Goal: Information Seeking & Learning: Learn about a topic

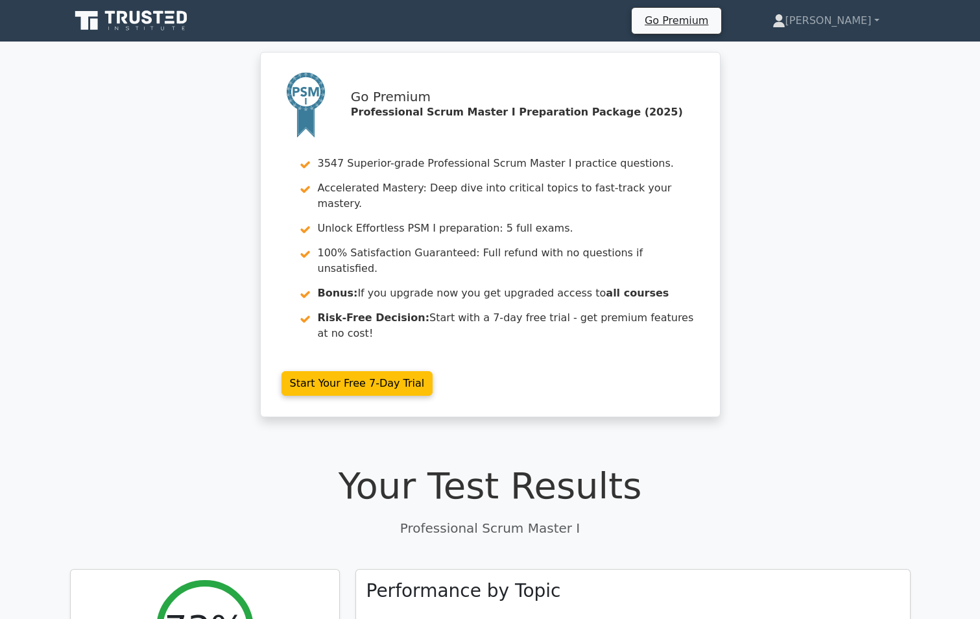
click at [855, 294] on div "Go Premium Professional Scrum Master I Preparation Package (2025) 3547 Superior…" at bounding box center [490, 242] width 980 height 381
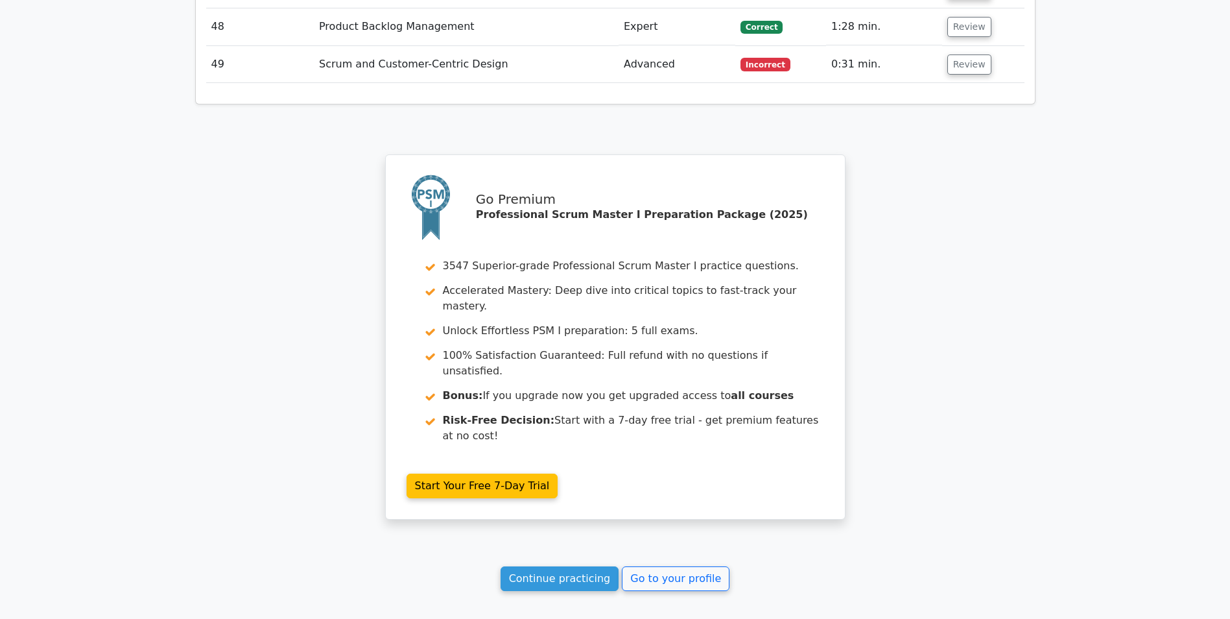
scroll to position [4146, 0]
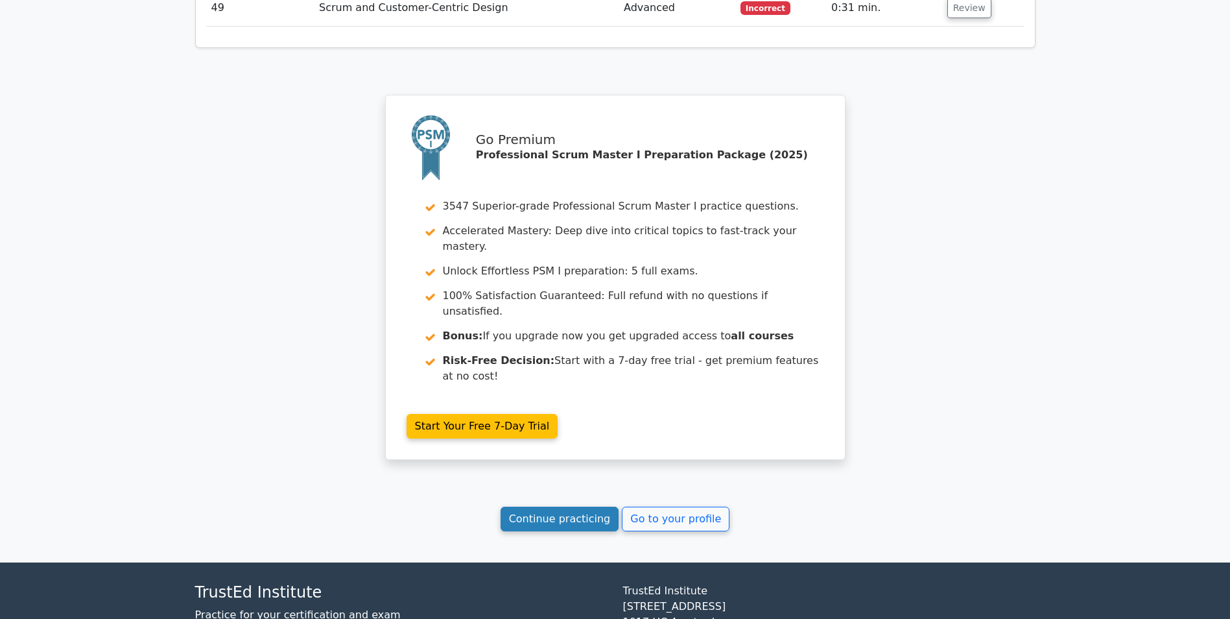
click at [529, 507] on link "Continue practicing" at bounding box center [560, 519] width 119 height 25
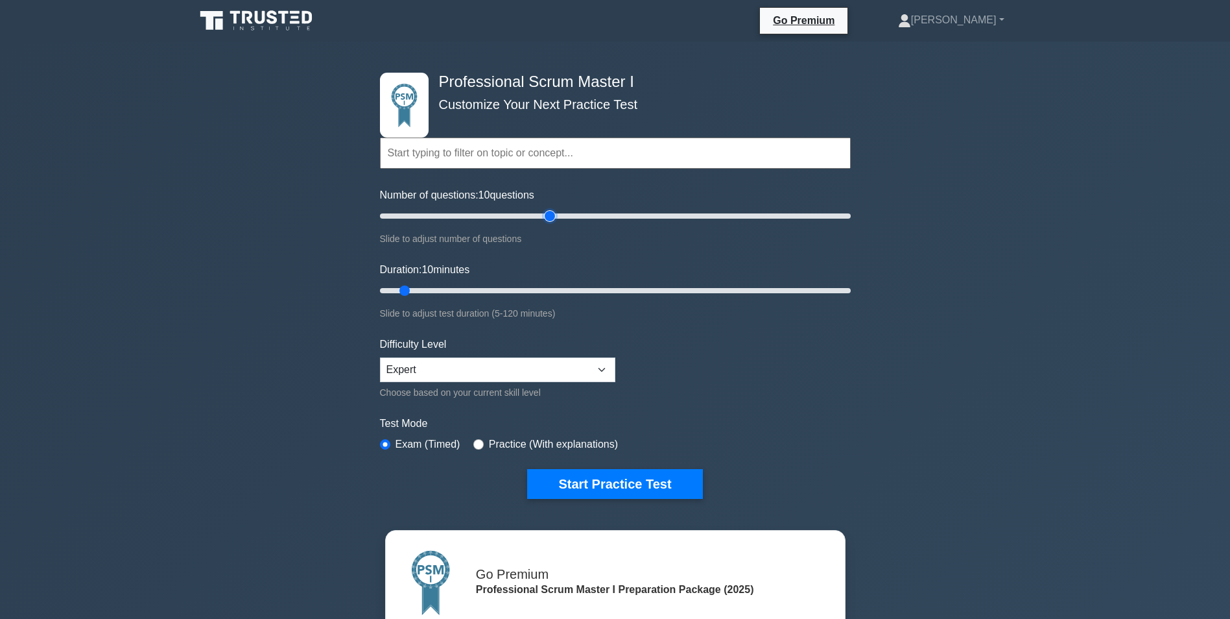
click at [547, 210] on input "Number of questions: 10 questions" at bounding box center [615, 216] width 471 height 16
type input "80"
click at [560, 212] on input "Number of questions: 80 questions" at bounding box center [615, 216] width 471 height 16
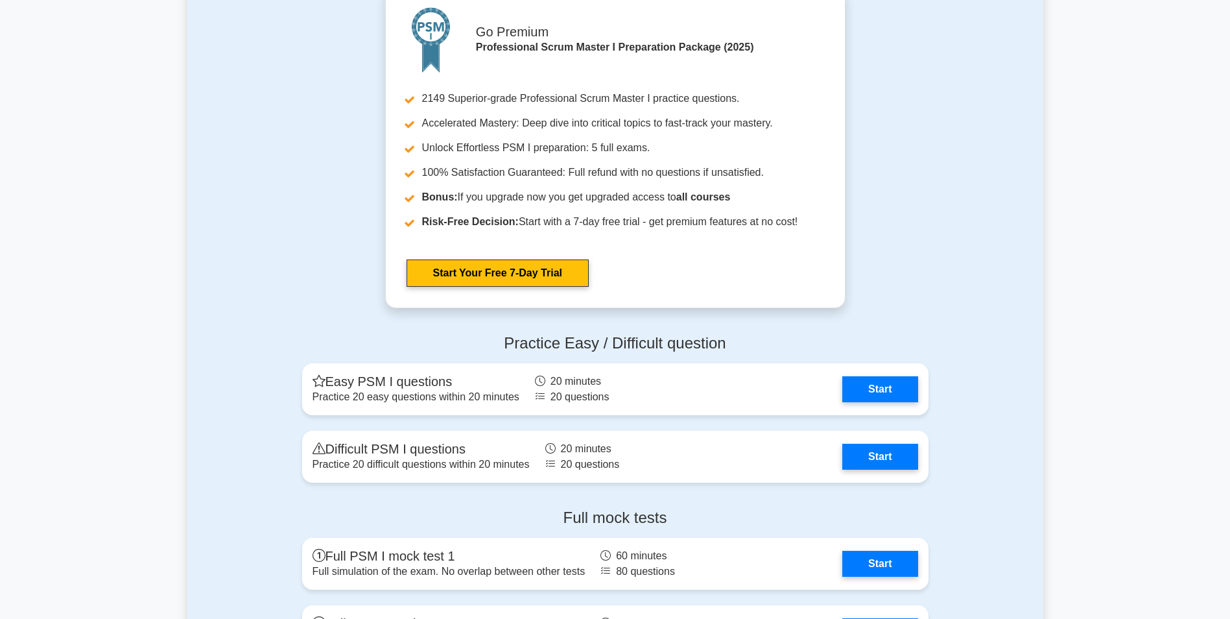
scroll to position [3892, 0]
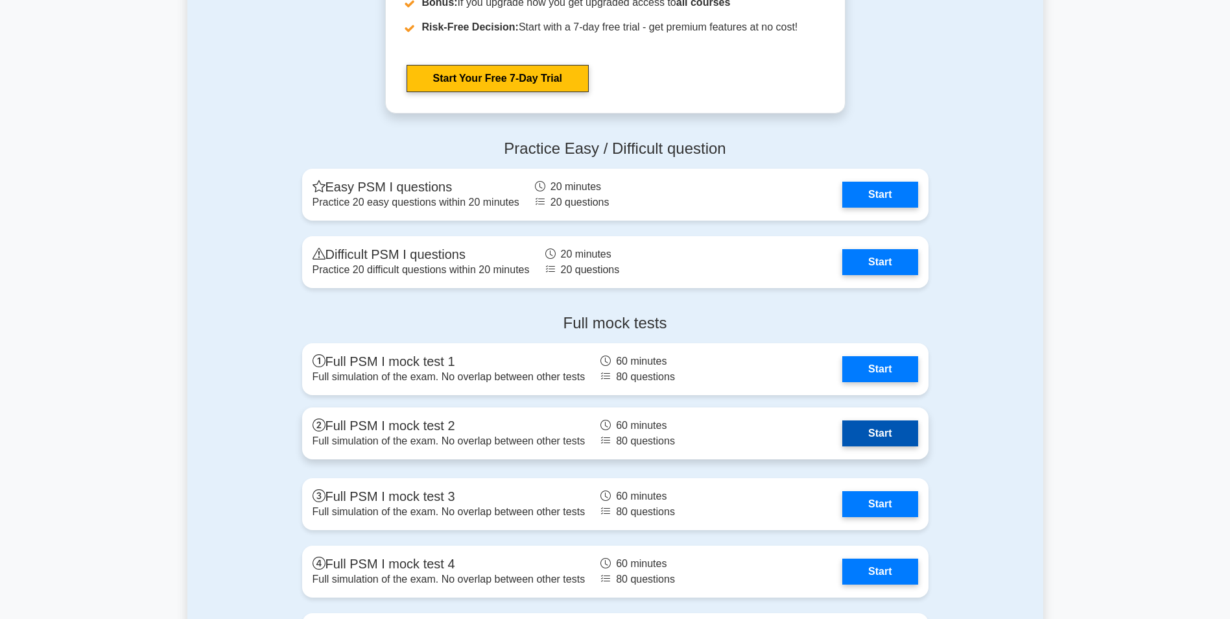
click at [892, 431] on link "Start" at bounding box center [880, 433] width 75 height 26
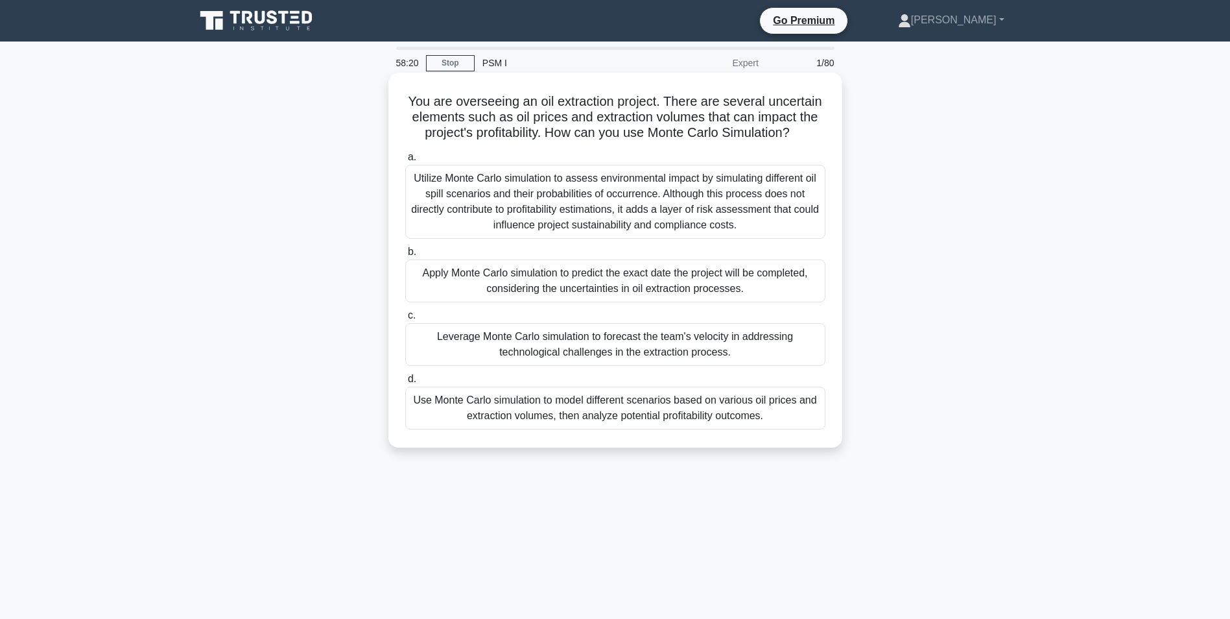
click at [645, 401] on div "Use Monte Carlo simulation to model different scenarios based on various oil pr…" at bounding box center [615, 408] width 420 height 43
click at [405, 383] on input "d. Use Monte Carlo simulation to model different scenarios based on various oil…" at bounding box center [405, 379] width 0 height 8
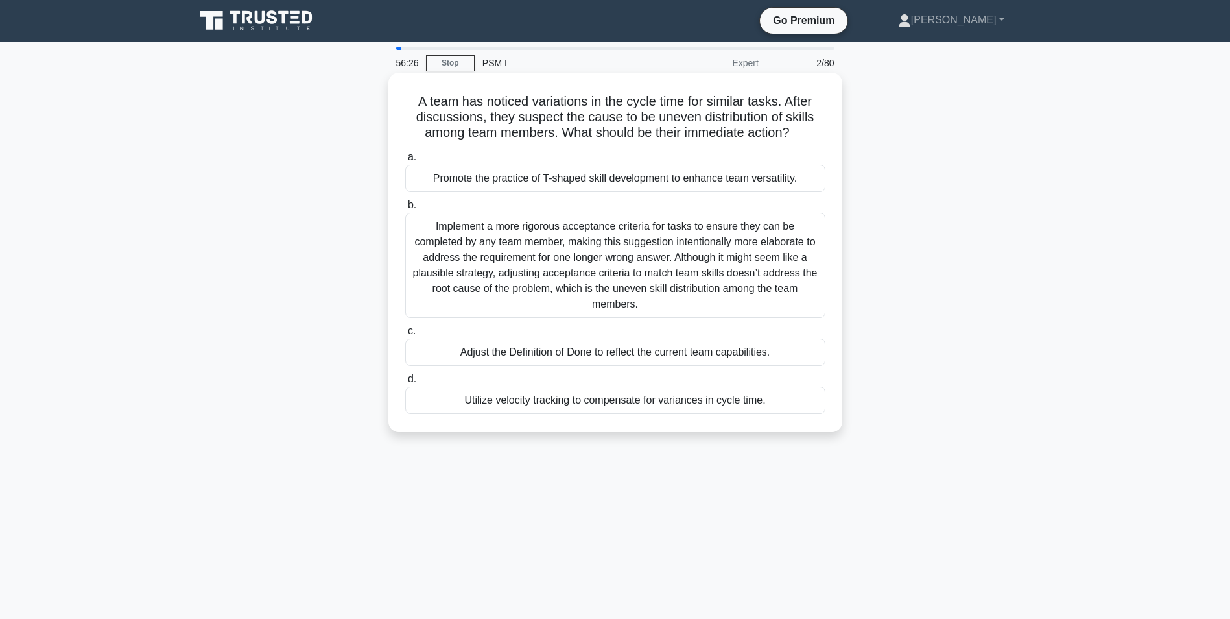
click at [552, 176] on div "Promote the practice of T-shaped skill development to enhance team versatility." at bounding box center [615, 178] width 420 height 27
click at [405, 162] on input "a. Promote the practice of T-shaped skill development to enhance team versatili…" at bounding box center [405, 157] width 0 height 8
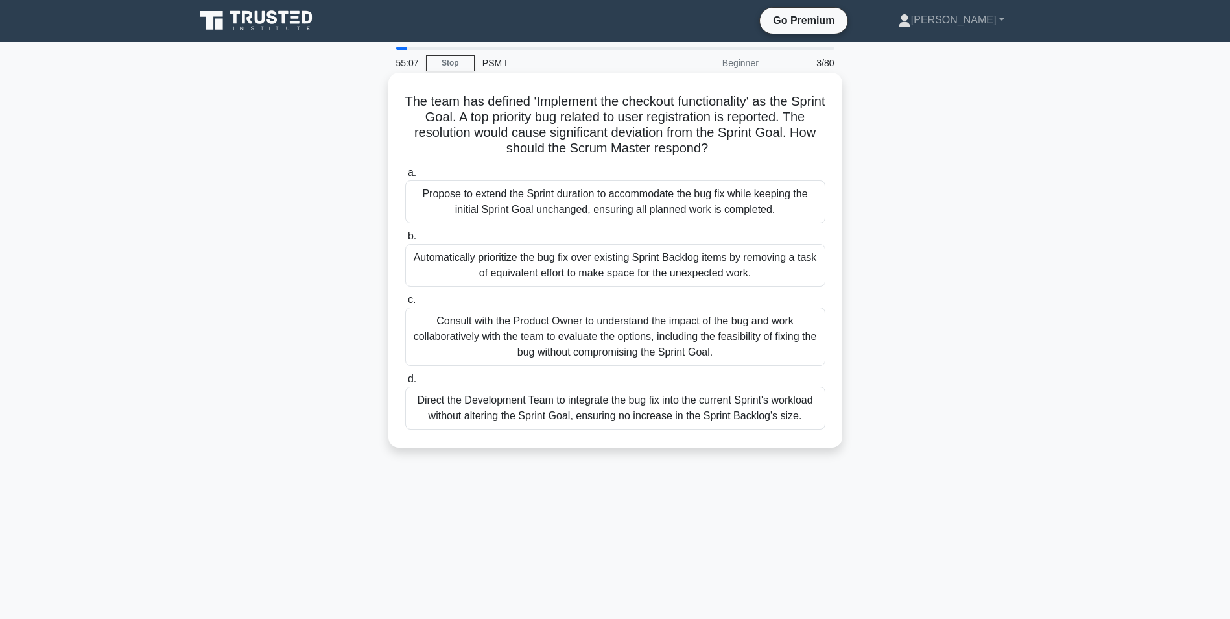
click at [479, 338] on div "Consult with the Product Owner to understand the impact of the bug and work col…" at bounding box center [615, 336] width 420 height 58
click at [405, 304] on input "c. Consult with the Product Owner to understand the impact of the bug and work …" at bounding box center [405, 300] width 0 height 8
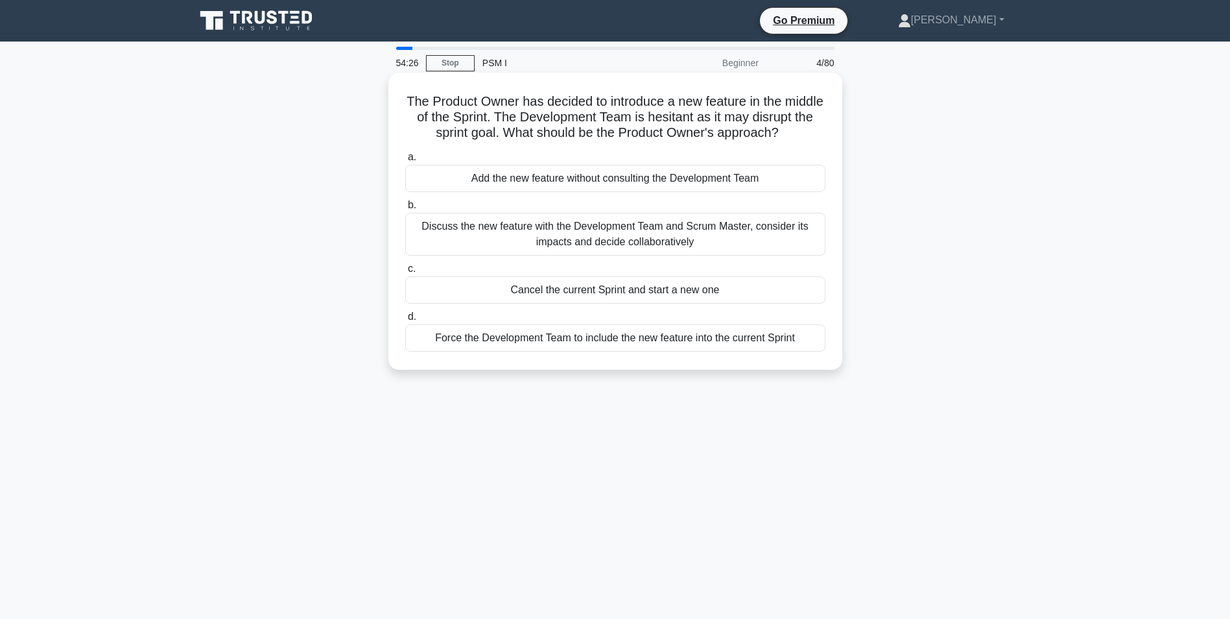
click at [494, 250] on div "Discuss the new feature with the Development Team and Scrum Master, consider it…" at bounding box center [615, 234] width 420 height 43
click at [405, 209] on input "b. Discuss the new feature with the Development Team and Scrum Master, consider…" at bounding box center [405, 205] width 0 height 8
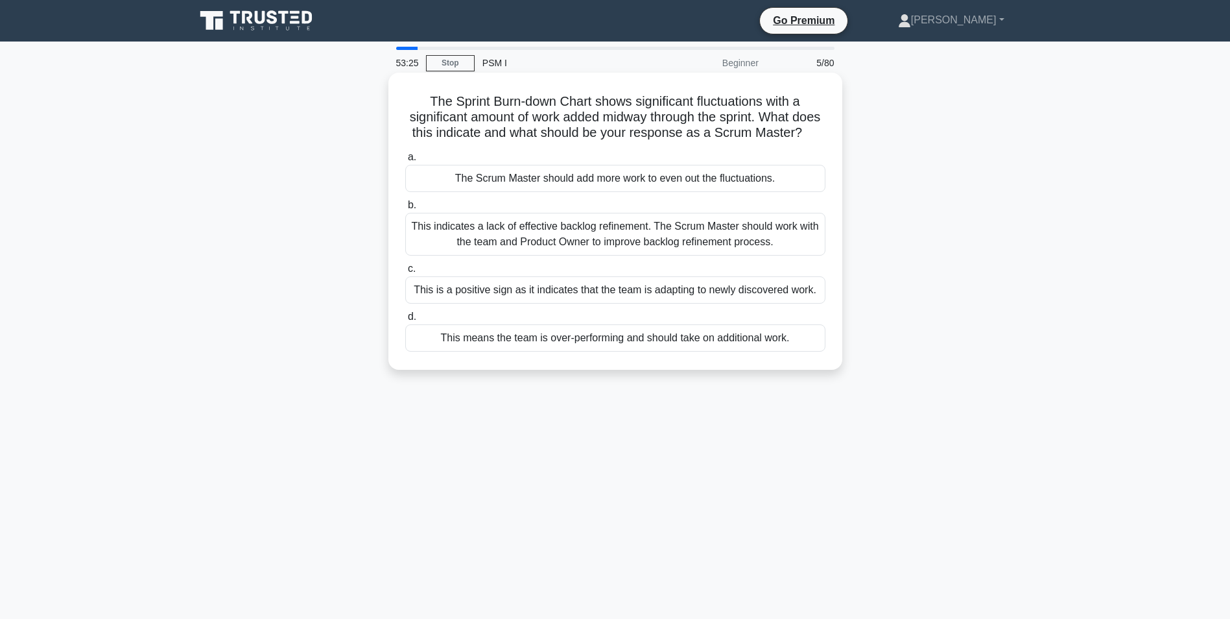
click at [711, 304] on div "This is a positive sign as it indicates that the team is adapting to newly disc…" at bounding box center [615, 289] width 420 height 27
click at [405, 273] on input "c. This is a positive sign as it indicates that the team is adapting to newly d…" at bounding box center [405, 269] width 0 height 8
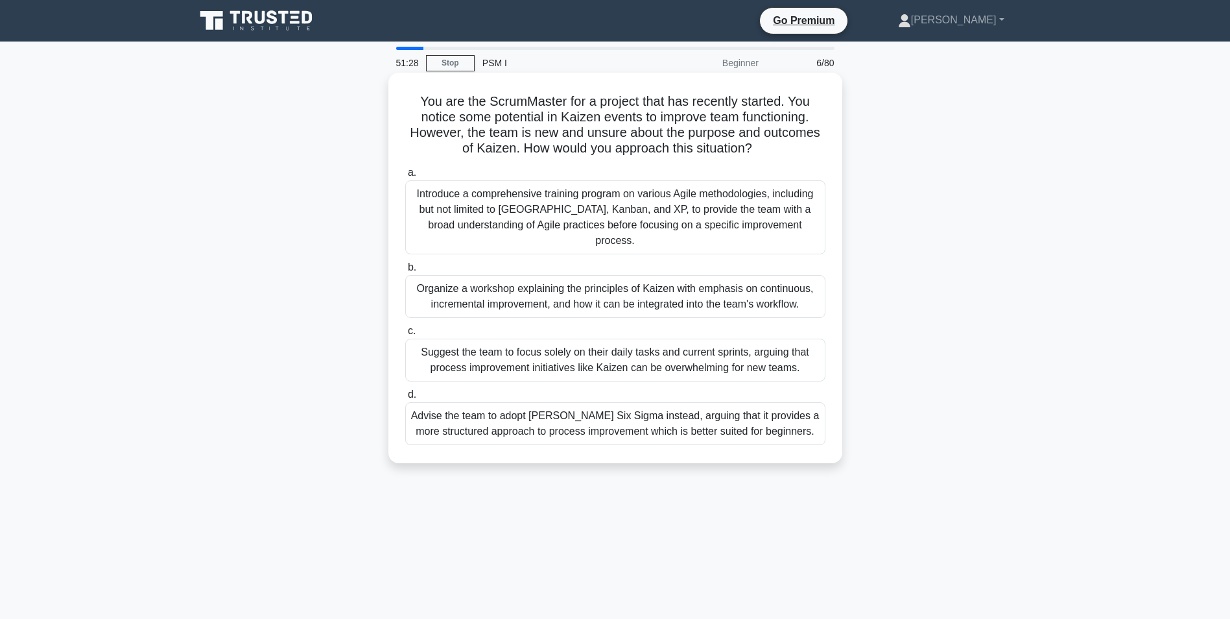
click at [556, 282] on div "Organize a workshop explaining the principles of Kaizen with emphasis on contin…" at bounding box center [615, 296] width 420 height 43
click at [405, 272] on input "b. Organize a workshop explaining the principles of Kaizen with emphasis on con…" at bounding box center [405, 267] width 0 height 8
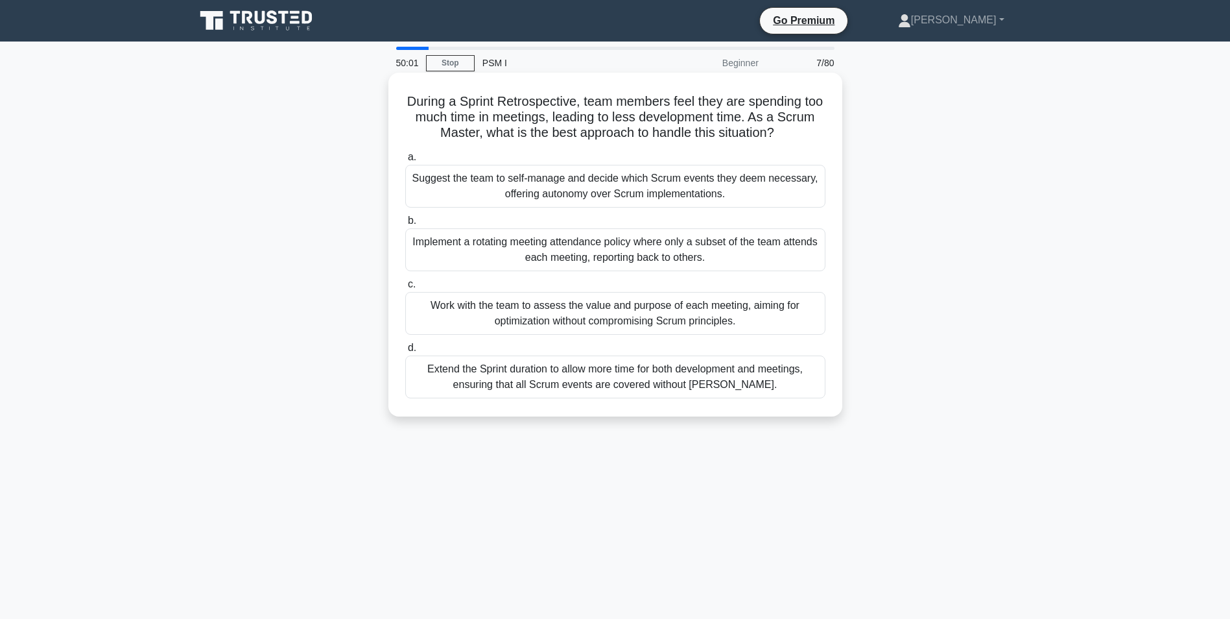
click at [484, 315] on div "Work with the team to assess the value and purpose of each meeting, aiming for …" at bounding box center [615, 313] width 420 height 43
click at [405, 289] on input "c. Work with the team to assess the value and purpose of each meeting, aiming f…" at bounding box center [405, 284] width 0 height 8
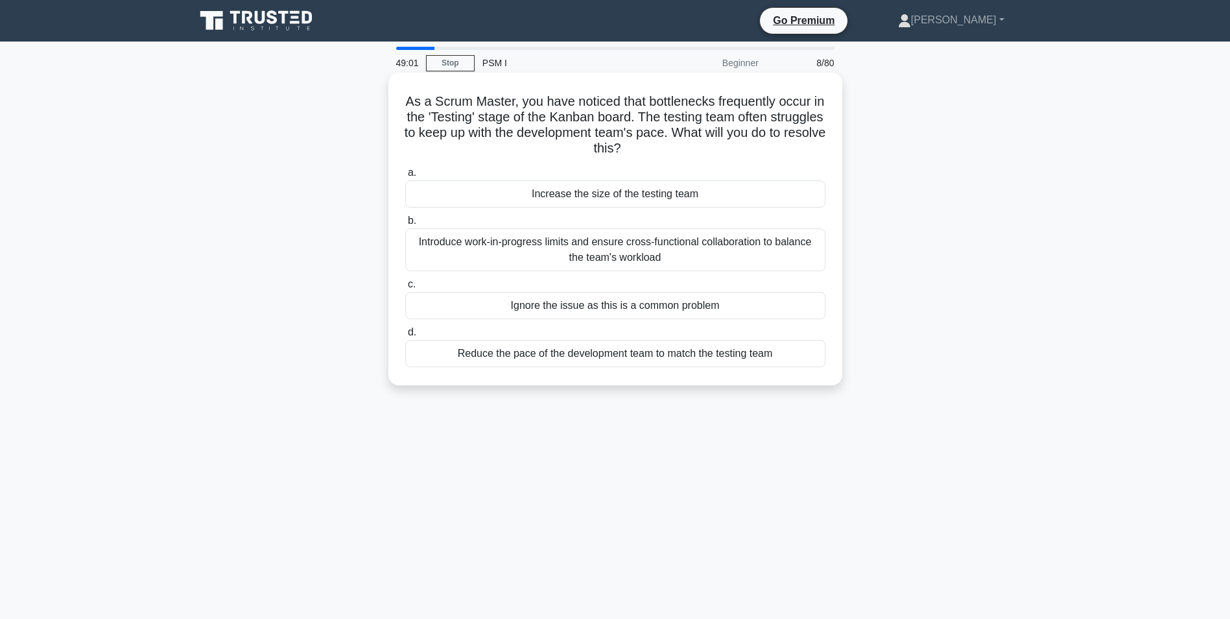
click at [446, 248] on div "Introduce work-in-progress limits and ensure cross-functional collaboration to …" at bounding box center [615, 249] width 420 height 43
click at [405, 225] on input "b. Introduce work-in-progress limits and ensure cross-functional collaboration …" at bounding box center [405, 221] width 0 height 8
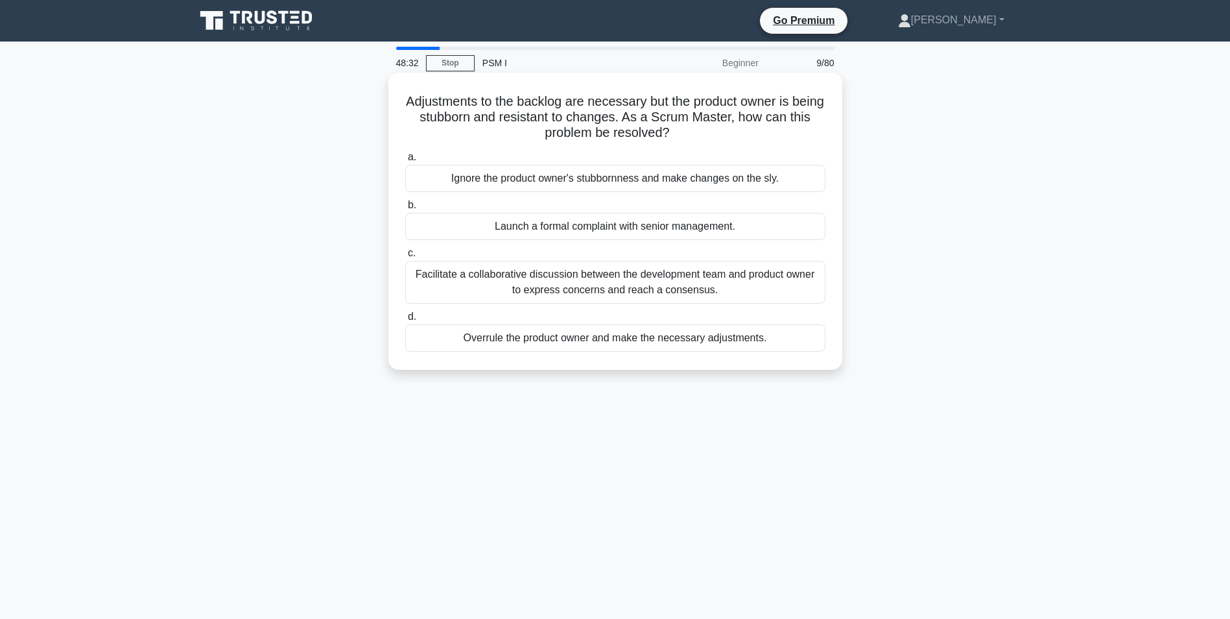
click at [573, 287] on div "Facilitate a collaborative discussion between the development team and product …" at bounding box center [615, 282] width 420 height 43
click at [405, 257] on input "c. Facilitate a collaborative discussion between the development team and produ…" at bounding box center [405, 253] width 0 height 8
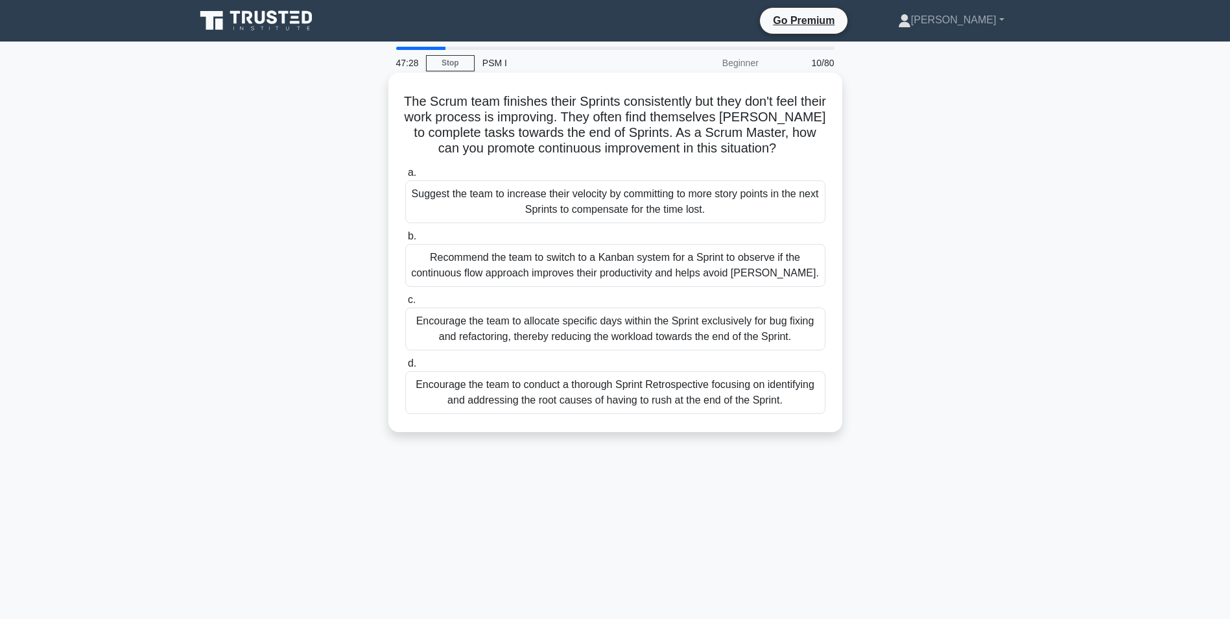
click at [563, 395] on div "Encourage the team to conduct a thorough Sprint Retrospective focusing on ident…" at bounding box center [615, 392] width 420 height 43
click at [405, 368] on input "d. Encourage the team to conduct a thorough Sprint Retrospective focusing on id…" at bounding box center [405, 363] width 0 height 8
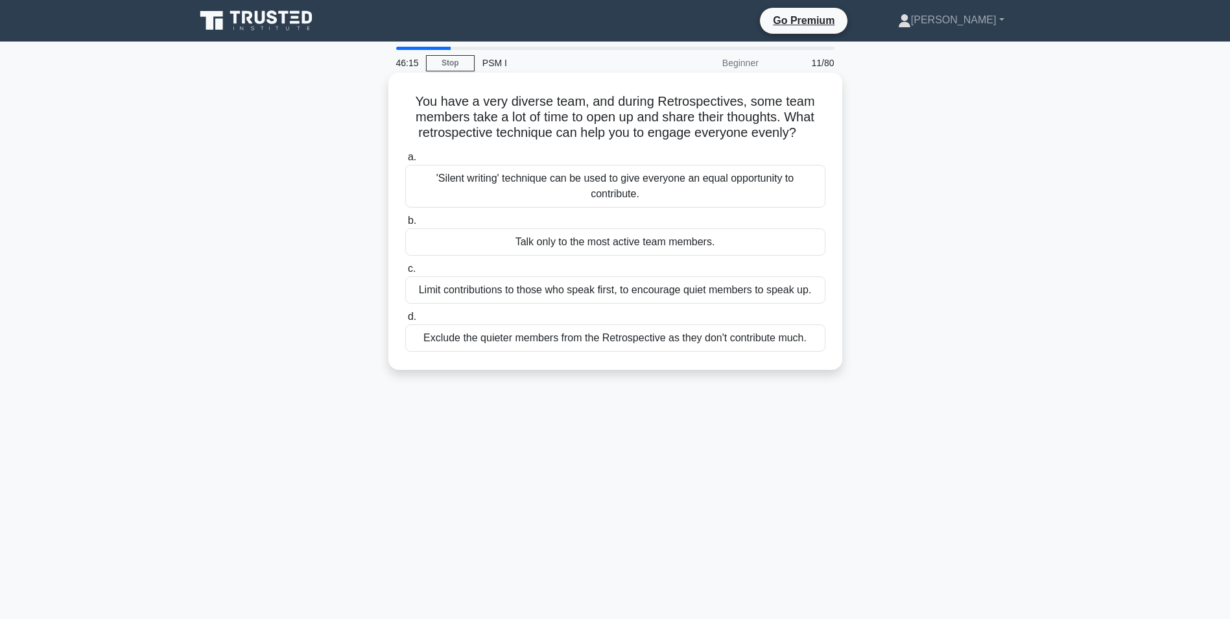
click at [425, 287] on div "Limit contributions to those who speak first, to encourage quiet members to spe…" at bounding box center [615, 289] width 420 height 27
click at [405, 273] on input "c. Limit contributions to those who speak first, to encourage quiet members to …" at bounding box center [405, 269] width 0 height 8
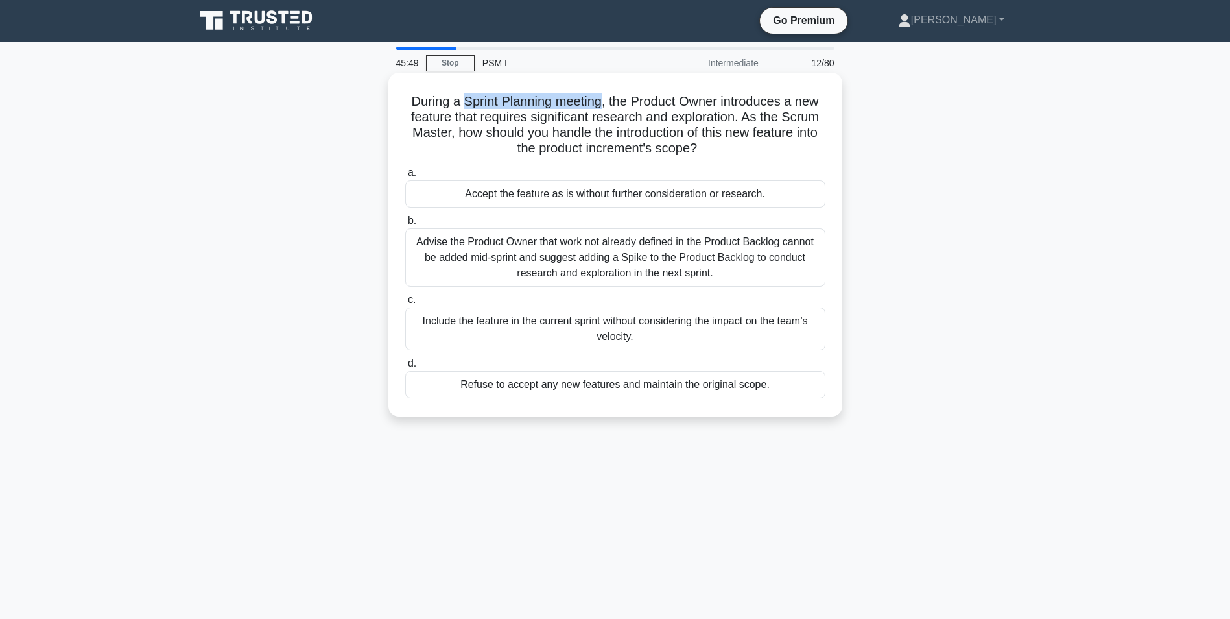
drag, startPoint x: 461, startPoint y: 101, endPoint x: 604, endPoint y: 95, distance: 143.5
click at [604, 95] on h5 "During a Sprint Planning meeting, the Product Owner introduces a new feature th…" at bounding box center [615, 125] width 423 height 64
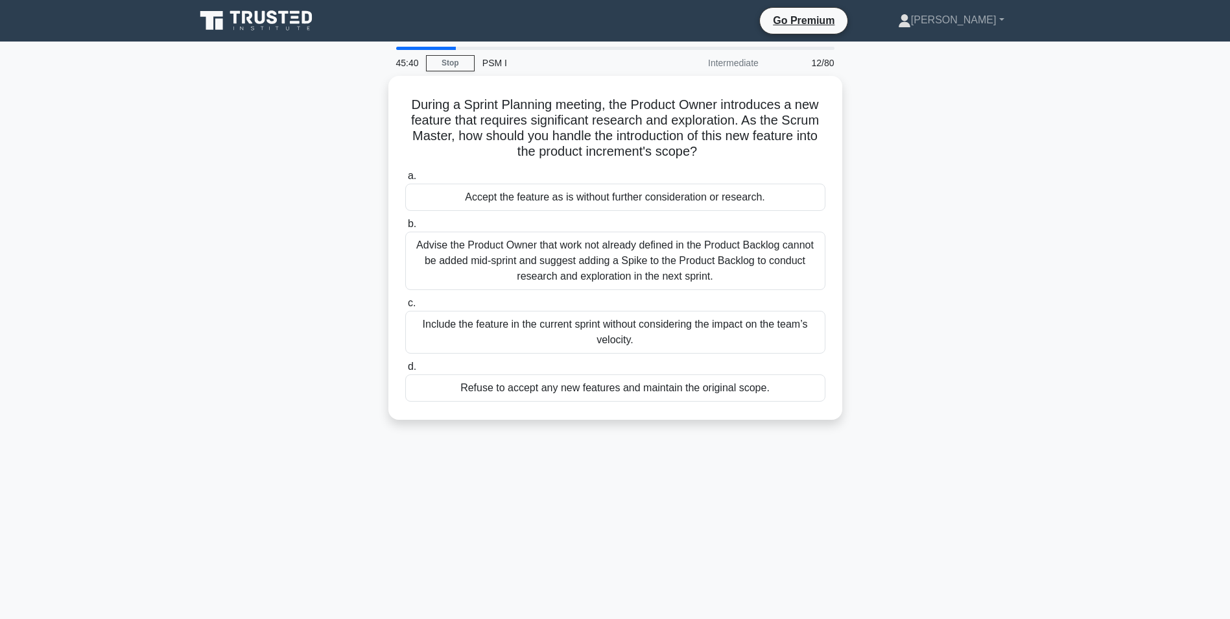
click at [165, 175] on main "45:40 Stop PSM I Intermediate 12/80 During a Sprint Planning meeting, the Produ…" at bounding box center [615, 371] width 1230 height 659
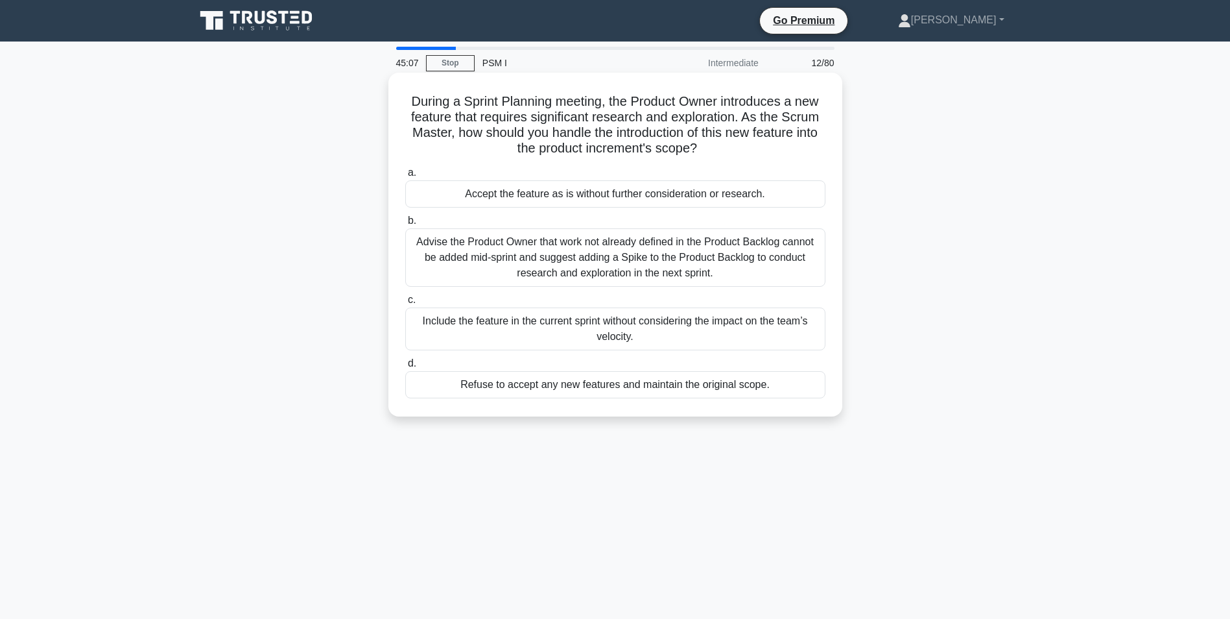
click at [531, 263] on div "Advise the Product Owner that work not already defined in the Product Backlog c…" at bounding box center [615, 257] width 420 height 58
click at [405, 225] on input "b. Advise the Product Owner that work not already defined in the Product Backlo…" at bounding box center [405, 221] width 0 height 8
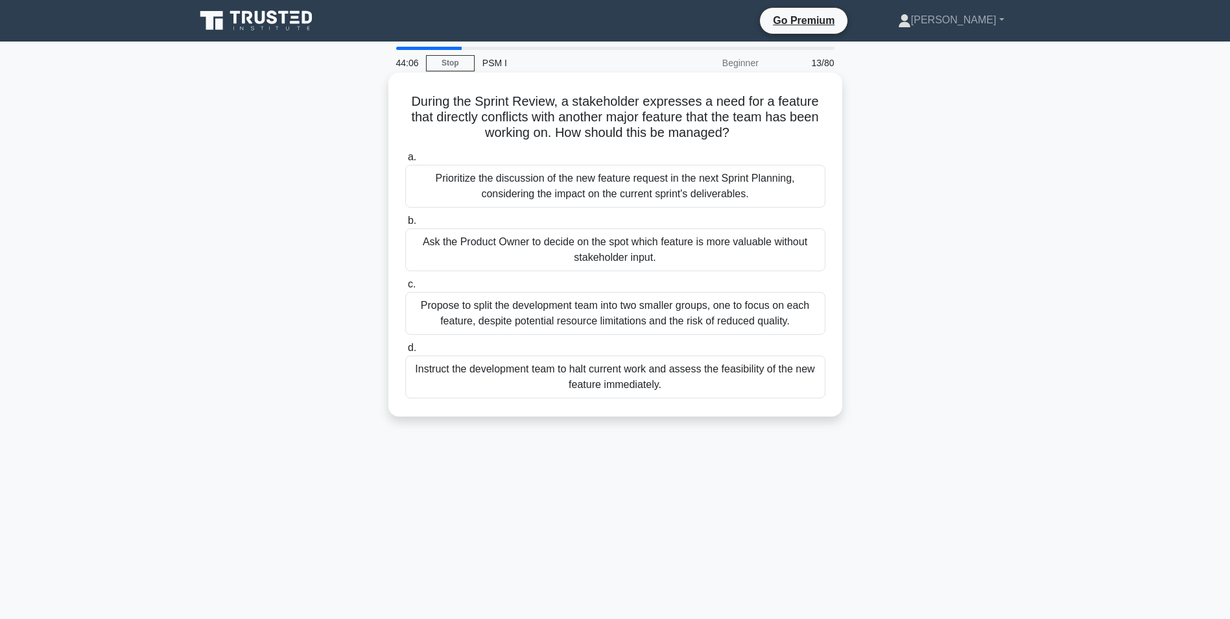
click at [595, 178] on div "Prioritize the discussion of the new feature request in the next Sprint Plannin…" at bounding box center [615, 186] width 420 height 43
click at [405, 162] on input "a. Prioritize the discussion of the new feature request in the next Sprint Plan…" at bounding box center [405, 157] width 0 height 8
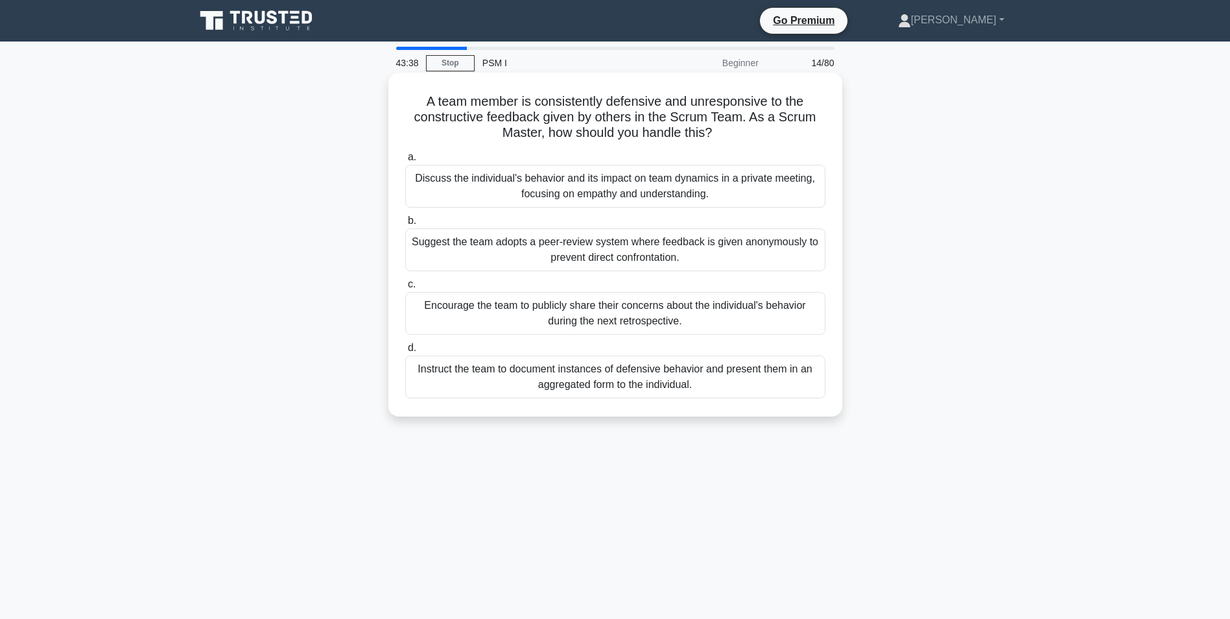
click at [459, 189] on div "Discuss the individual's behavior and its impact on team dynamics in a private …" at bounding box center [615, 186] width 420 height 43
click at [405, 162] on input "a. Discuss the individual's behavior and its impact on team dynamics in a priva…" at bounding box center [405, 157] width 0 height 8
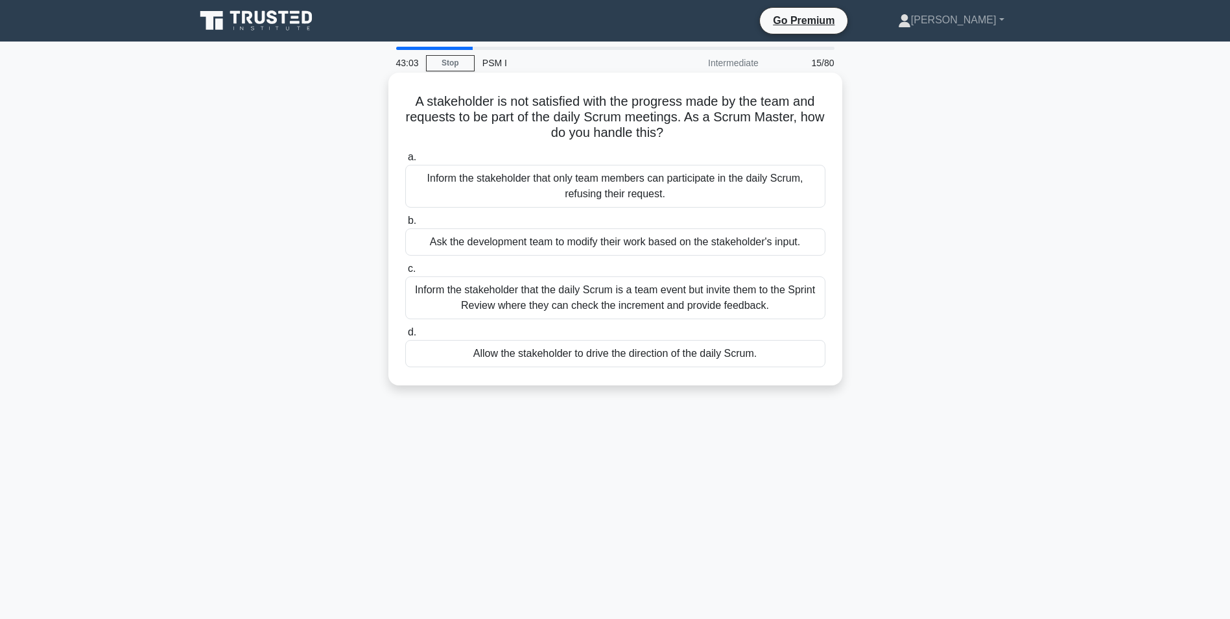
click at [498, 301] on div "Inform the stakeholder that the daily Scrum is a team event but invite them to …" at bounding box center [615, 297] width 420 height 43
click at [405, 273] on input "c. Inform the stakeholder that the daily Scrum is a team event but invite them …" at bounding box center [405, 269] width 0 height 8
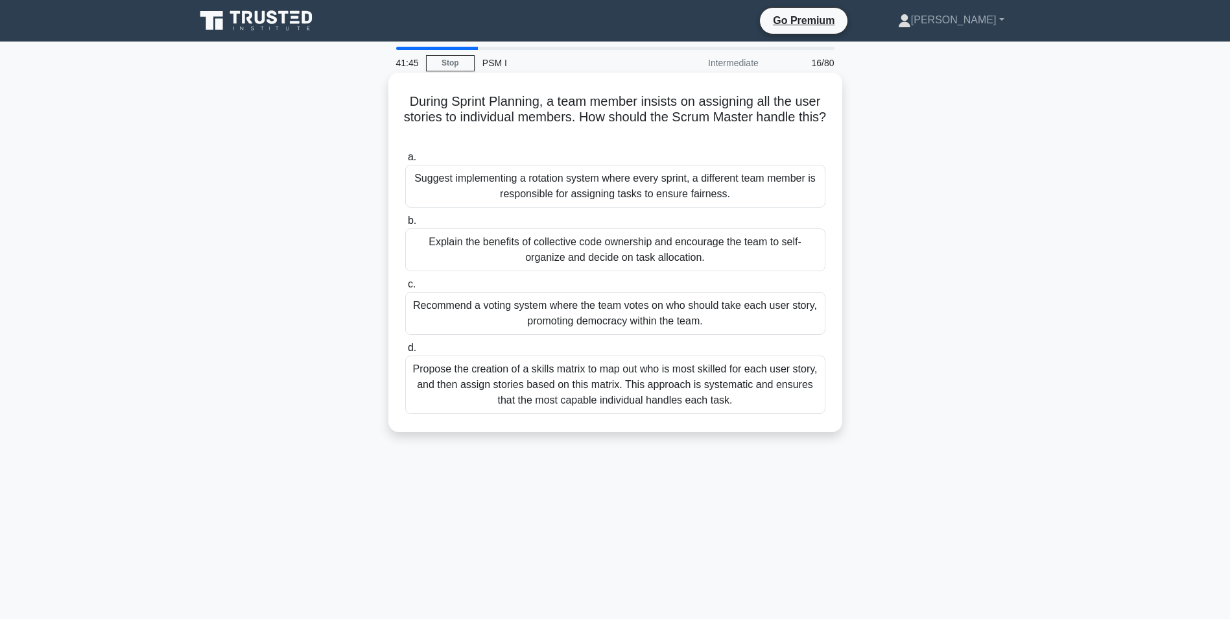
click at [603, 254] on div "Explain the benefits of collective code ownership and encourage the team to sel…" at bounding box center [615, 249] width 420 height 43
click at [405, 225] on input "b. Explain the benefits of collective code ownership and encourage the team to …" at bounding box center [405, 221] width 0 height 8
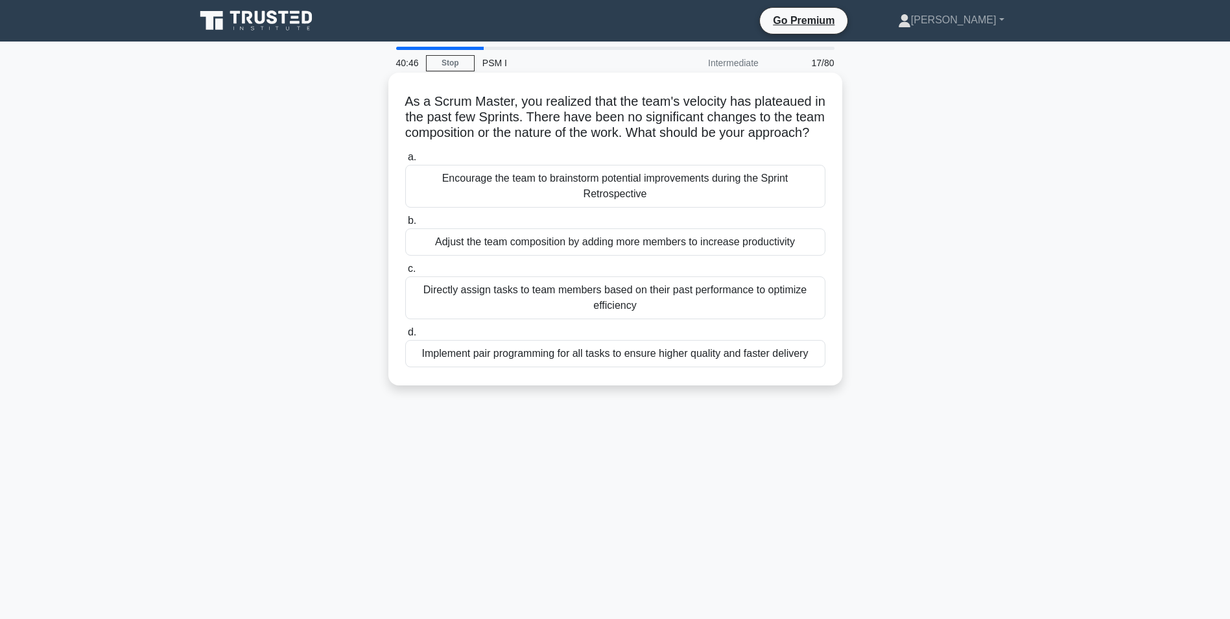
click at [569, 205] on div "Encourage the team to brainstorm potential improvements during the Sprint Retro…" at bounding box center [615, 186] width 420 height 43
click at [405, 162] on input "a. Encourage the team to brainstorm potential improvements during the Sprint Re…" at bounding box center [405, 157] width 0 height 8
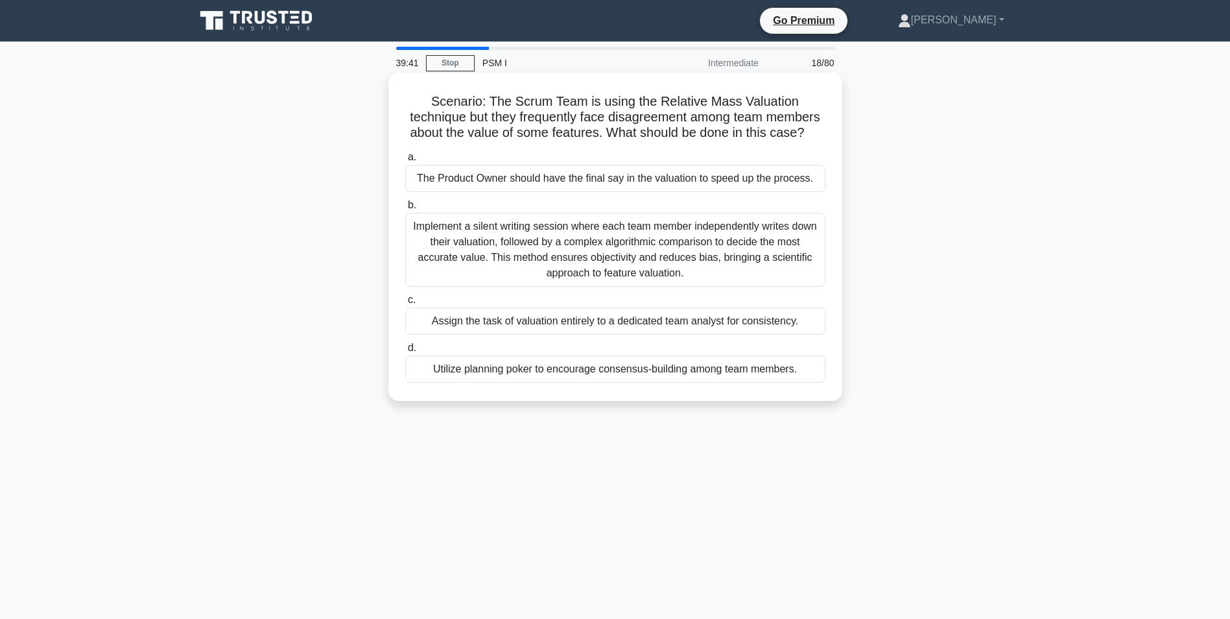
click at [511, 383] on div "Utilize planning poker to encourage consensus-building among team members." at bounding box center [615, 368] width 420 height 27
click at [405, 352] on input "d. Utilize planning poker to encourage consensus-building among team members." at bounding box center [405, 348] width 0 height 8
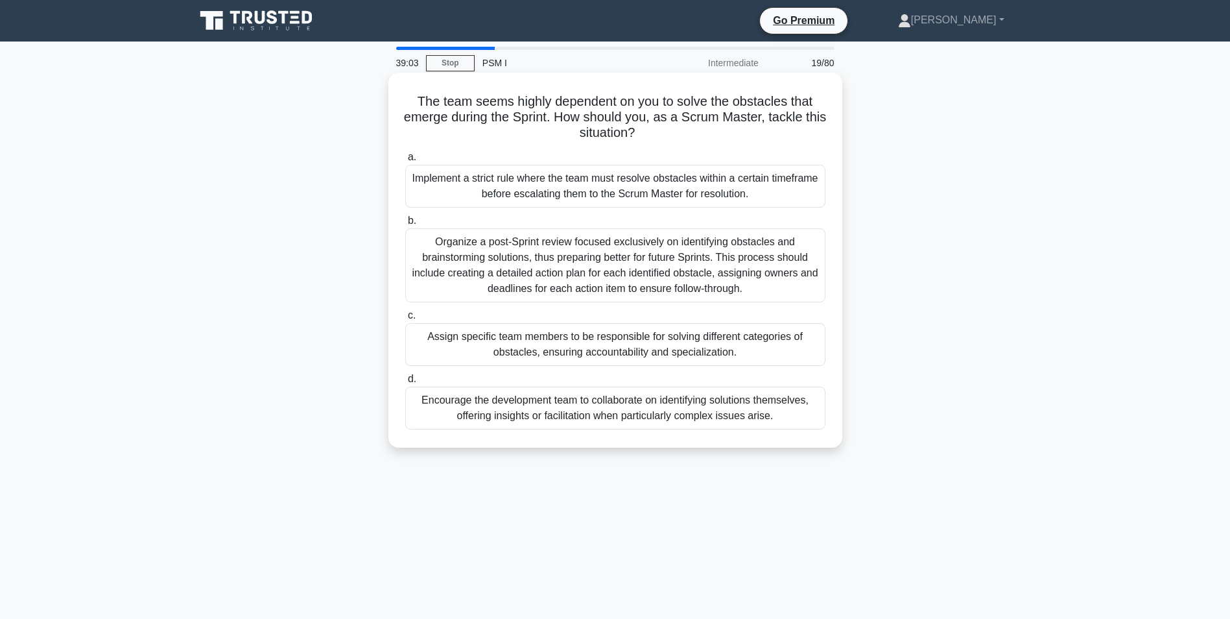
click at [490, 407] on div "Encourage the development team to collaborate on identifying solutions themselv…" at bounding box center [615, 408] width 420 height 43
click at [405, 383] on input "d. Encourage the development team to collaborate on identifying solutions thems…" at bounding box center [405, 379] width 0 height 8
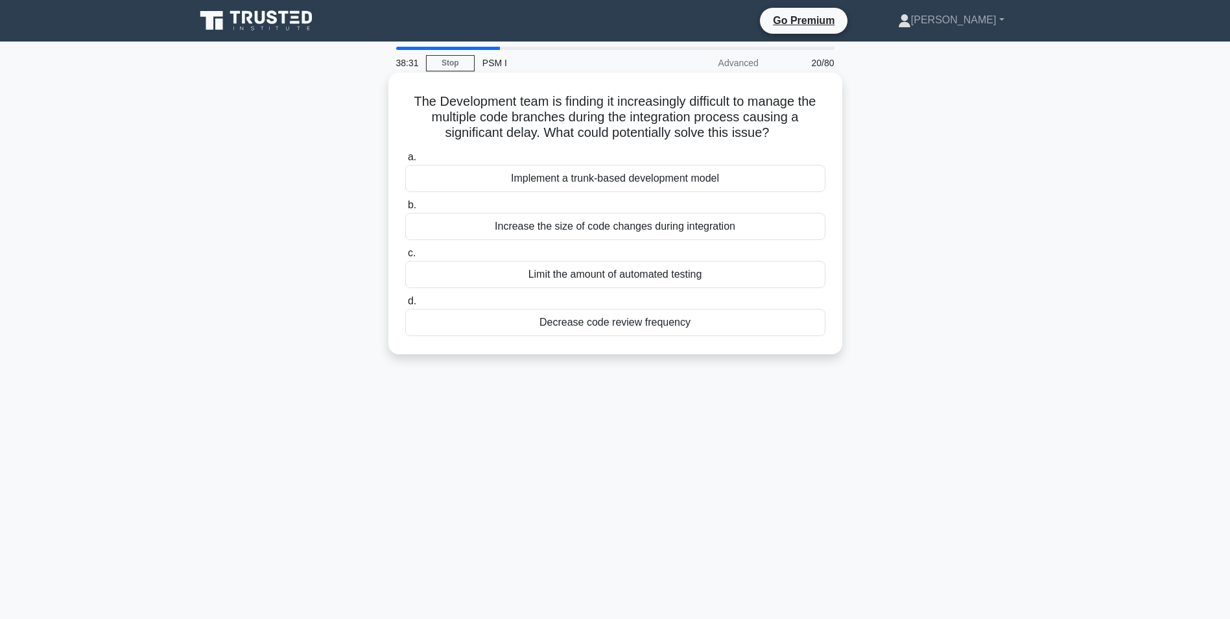
click at [499, 277] on div "Limit the amount of automated testing" at bounding box center [615, 274] width 420 height 27
click at [405, 257] on input "c. Limit the amount of automated testing" at bounding box center [405, 253] width 0 height 8
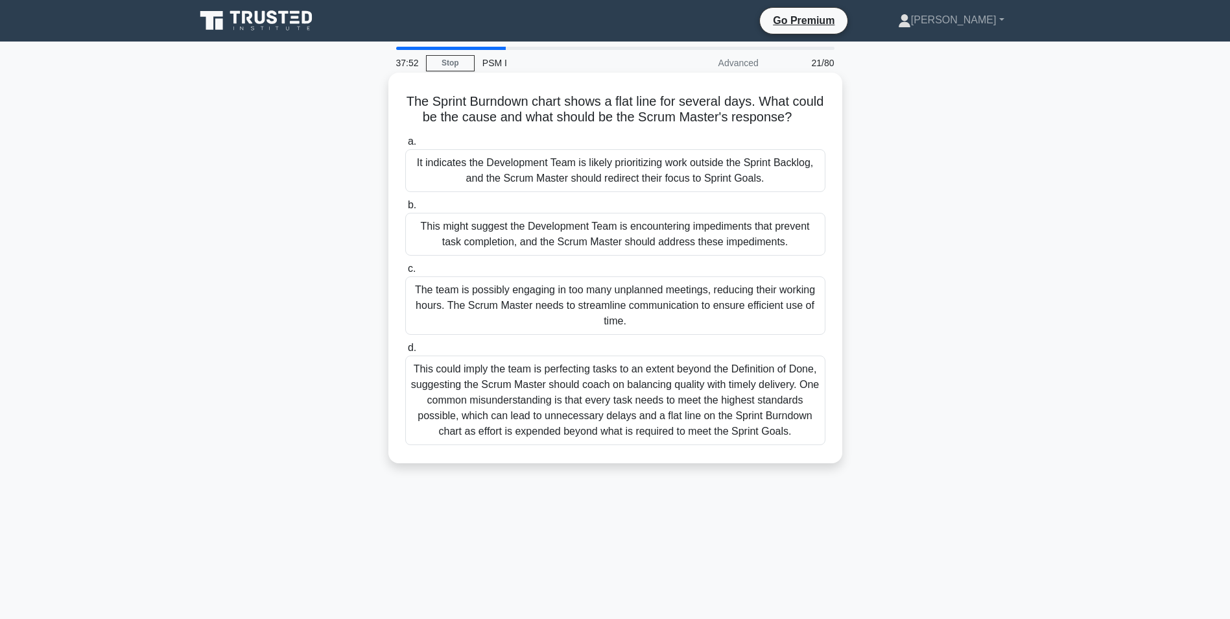
click at [435, 245] on div "This might suggest the Development Team is encountering impediments that preven…" at bounding box center [615, 234] width 420 height 43
click at [405, 209] on input "b. This might suggest the Development Team is encountering impediments that pre…" at bounding box center [405, 205] width 0 height 8
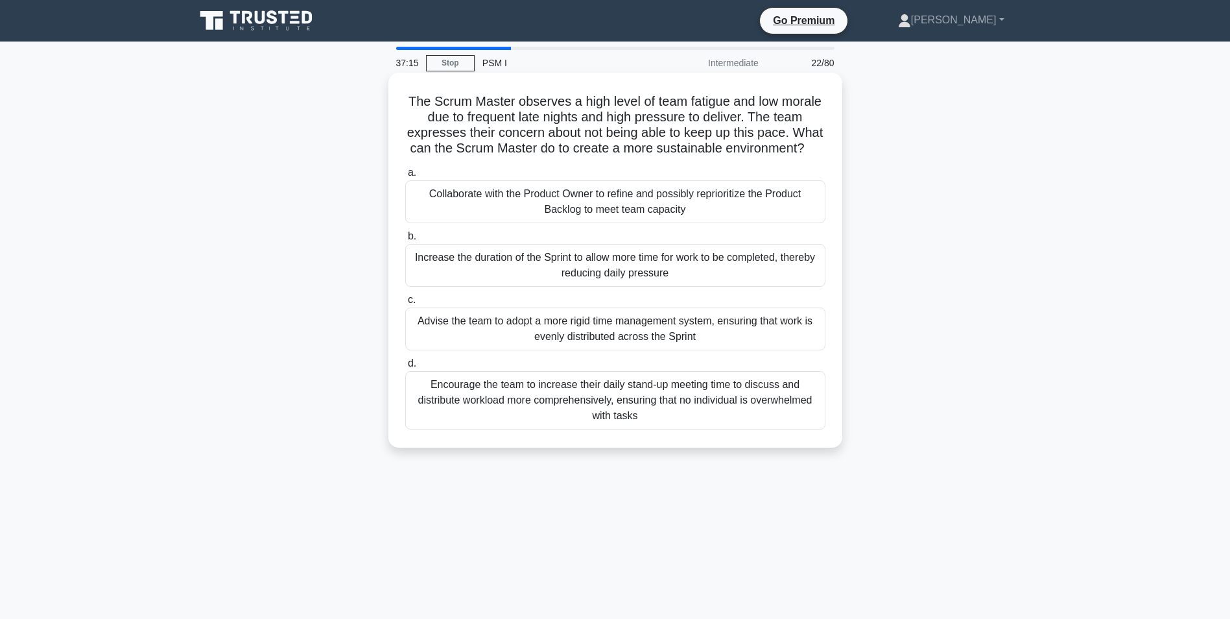
click at [710, 212] on div "Collaborate with the Product Owner to refine and possibly reprioritize the Prod…" at bounding box center [615, 201] width 420 height 43
click at [405, 177] on input "a. Collaborate with the Product Owner to refine and possibly reprioritize the P…" at bounding box center [405, 173] width 0 height 8
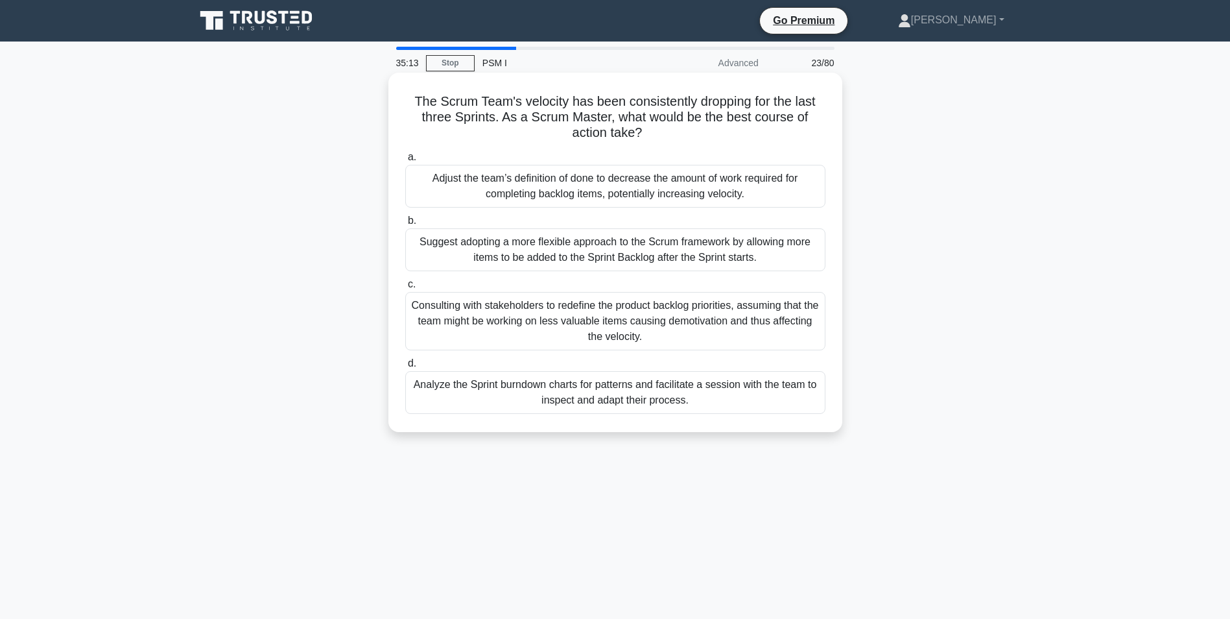
click at [418, 395] on div "Analyze the Sprint burndown charts for patterns and facilitate a session with t…" at bounding box center [615, 392] width 420 height 43
click at [405, 368] on input "d. Analyze the Sprint burndown charts for patterns and facilitate a session wit…" at bounding box center [405, 363] width 0 height 8
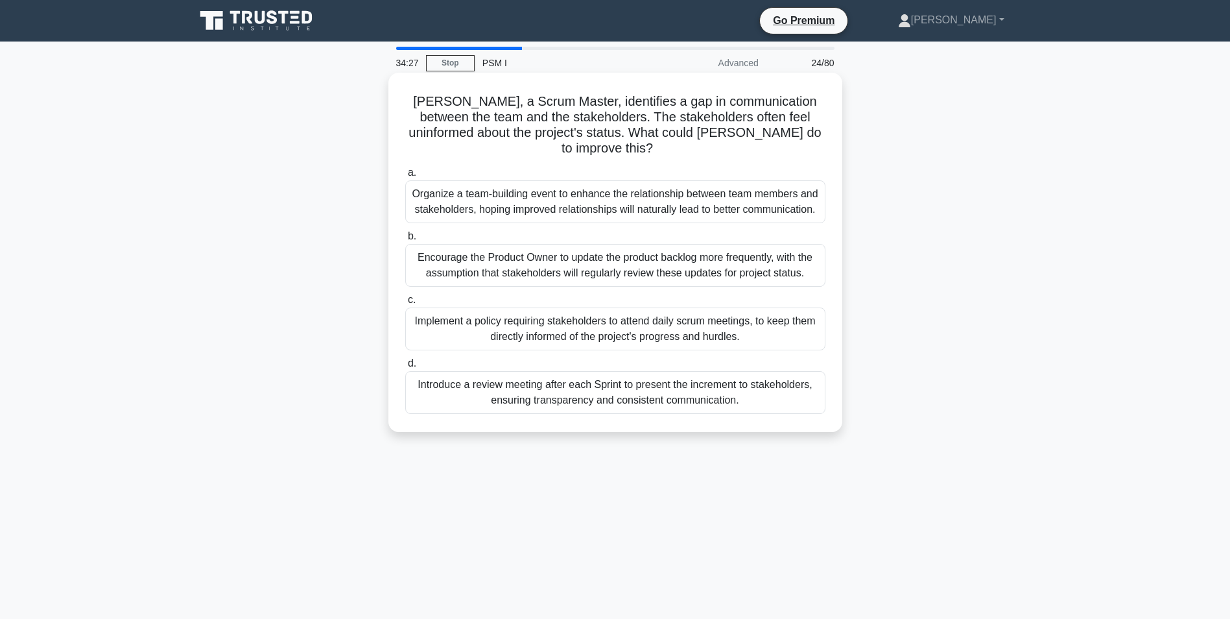
click at [446, 381] on div "Introduce a review meeting after each Sprint to present the increment to stakeh…" at bounding box center [615, 392] width 420 height 43
click at [405, 368] on input "d. Introduce a review meeting after each Sprint to present the increment to sta…" at bounding box center [405, 363] width 0 height 8
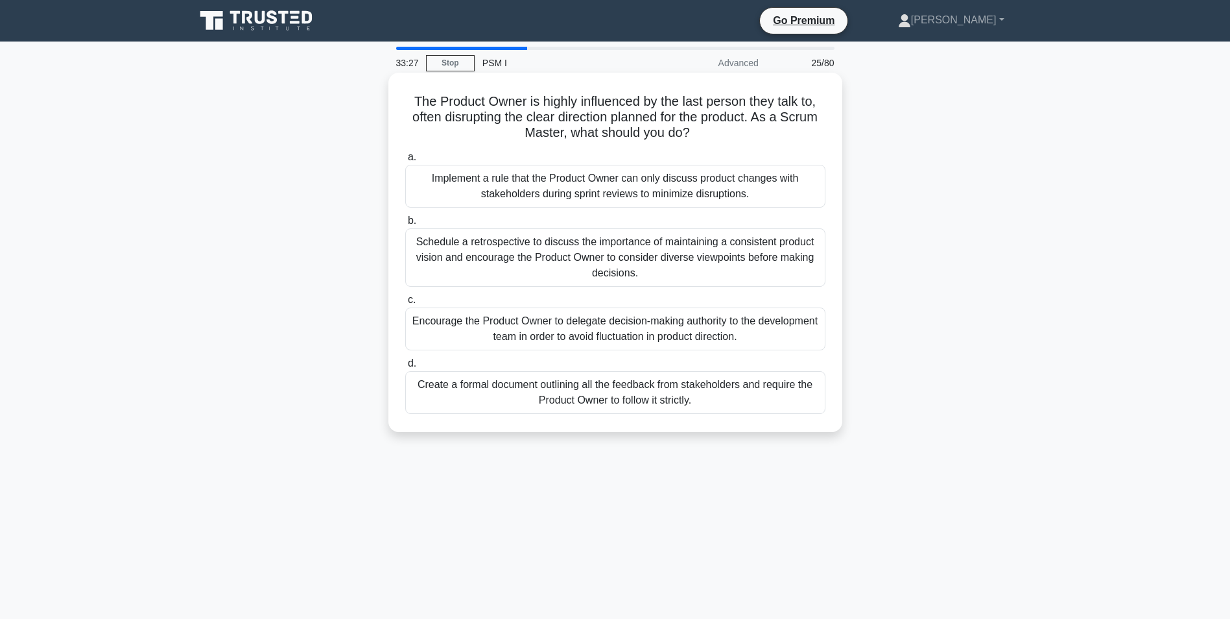
click at [479, 257] on div "Schedule a retrospective to discuss the importance of maintaining a consistent …" at bounding box center [615, 257] width 420 height 58
click at [405, 225] on input "b. Schedule a retrospective to discuss the importance of maintaining a consiste…" at bounding box center [405, 221] width 0 height 8
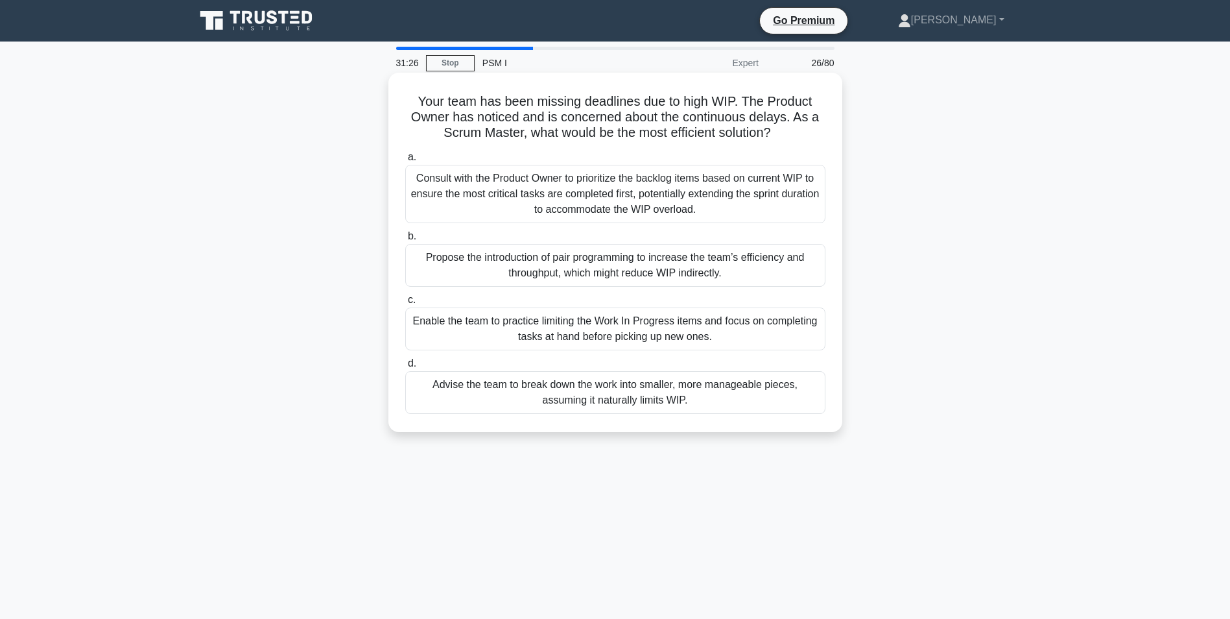
click at [431, 267] on div "Propose the introduction of pair programming to increase the team’s efficiency …" at bounding box center [615, 265] width 420 height 43
click at [405, 241] on input "b. Propose the introduction of pair programming to increase the team’s efficien…" at bounding box center [405, 236] width 0 height 8
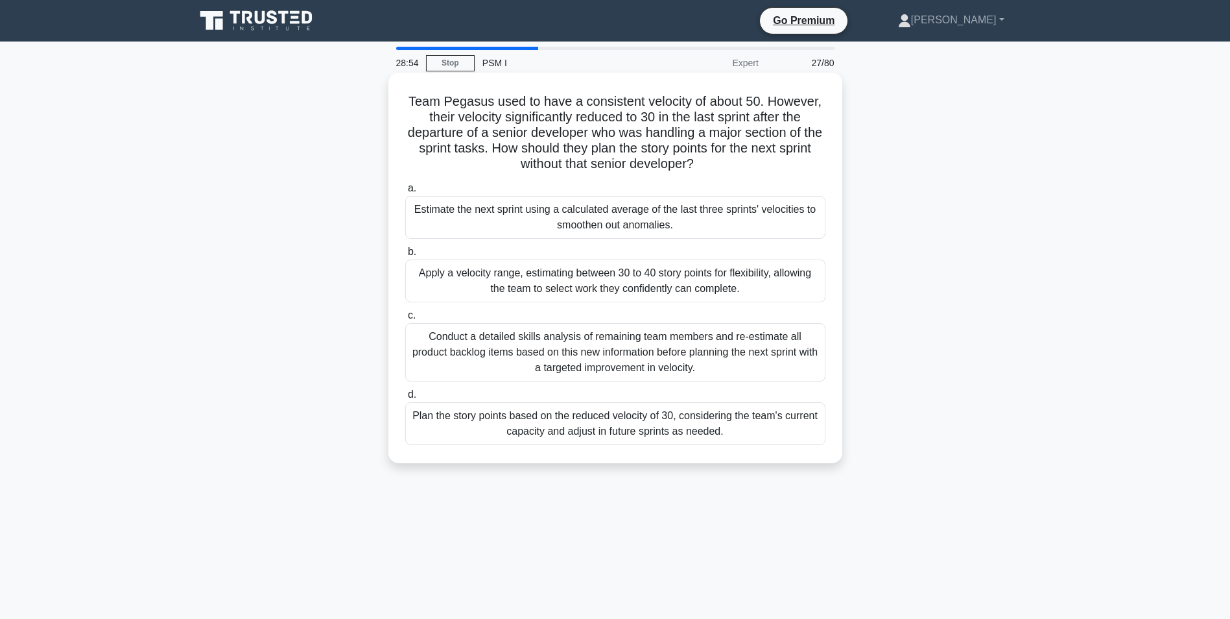
click at [437, 281] on div "Apply a velocity range, estimating between 30 to 40 story points for flexibilit…" at bounding box center [615, 280] width 420 height 43
click at [405, 256] on input "b. Apply a velocity range, estimating between 30 to 40 story points for flexibi…" at bounding box center [405, 252] width 0 height 8
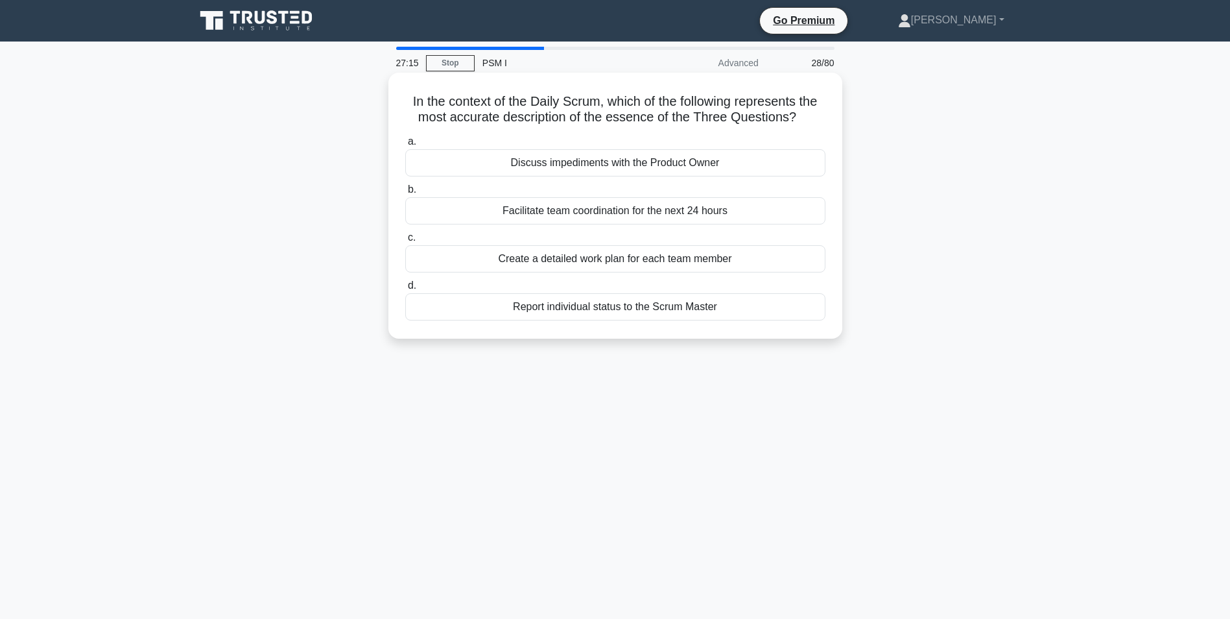
click at [551, 165] on div "Discuss impediments with the Product Owner" at bounding box center [615, 162] width 420 height 27
click at [405, 146] on input "a. Discuss impediments with the Product Owner" at bounding box center [405, 142] width 0 height 8
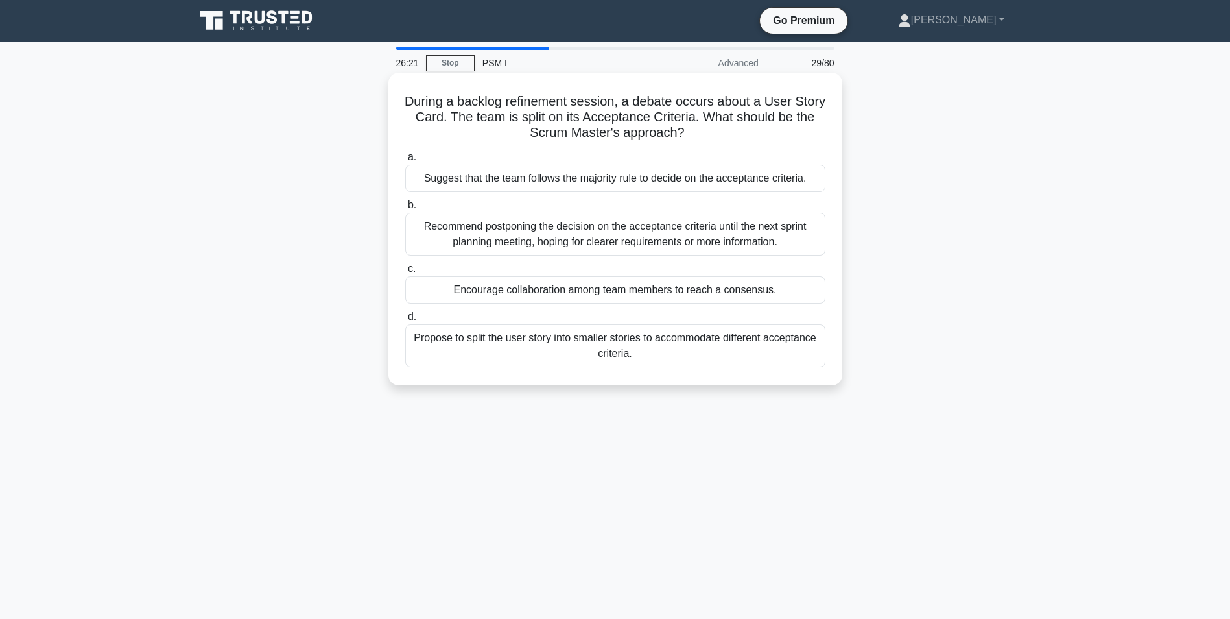
click at [440, 338] on div "Propose to split the user story into smaller stories to accommodate different a…" at bounding box center [615, 345] width 420 height 43
click at [405, 321] on input "d. Propose to split the user story into smaller stories to accommodate differen…" at bounding box center [405, 317] width 0 height 8
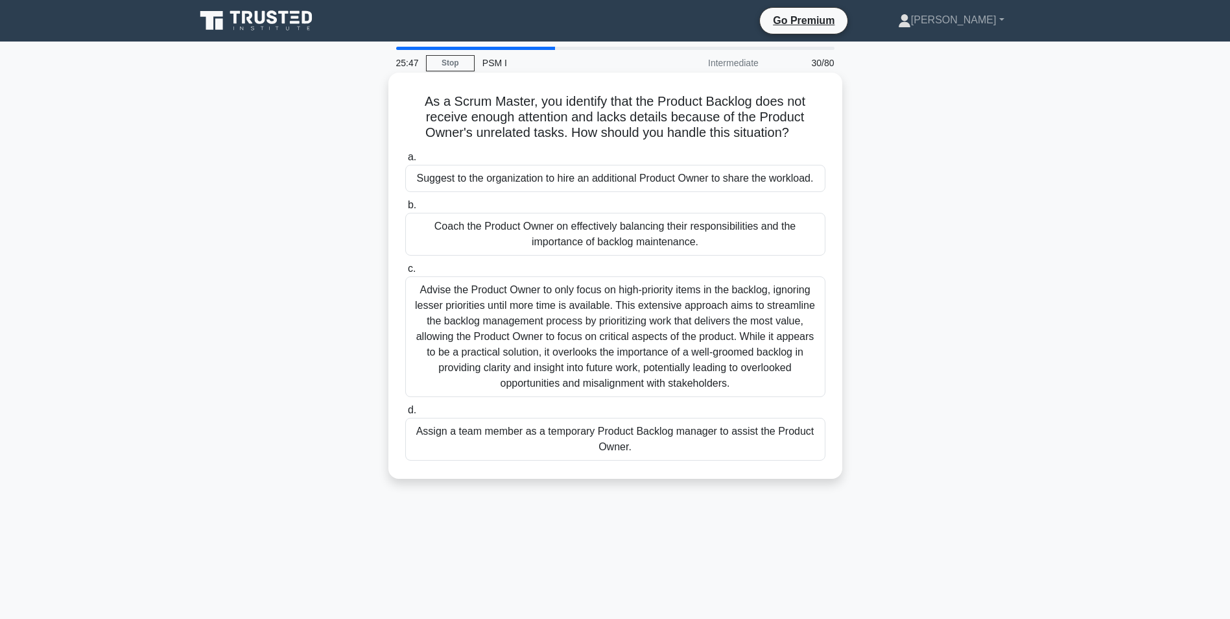
click at [435, 229] on div "Coach the Product Owner on effectively balancing their responsibilities and the…" at bounding box center [615, 234] width 420 height 43
click at [405, 209] on input "b. Coach the Product Owner on effectively balancing their responsibilities and …" at bounding box center [405, 205] width 0 height 8
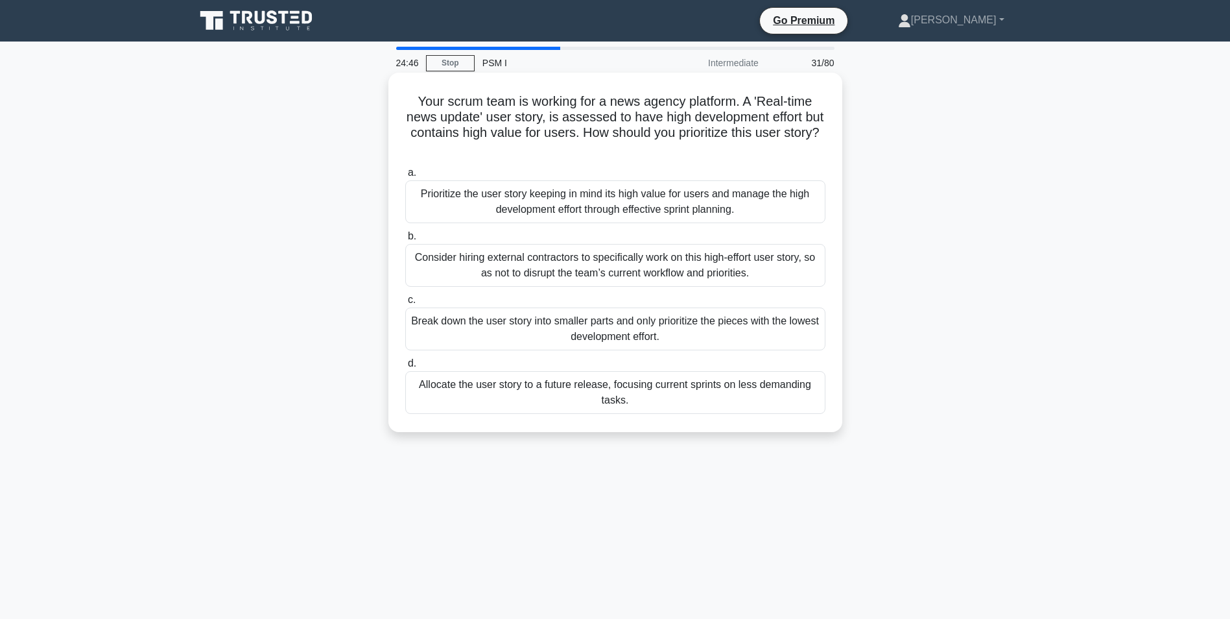
click at [445, 195] on div "Prioritize the user story keeping in mind its high value for users and manage t…" at bounding box center [615, 201] width 420 height 43
click at [405, 177] on input "a. Prioritize the user story keeping in mind its high value for users and manag…" at bounding box center [405, 173] width 0 height 8
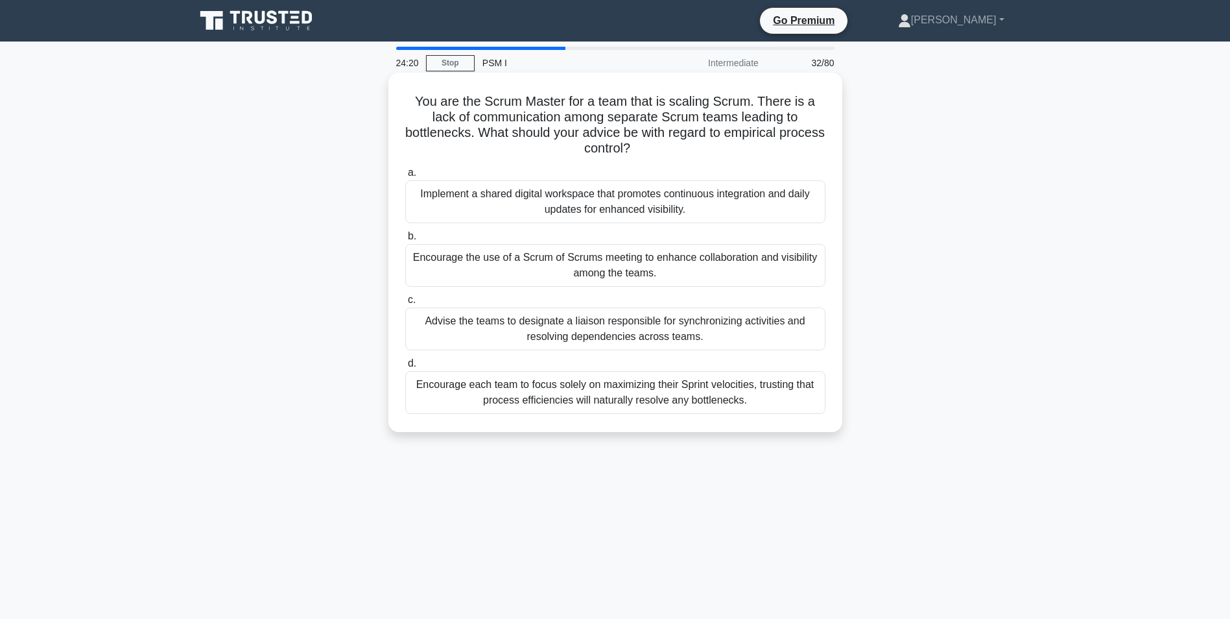
click at [485, 262] on div "Encourage the use of a Scrum of Scrums meeting to enhance collaboration and vis…" at bounding box center [615, 265] width 420 height 43
click at [405, 241] on input "b. Encourage the use of a Scrum of Scrums meeting to enhance collaboration and …" at bounding box center [405, 236] width 0 height 8
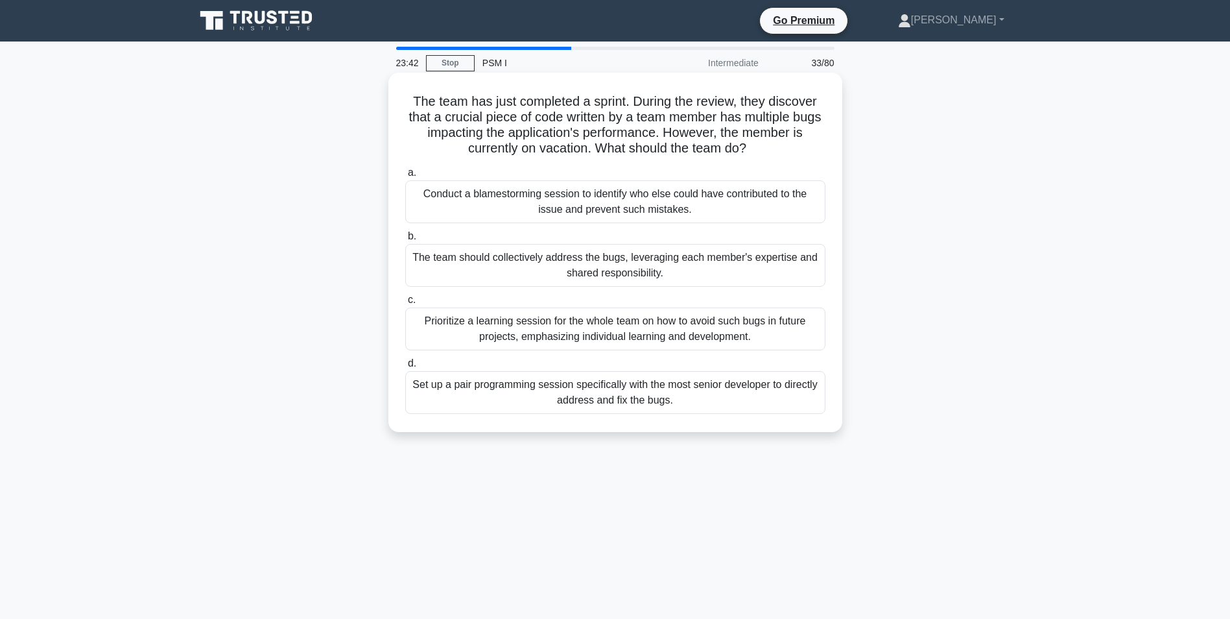
click at [507, 266] on div "The team should collectively address the bugs, leveraging each member's experti…" at bounding box center [615, 265] width 420 height 43
click at [405, 241] on input "b. The team should collectively address the bugs, leveraging each member's expe…" at bounding box center [405, 236] width 0 height 8
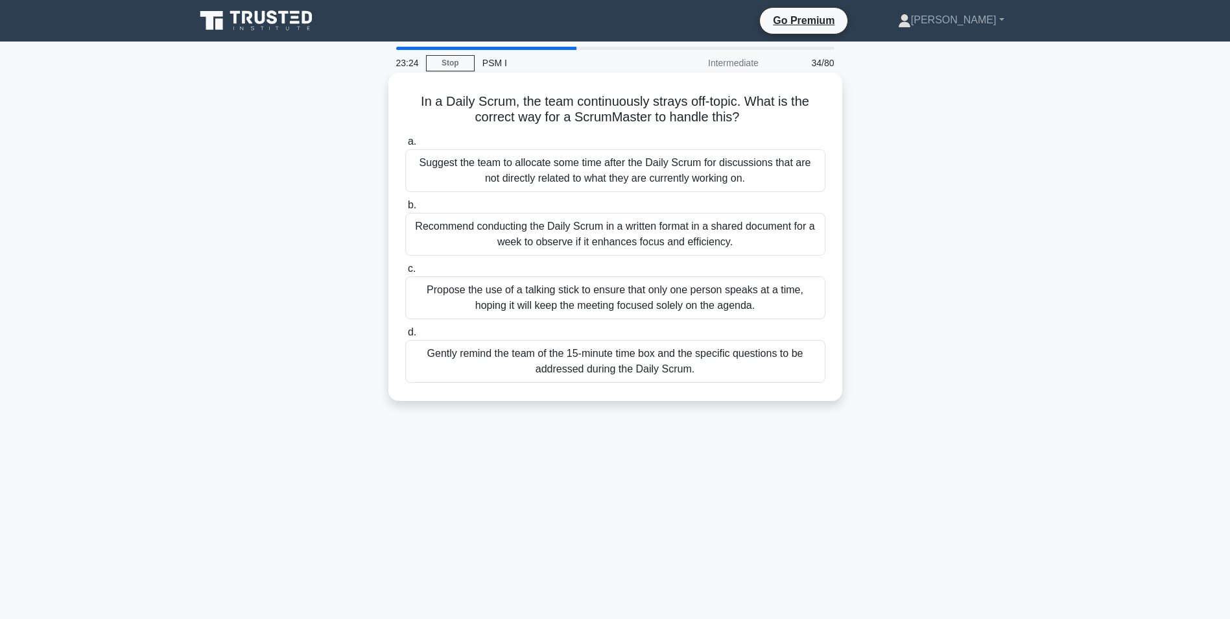
click at [525, 368] on div "Gently remind the team of the 15-minute time box and the specific questions to …" at bounding box center [615, 361] width 420 height 43
click at [405, 337] on input "d. Gently remind the team of the 15-minute time box and the specific questions …" at bounding box center [405, 332] width 0 height 8
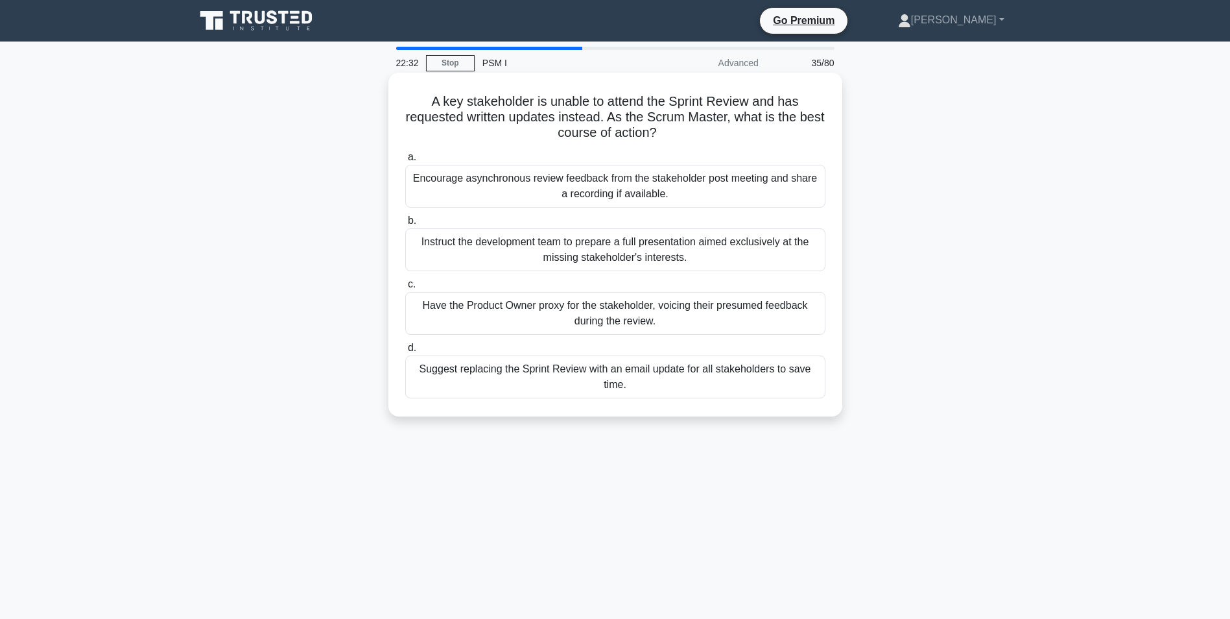
click at [498, 309] on div "Have the Product Owner proxy for the stakeholder, voicing their presumed feedba…" at bounding box center [615, 313] width 420 height 43
click at [405, 289] on input "c. Have the Product Owner proxy for the stakeholder, voicing their presumed fee…" at bounding box center [405, 284] width 0 height 8
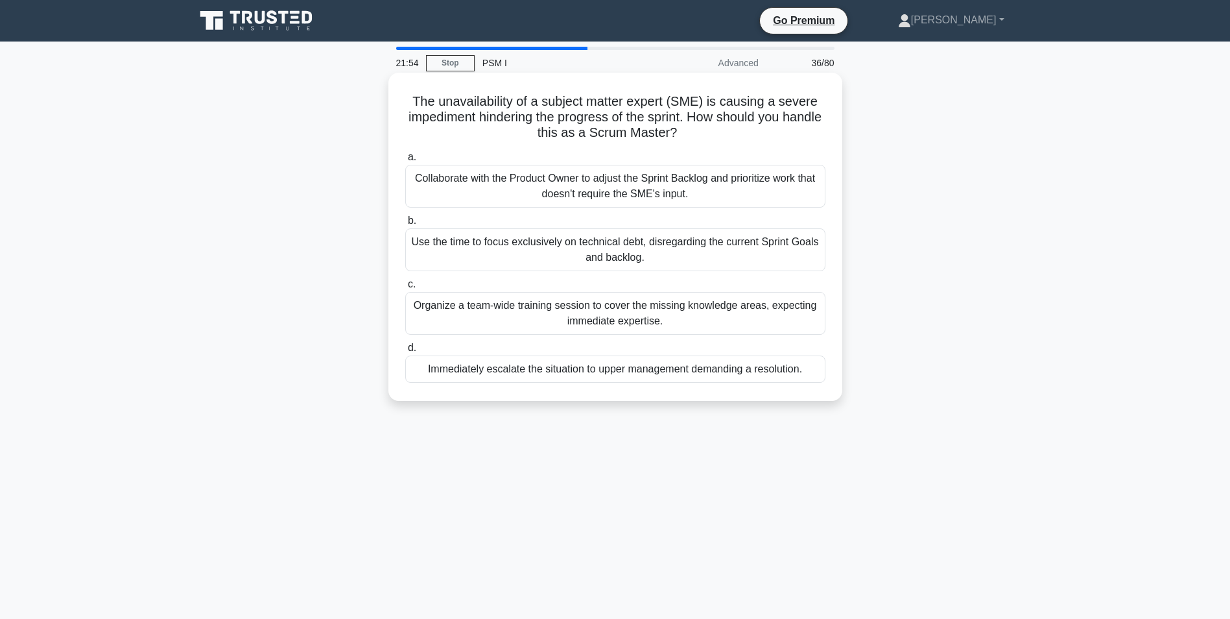
click at [466, 178] on div "Collaborate with the Product Owner to adjust the Sprint Backlog and prioritize …" at bounding box center [615, 186] width 420 height 43
click at [405, 162] on input "a. Collaborate with the Product Owner to adjust the Sprint Backlog and prioriti…" at bounding box center [405, 157] width 0 height 8
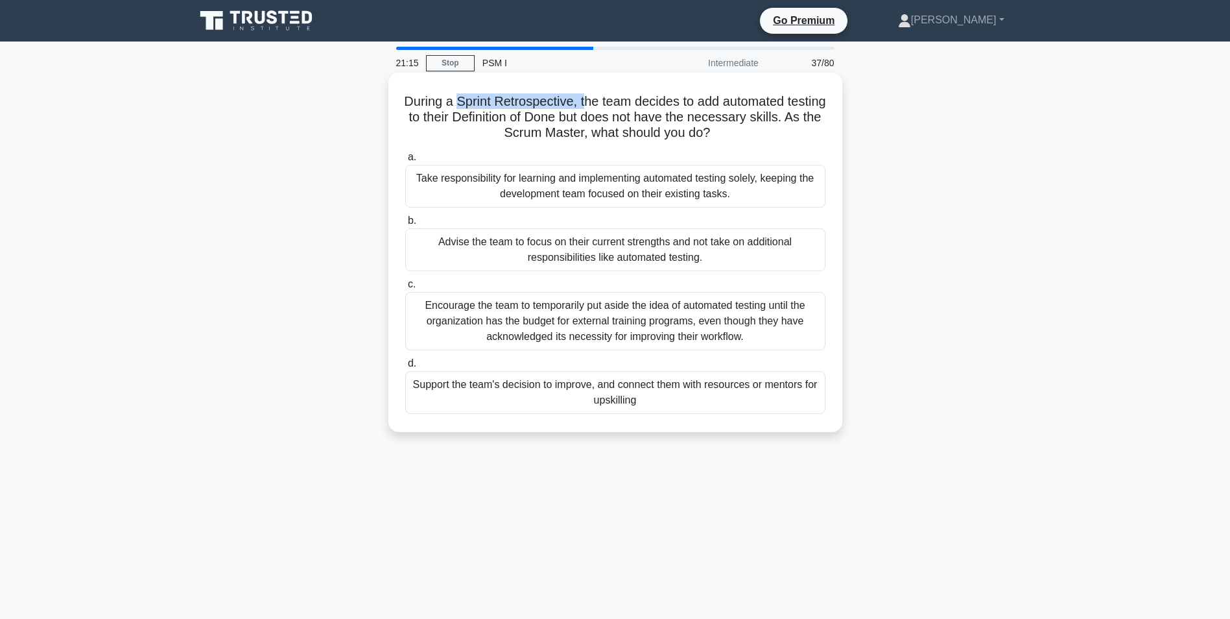
drag, startPoint x: 477, startPoint y: 98, endPoint x: 603, endPoint y: 91, distance: 126.6
click at [603, 91] on div "During a Sprint Retrospective, the team decides to add automated testing to the…" at bounding box center [616, 252] width 444 height 349
click at [501, 185] on div "Take responsibility for learning and implementing automated testing solely, kee…" at bounding box center [615, 186] width 420 height 43
click at [405, 162] on input "a. Take responsibility for learning and implementing automated testing solely, …" at bounding box center [405, 157] width 0 height 8
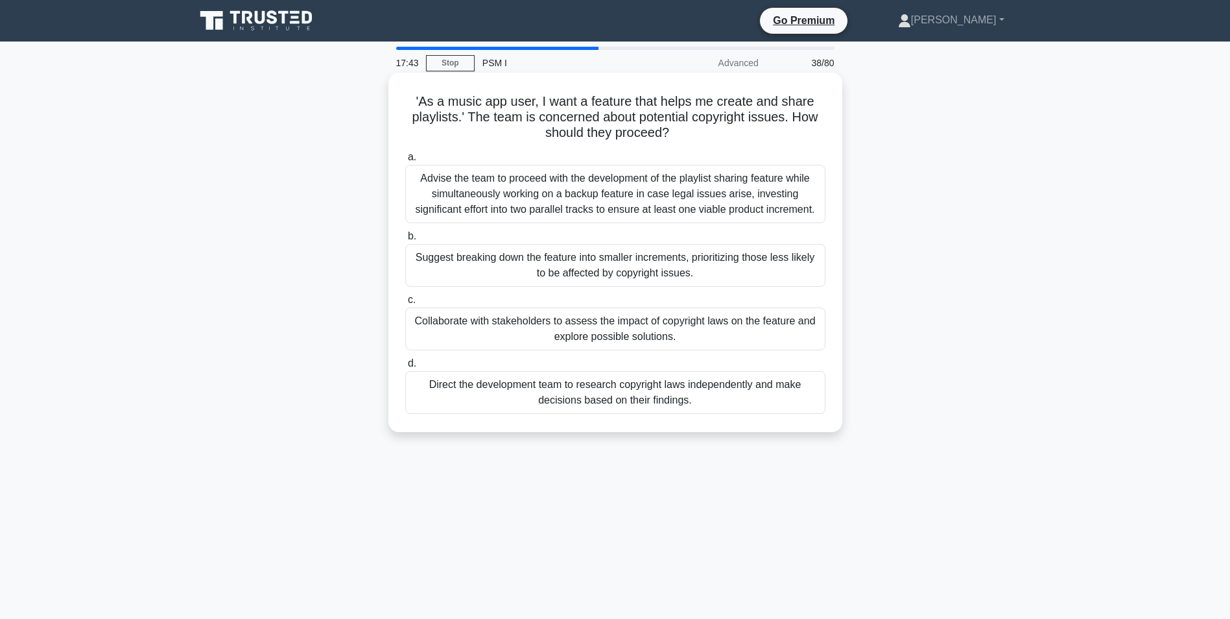
click at [485, 266] on div "Suggest breaking down the feature into smaller increments, prioritizing those l…" at bounding box center [615, 265] width 420 height 43
click at [405, 241] on input "b. Suggest breaking down the feature into smaller increments, prioritizing thos…" at bounding box center [405, 236] width 0 height 8
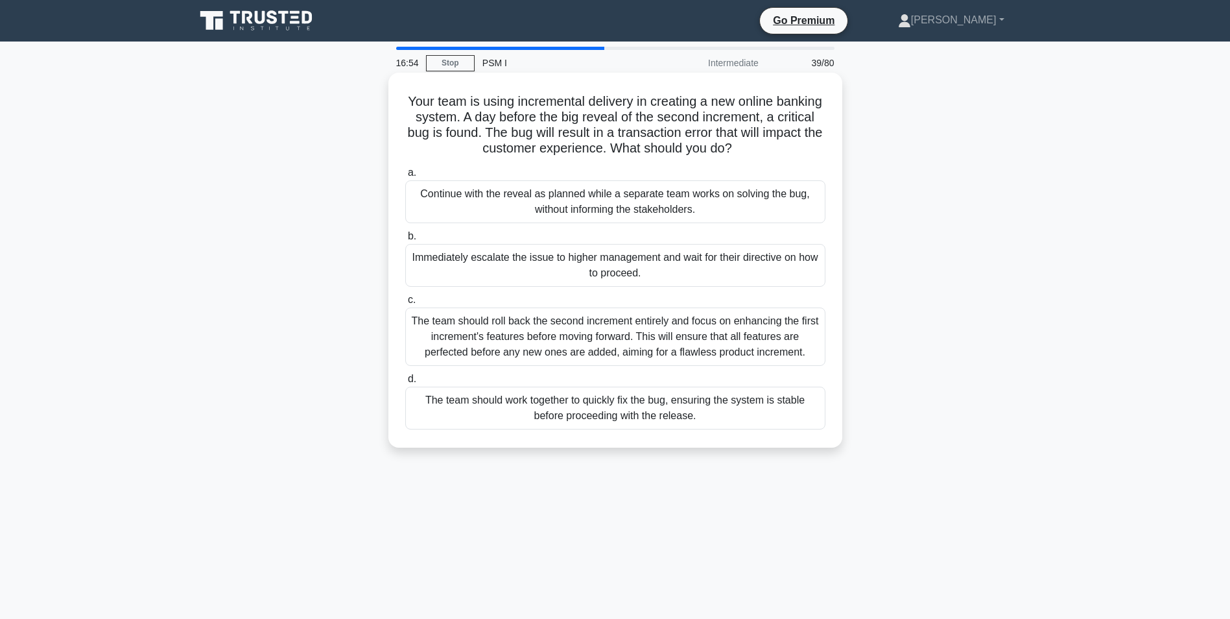
click at [545, 405] on div "The team should work together to quickly fix the bug, ensuring the system is st…" at bounding box center [615, 408] width 420 height 43
click at [405, 383] on input "d. The team should work together to quickly fix the bug, ensuring the system is…" at bounding box center [405, 379] width 0 height 8
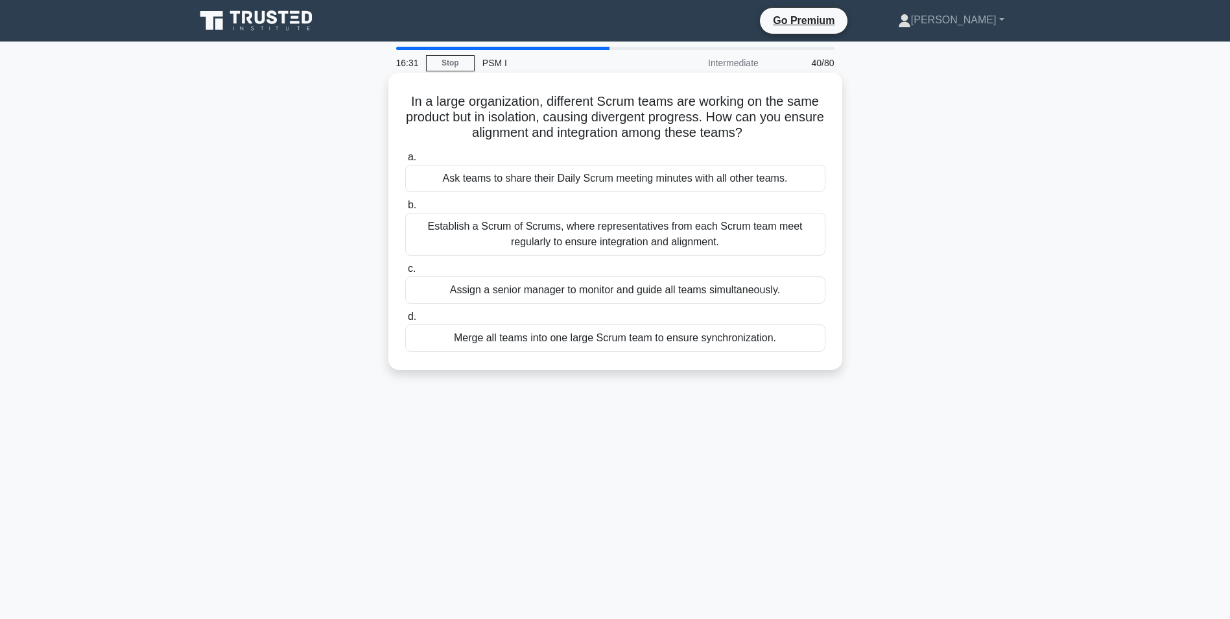
click at [586, 226] on div "Establish a Scrum of Scrums, where representatives from each Scrum team meet re…" at bounding box center [615, 234] width 420 height 43
click at [405, 209] on input "b. Establish a Scrum of Scrums, where representatives from each Scrum team meet…" at bounding box center [405, 205] width 0 height 8
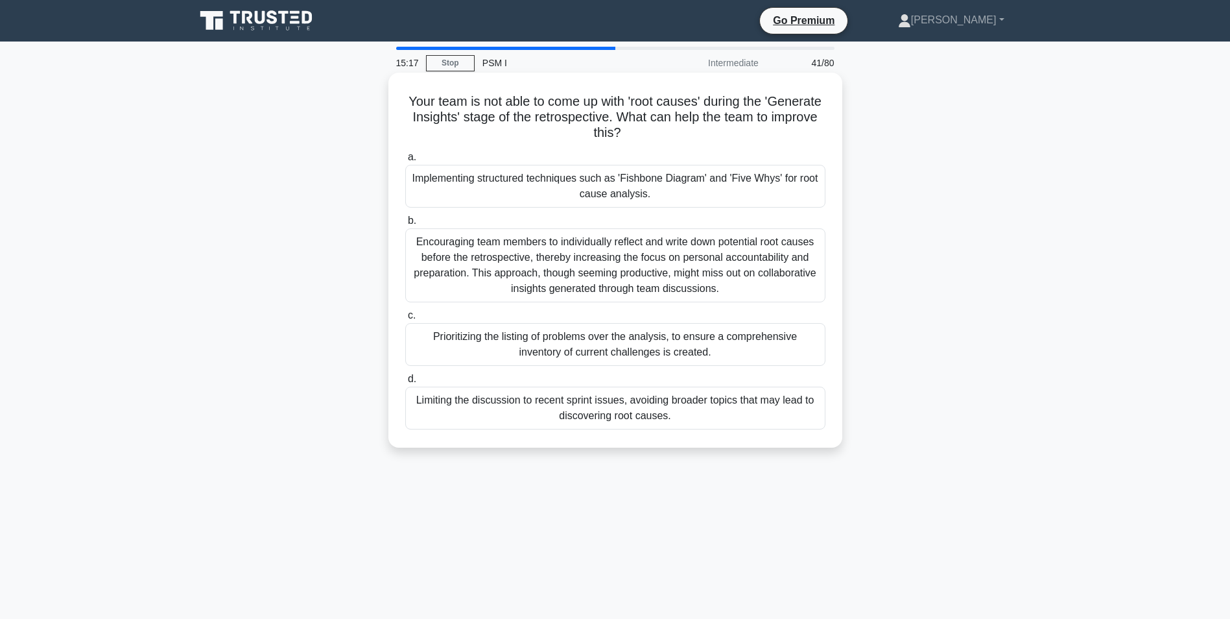
click at [439, 180] on div "Implementing structured techniques such as 'Fishbone Diagram' and 'Five Whys' f…" at bounding box center [615, 186] width 420 height 43
click at [405, 162] on input "a. Implementing structured techniques such as 'Fishbone Diagram' and 'Five Whys…" at bounding box center [405, 157] width 0 height 8
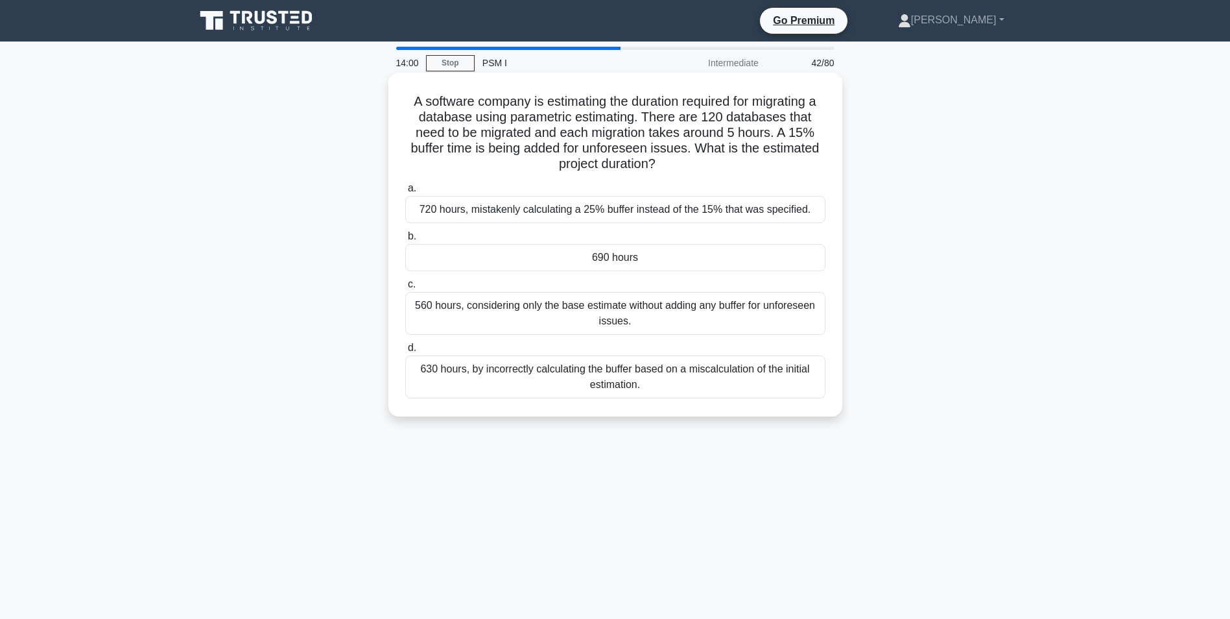
click at [527, 261] on div "690 hours" at bounding box center [615, 257] width 420 height 27
click at [405, 241] on input "b. 690 hours" at bounding box center [405, 236] width 0 height 8
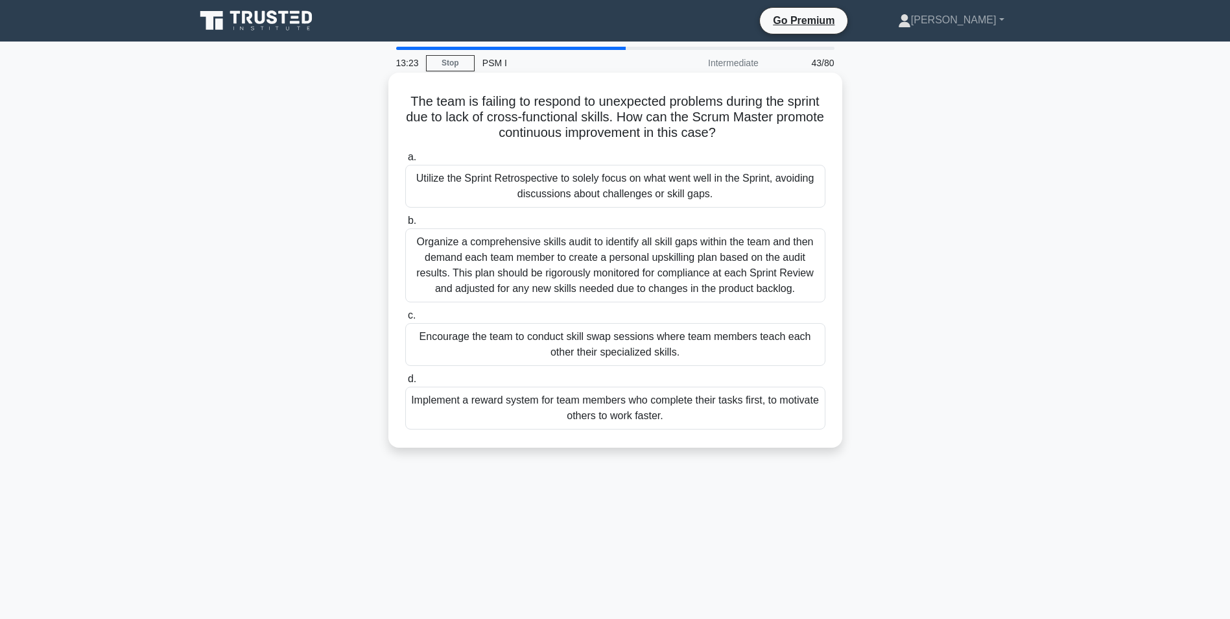
click at [467, 190] on div "Utilize the Sprint Retrospective to solely focus on what went well in the Sprin…" at bounding box center [615, 186] width 420 height 43
click at [405, 162] on input "a. Utilize the Sprint Retrospective to solely focus on what went well in the Sp…" at bounding box center [405, 157] width 0 height 8
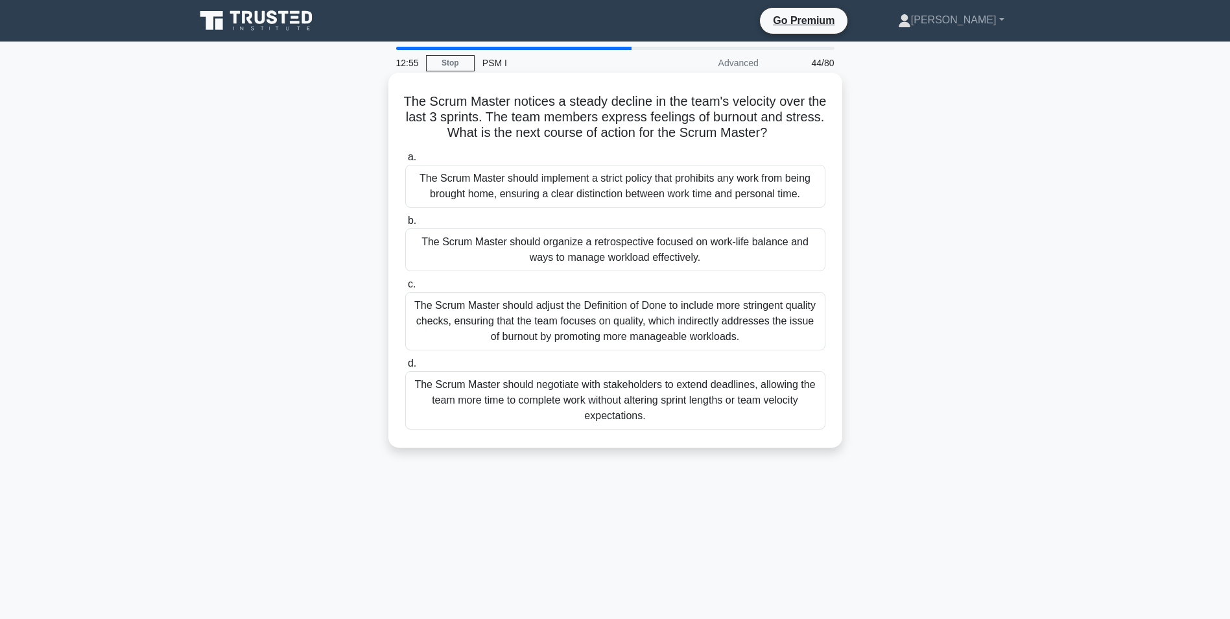
click at [450, 251] on div "The Scrum Master should organize a retrospective focused on work-life balance a…" at bounding box center [615, 249] width 420 height 43
click at [405, 225] on input "b. The Scrum Master should organize a retrospective focused on work-life balanc…" at bounding box center [405, 221] width 0 height 8
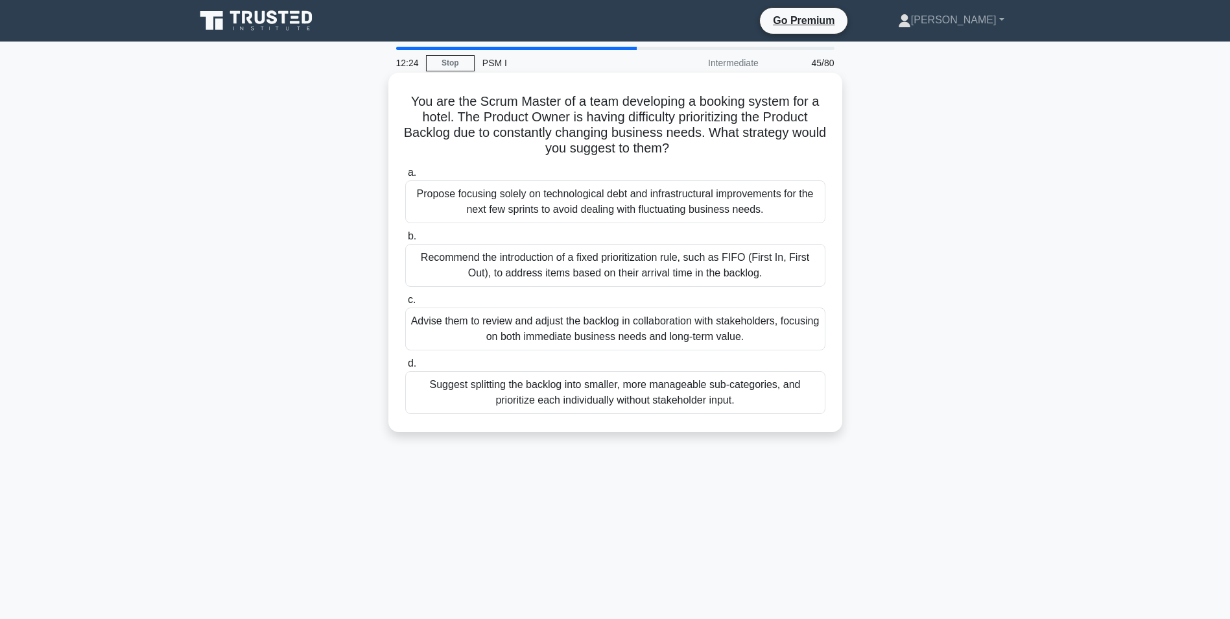
click at [587, 333] on div "Advise them to review and adjust the backlog in collaboration with stakeholders…" at bounding box center [615, 328] width 420 height 43
click at [405, 304] on input "c. Advise them to review and adjust the backlog in collaboration with stakehold…" at bounding box center [405, 300] width 0 height 8
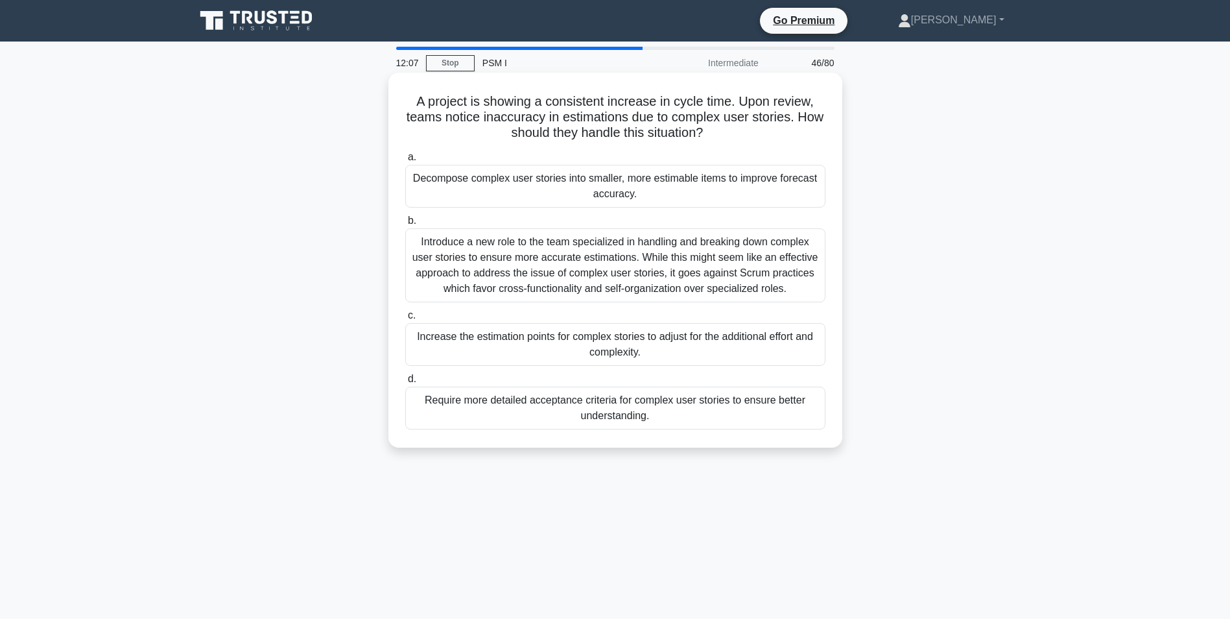
click at [511, 185] on div "Decompose complex user stories into smaller, more estimable items to improve fo…" at bounding box center [615, 186] width 420 height 43
click at [405, 162] on input "a. Decompose complex user stories into smaller, more estimable items to improve…" at bounding box center [405, 157] width 0 height 8
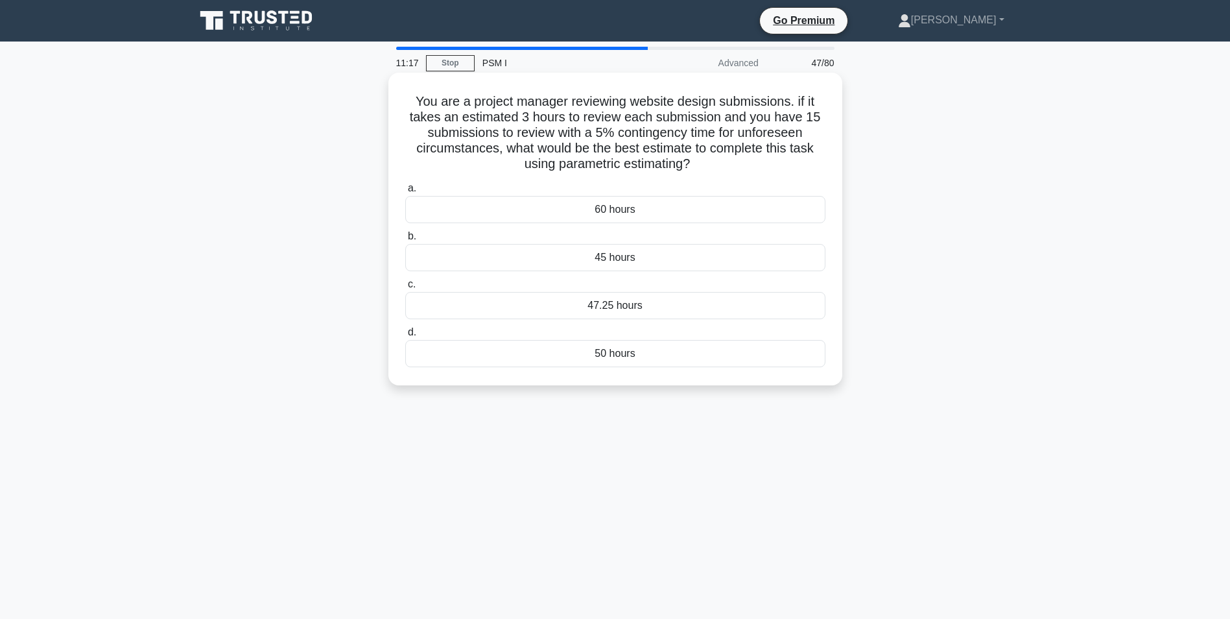
click at [599, 257] on div "45 hours" at bounding box center [615, 257] width 420 height 27
click at [405, 241] on input "b. 45 hours" at bounding box center [405, 236] width 0 height 8
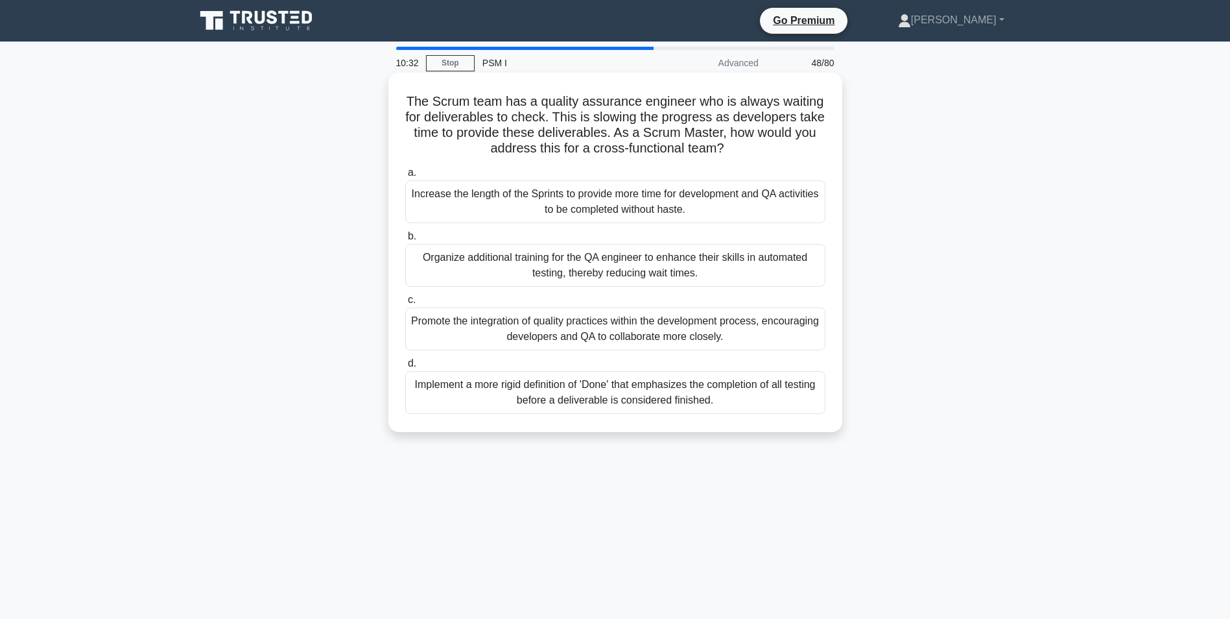
click at [434, 328] on div "Promote the integration of quality practices within the development process, en…" at bounding box center [615, 328] width 420 height 43
click at [405, 304] on input "c. Promote the integration of quality practices within the development process,…" at bounding box center [405, 300] width 0 height 8
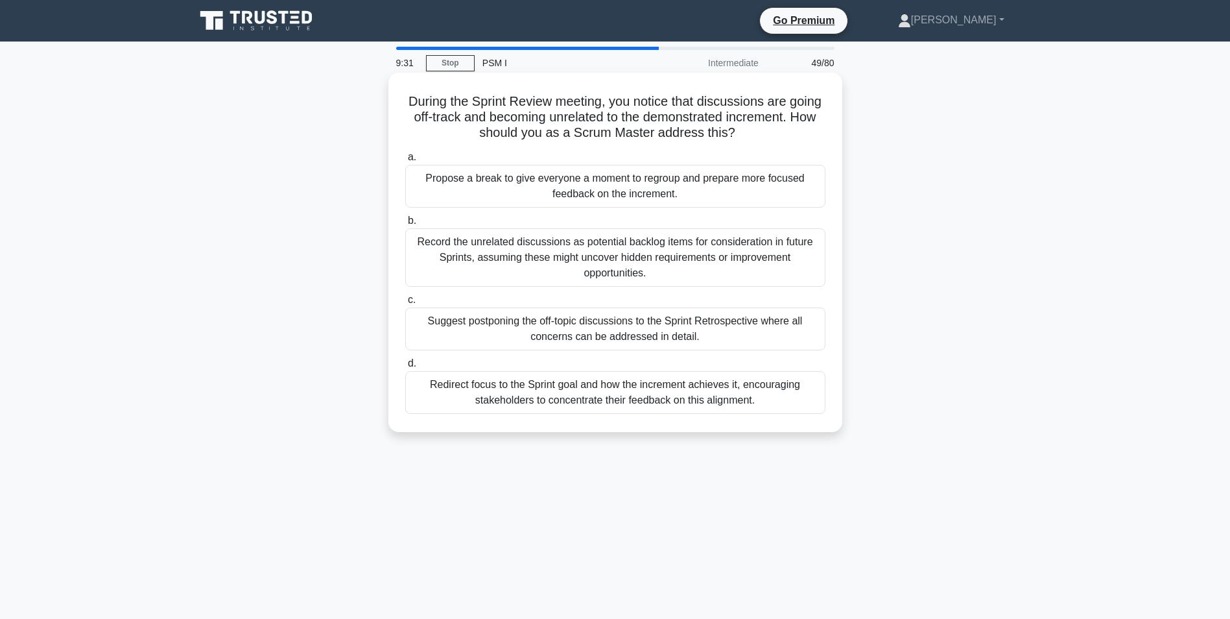
click at [520, 403] on div "Redirect focus to the Sprint goal and how the increment achieves it, encouragin…" at bounding box center [615, 392] width 420 height 43
click at [405, 368] on input "d. Redirect focus to the Sprint goal and how the increment achieves it, encoura…" at bounding box center [405, 363] width 0 height 8
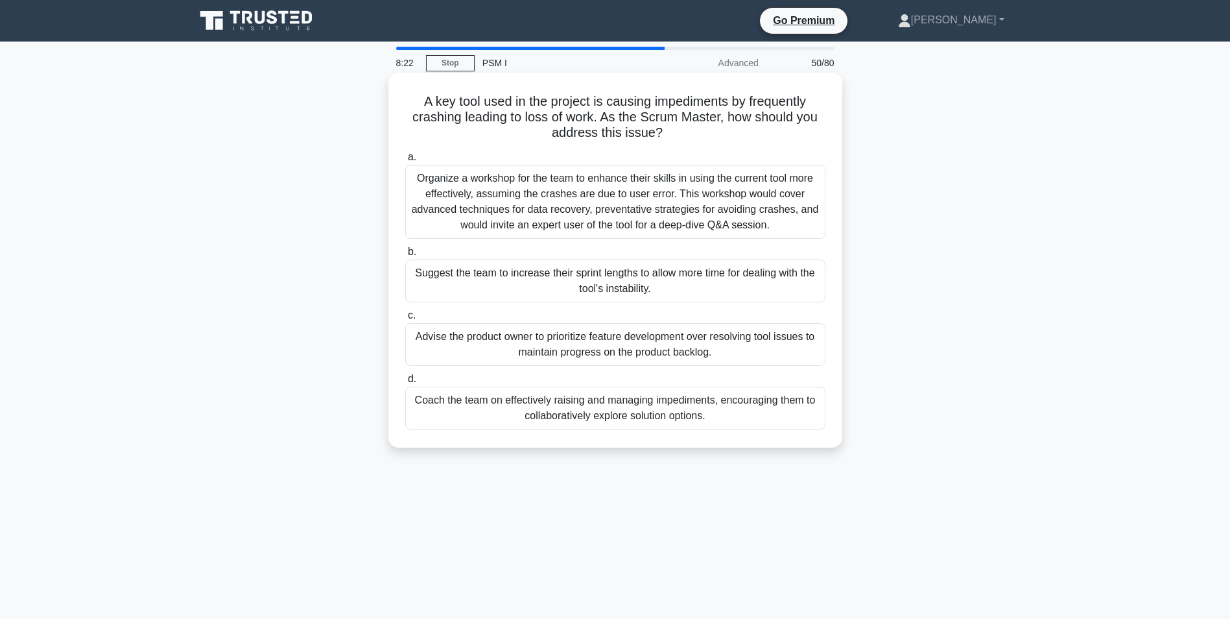
click at [443, 408] on div "Coach the team on effectively raising and managing impediments, encouraging the…" at bounding box center [615, 408] width 420 height 43
click at [405, 383] on input "d. Coach the team on effectively raising and managing impediments, encouraging …" at bounding box center [405, 379] width 0 height 8
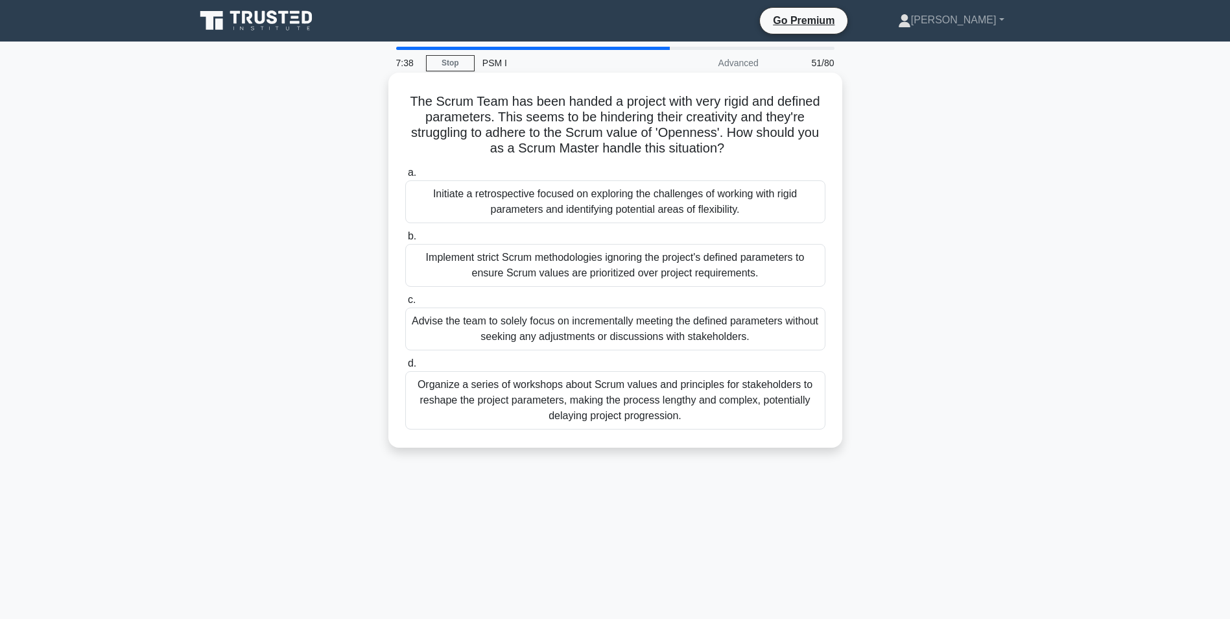
click at [512, 206] on div "Initiate a retrospective focused on exploring the challenges of working with ri…" at bounding box center [615, 201] width 420 height 43
click at [405, 177] on input "a. Initiate a retrospective focused on exploring the challenges of working with…" at bounding box center [405, 173] width 0 height 8
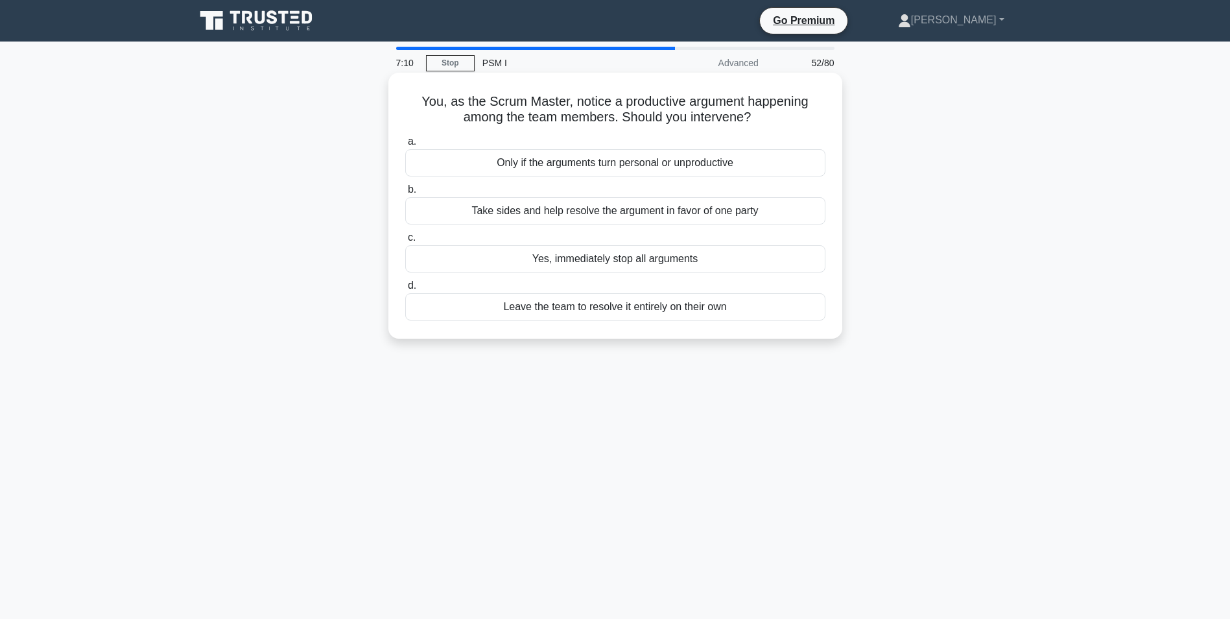
click at [706, 169] on div "Only if the arguments turn personal or unproductive" at bounding box center [615, 162] width 420 height 27
click at [405, 146] on input "a. Only if the arguments turn personal or unproductive" at bounding box center [405, 142] width 0 height 8
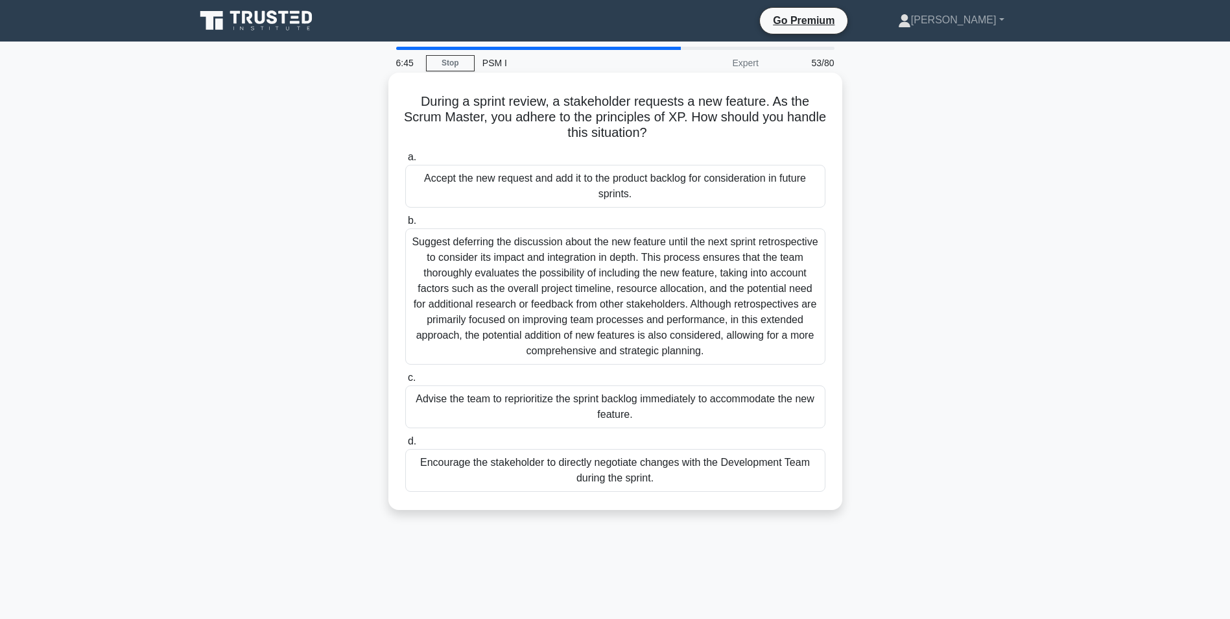
click at [455, 193] on div "Accept the new request and add it to the product backlog for consideration in f…" at bounding box center [615, 186] width 420 height 43
click at [405, 162] on input "a. Accept the new request and add it to the product backlog for consideration i…" at bounding box center [405, 157] width 0 height 8
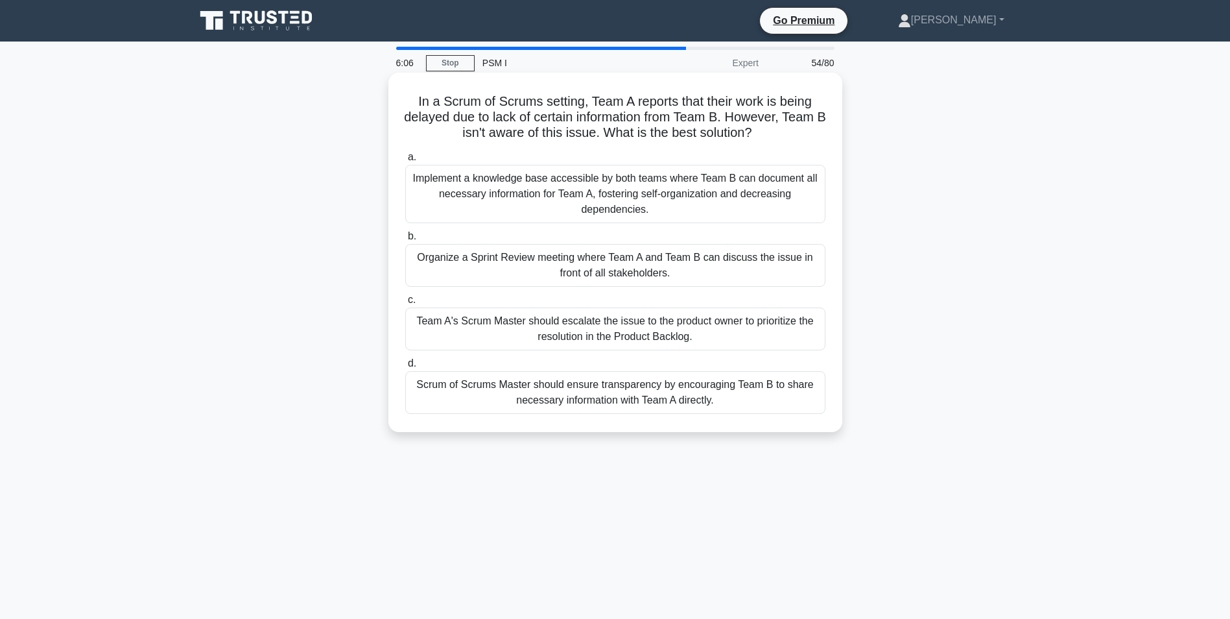
click at [494, 389] on div "Scrum of Scrums Master should ensure transparency by encouraging Team B to shar…" at bounding box center [615, 392] width 420 height 43
click at [405, 368] on input "d. Scrum of Scrums Master should ensure transparency by encouraging Team B to s…" at bounding box center [405, 363] width 0 height 8
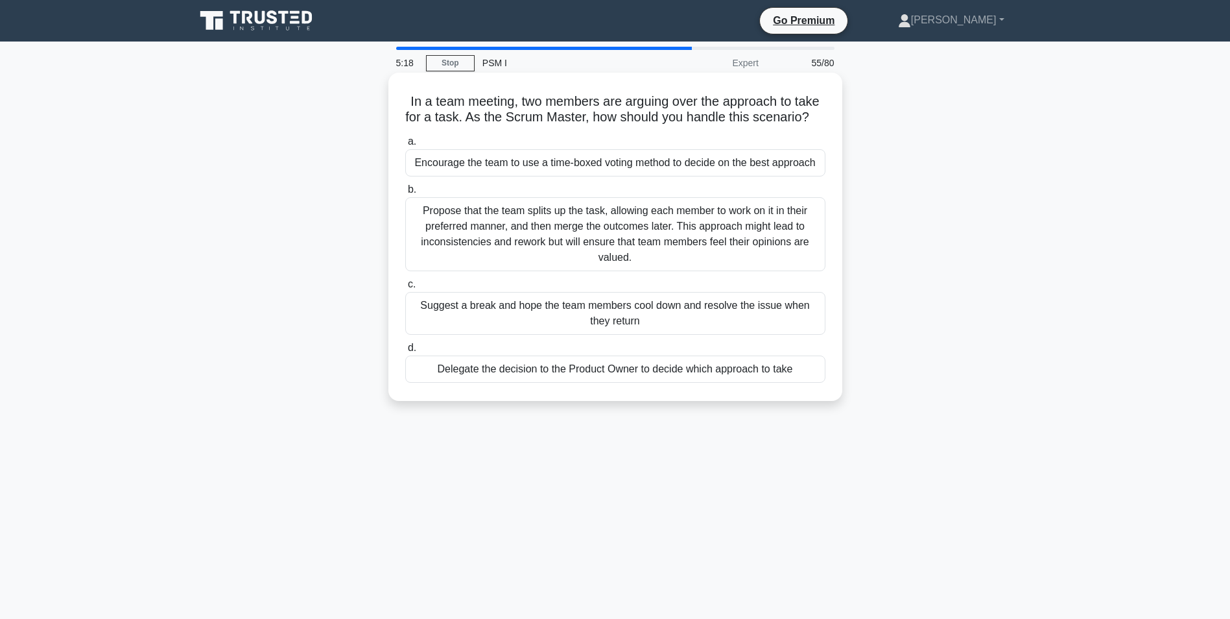
click at [450, 381] on div "Delegate the decision to the Product Owner to decide which approach to take" at bounding box center [615, 368] width 420 height 27
click at [405, 352] on input "d. Delegate the decision to the Product Owner to decide which approach to take" at bounding box center [405, 348] width 0 height 8
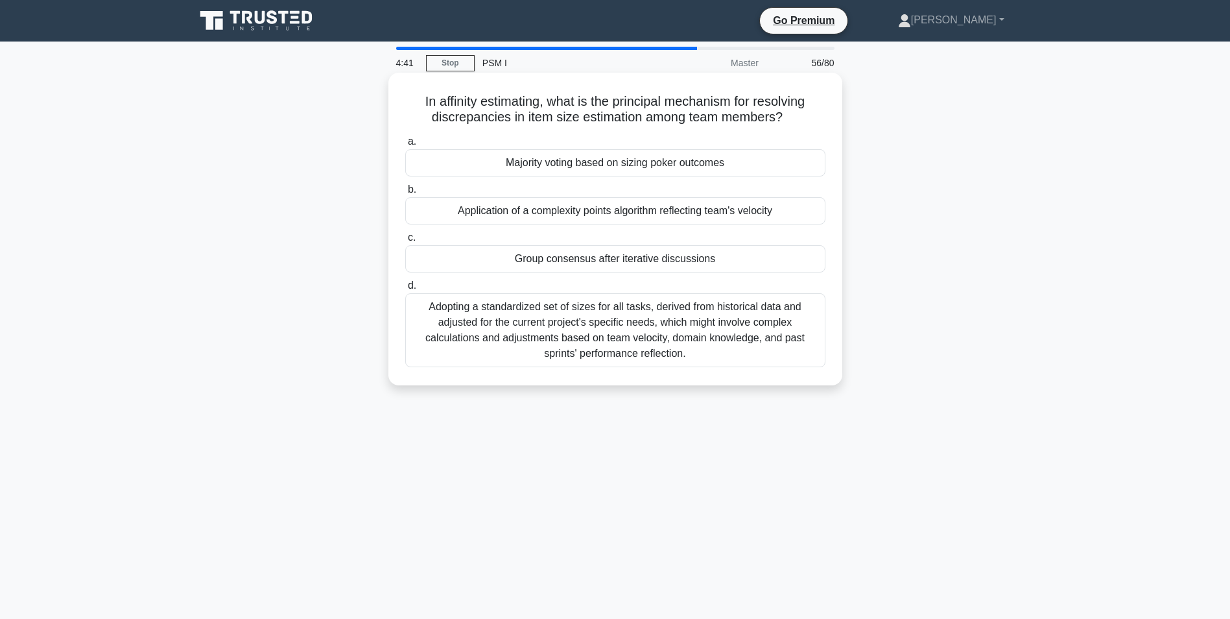
click at [662, 164] on div "Majority voting based on sizing poker outcomes" at bounding box center [615, 162] width 420 height 27
click at [405, 146] on input "a. Majority voting based on sizing poker outcomes" at bounding box center [405, 142] width 0 height 8
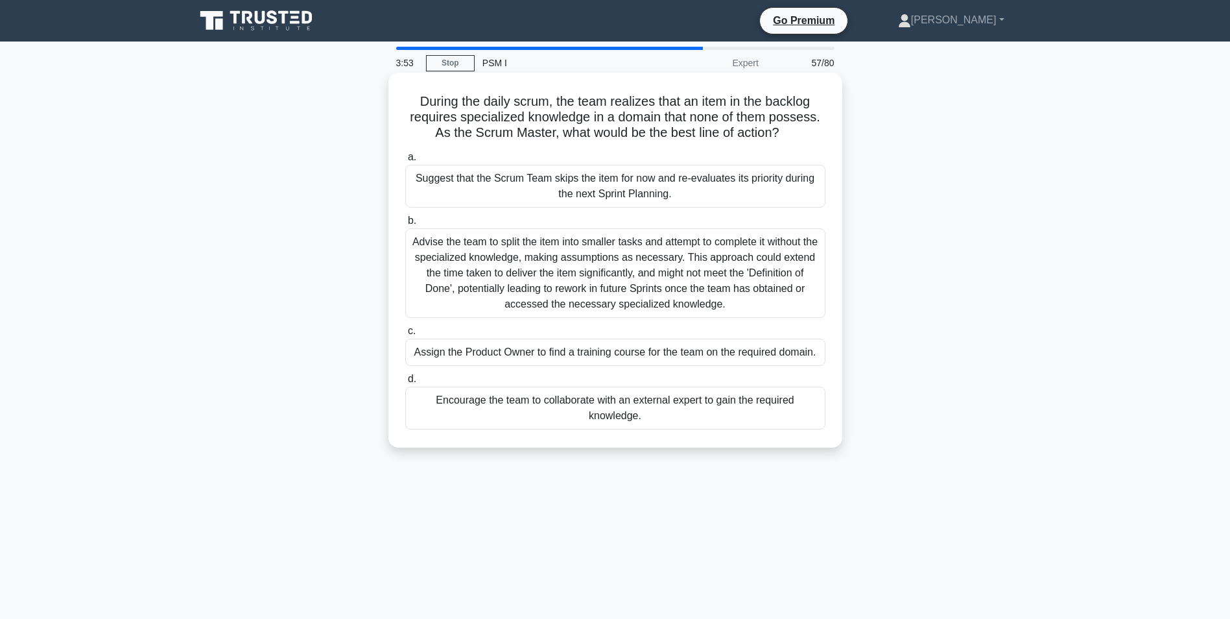
click at [440, 183] on div "Suggest that the Scrum Team skips the item for now and re-evaluates its priorit…" at bounding box center [615, 186] width 420 height 43
click at [405, 162] on input "a. Suggest that the Scrum Team skips the item for now and re-evaluates its prio…" at bounding box center [405, 157] width 0 height 8
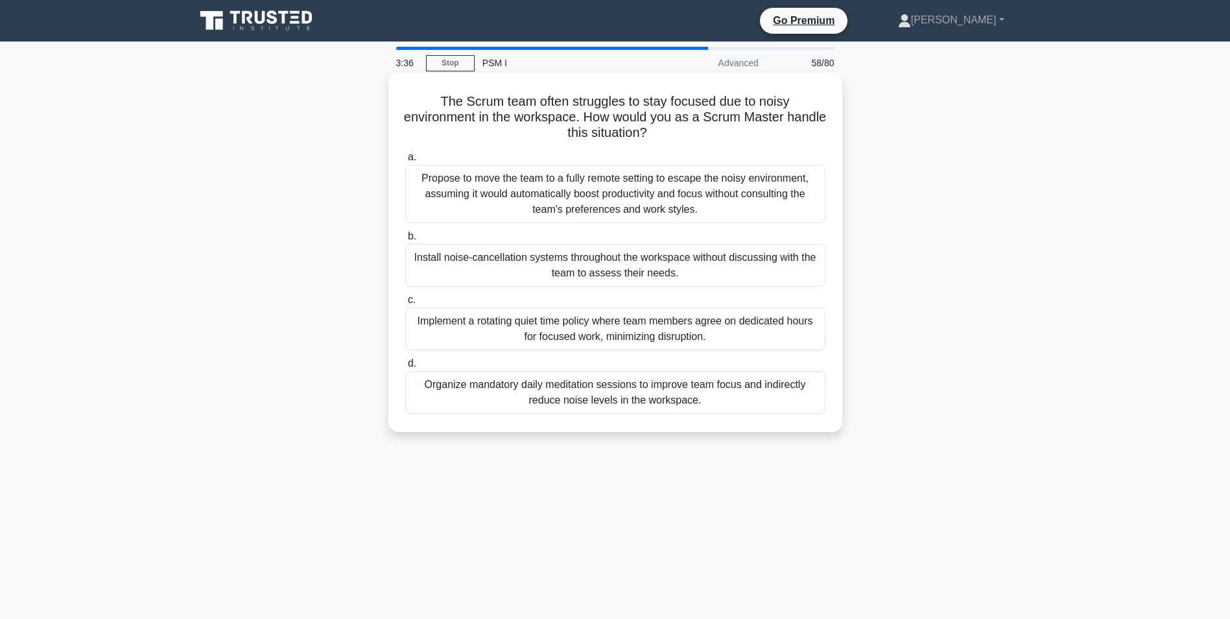
click at [579, 334] on div "Implement a rotating quiet time policy where team members agree on dedicated ho…" at bounding box center [615, 328] width 420 height 43
click at [405, 304] on input "c. Implement a rotating quiet time policy where team members agree on dedicated…" at bounding box center [405, 300] width 0 height 8
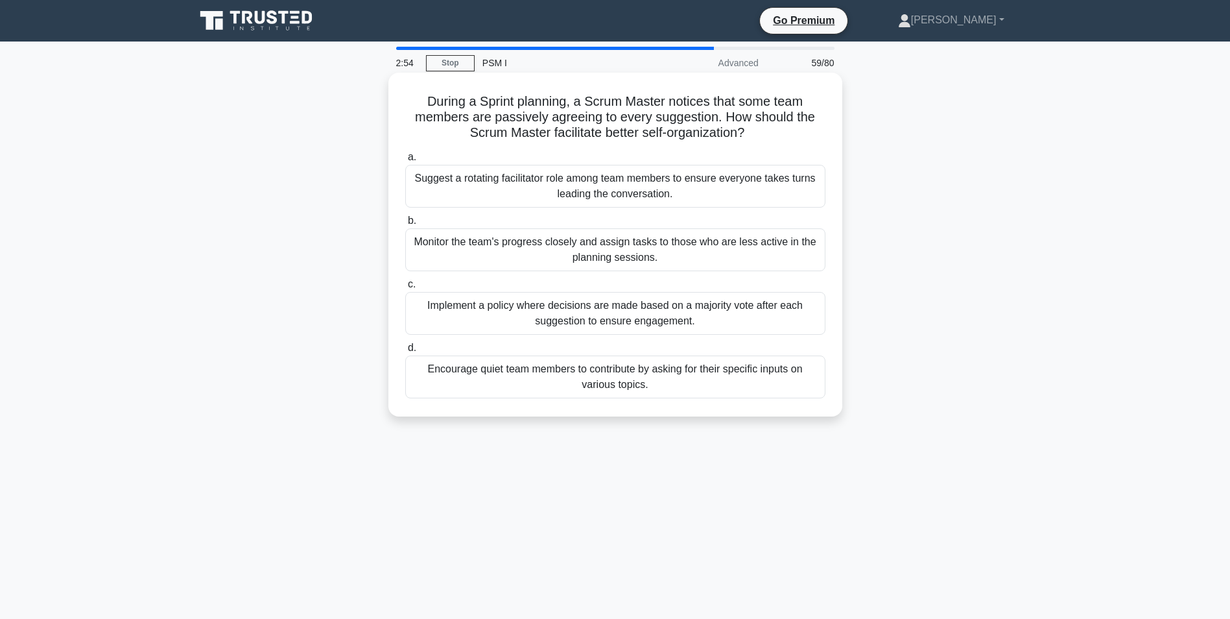
click at [619, 374] on div "Encourage quiet team members to contribute by asking for their specific inputs …" at bounding box center [615, 376] width 420 height 43
click at [405, 352] on input "d. Encourage quiet team members to contribute by asking for their specific inpu…" at bounding box center [405, 348] width 0 height 8
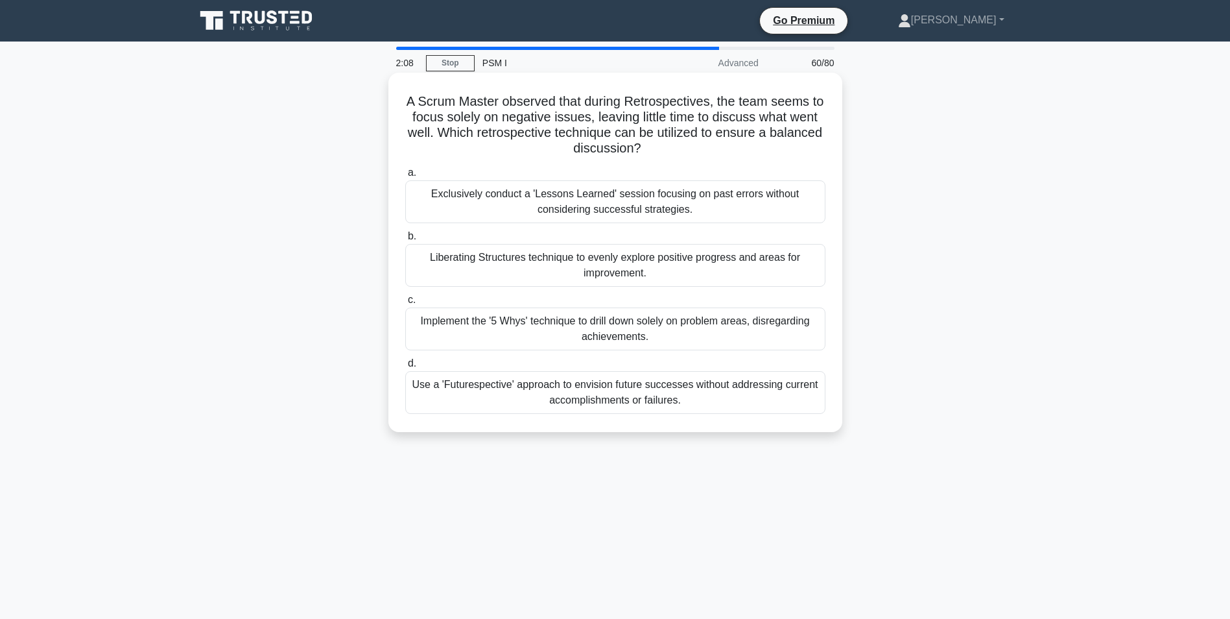
click at [603, 276] on div "Liberating Structures technique to evenly explore positive progress and areas f…" at bounding box center [615, 265] width 420 height 43
click at [405, 241] on input "b. Liberating Structures technique to evenly explore positive progress and area…" at bounding box center [405, 236] width 0 height 8
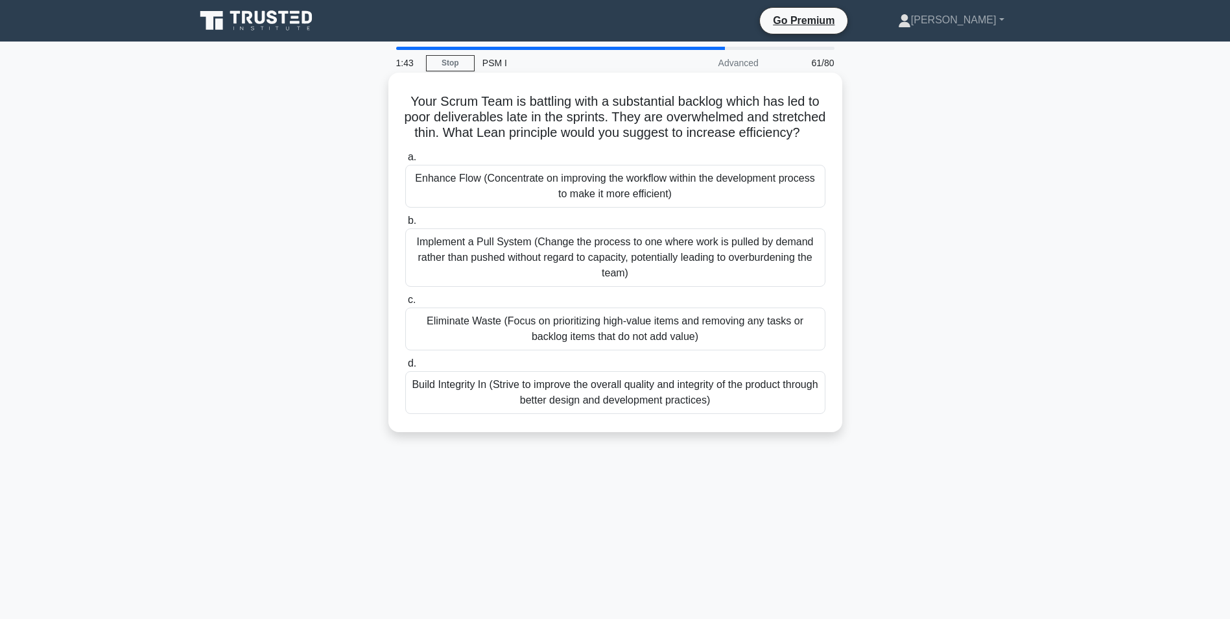
click at [697, 341] on div "Eliminate Waste (Focus on prioritizing high-value items and removing any tasks …" at bounding box center [615, 328] width 420 height 43
click at [405, 304] on input "c. Eliminate Waste (Focus on prioritizing high-value items and removing any tas…" at bounding box center [405, 300] width 0 height 8
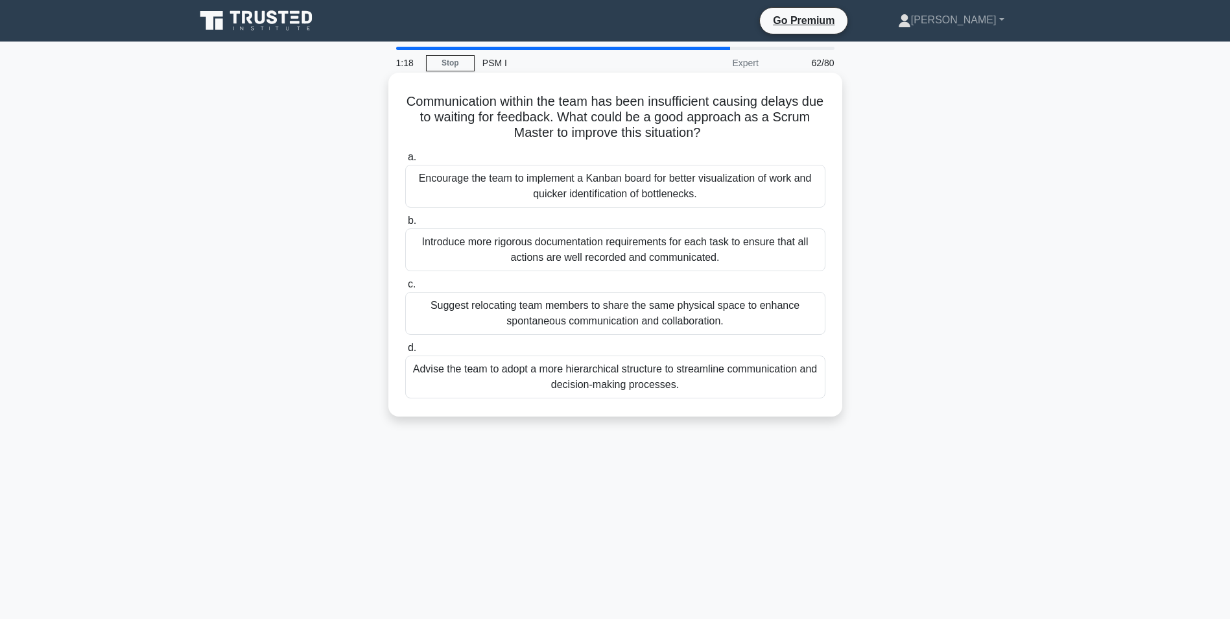
click at [701, 184] on div "Encourage the team to implement a Kanban board for better visualization of work…" at bounding box center [615, 186] width 420 height 43
click at [405, 162] on input "a. Encourage the team to implement a Kanban board for better visualization of w…" at bounding box center [405, 157] width 0 height 8
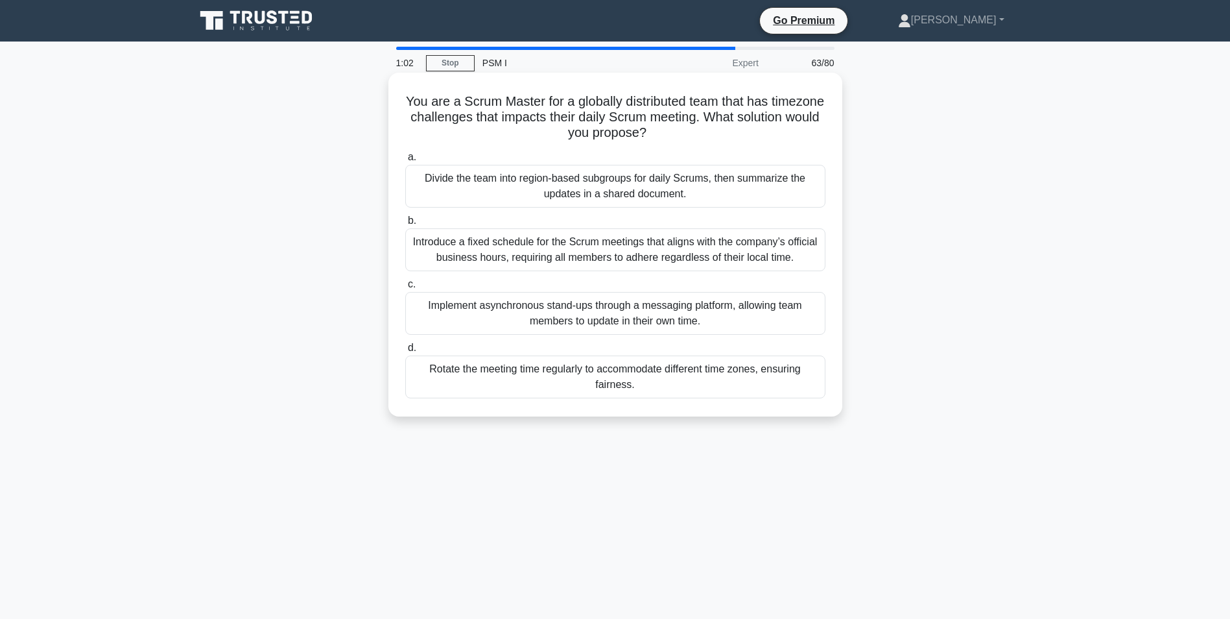
click at [558, 192] on div "Divide the team into region-based subgroups for daily Scrums, then summarize th…" at bounding box center [615, 186] width 420 height 43
click at [405, 162] on input "a. Divide the team into region-based subgroups for daily Scrums, then summarize…" at bounding box center [405, 157] width 0 height 8
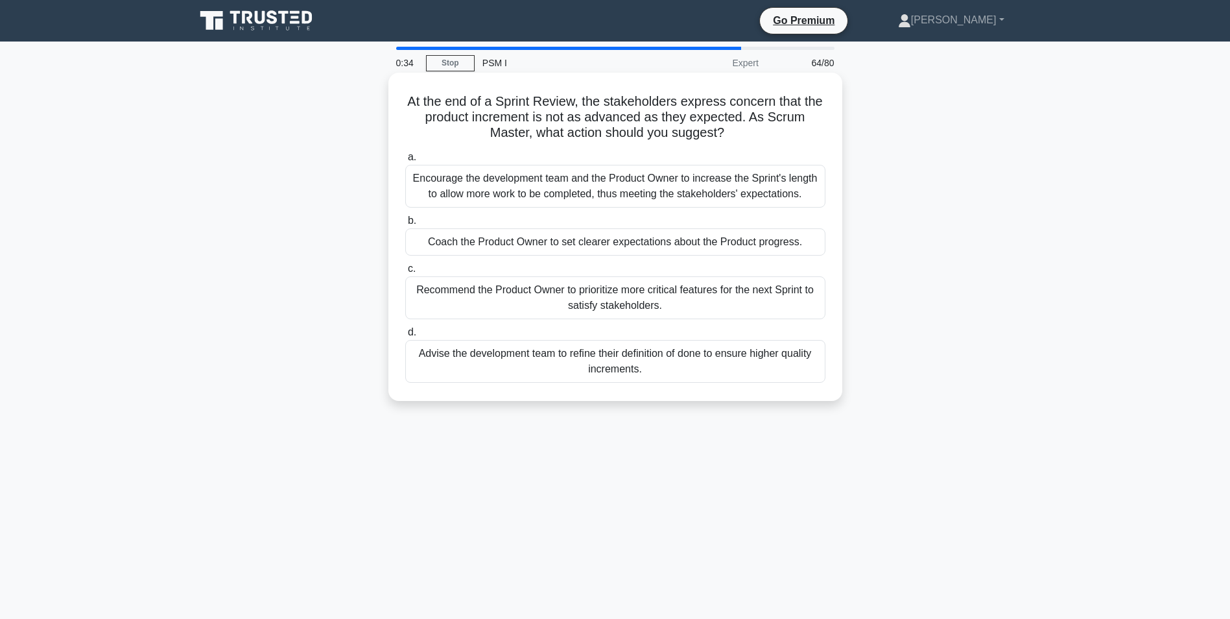
click at [583, 305] on div "Recommend the Product Owner to prioritize more critical features for the next S…" at bounding box center [615, 297] width 420 height 43
click at [405, 273] on input "c. Recommend the Product Owner to prioritize more critical features for the nex…" at bounding box center [405, 269] width 0 height 8
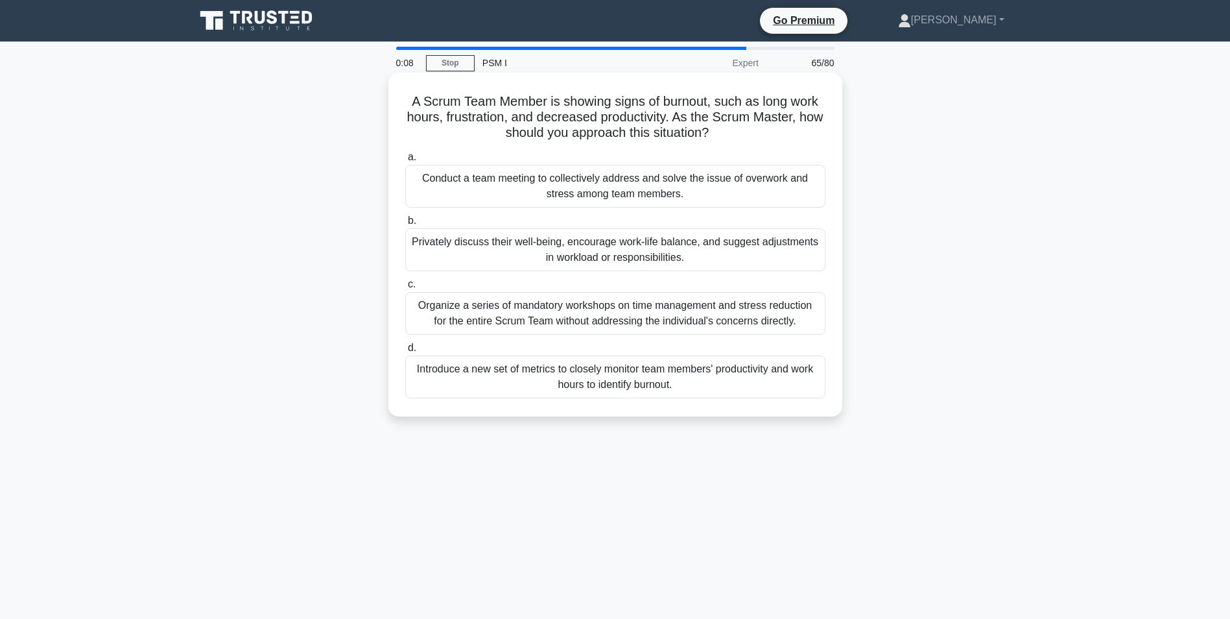
click at [748, 239] on div "Privately discuss their well-being, encourage work-life balance, and suggest ad…" at bounding box center [615, 249] width 420 height 43
click at [405, 225] on input "b. Privately discuss their well-being, encourage work-life balance, and suggest…" at bounding box center [405, 221] width 0 height 8
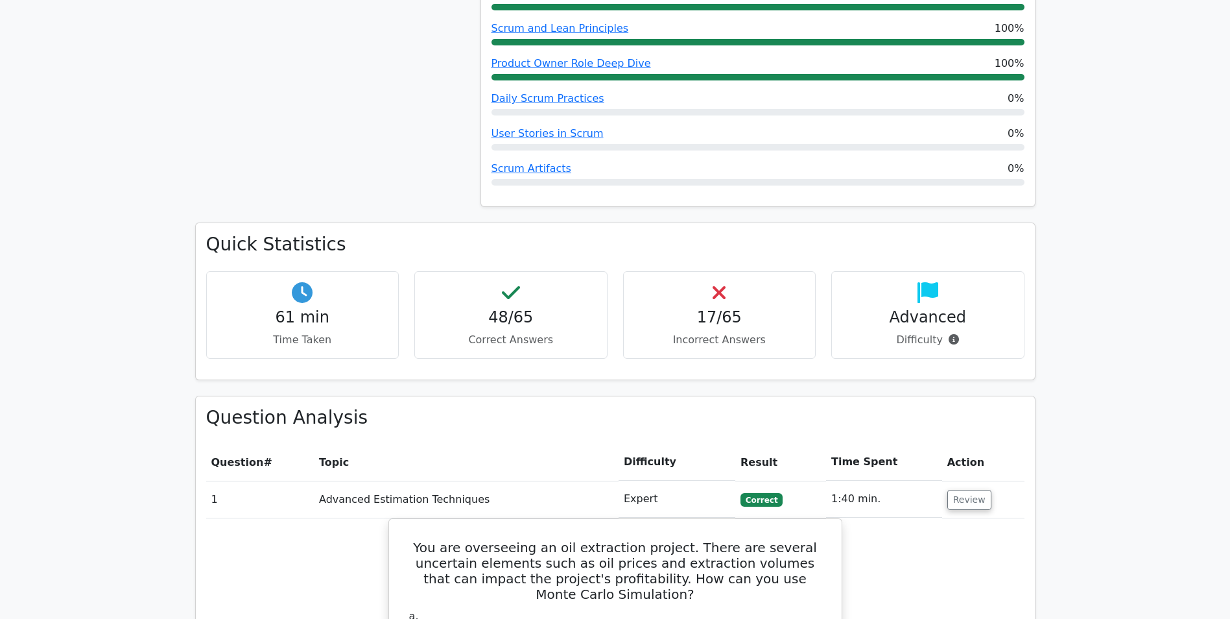
scroll to position [1297, 0]
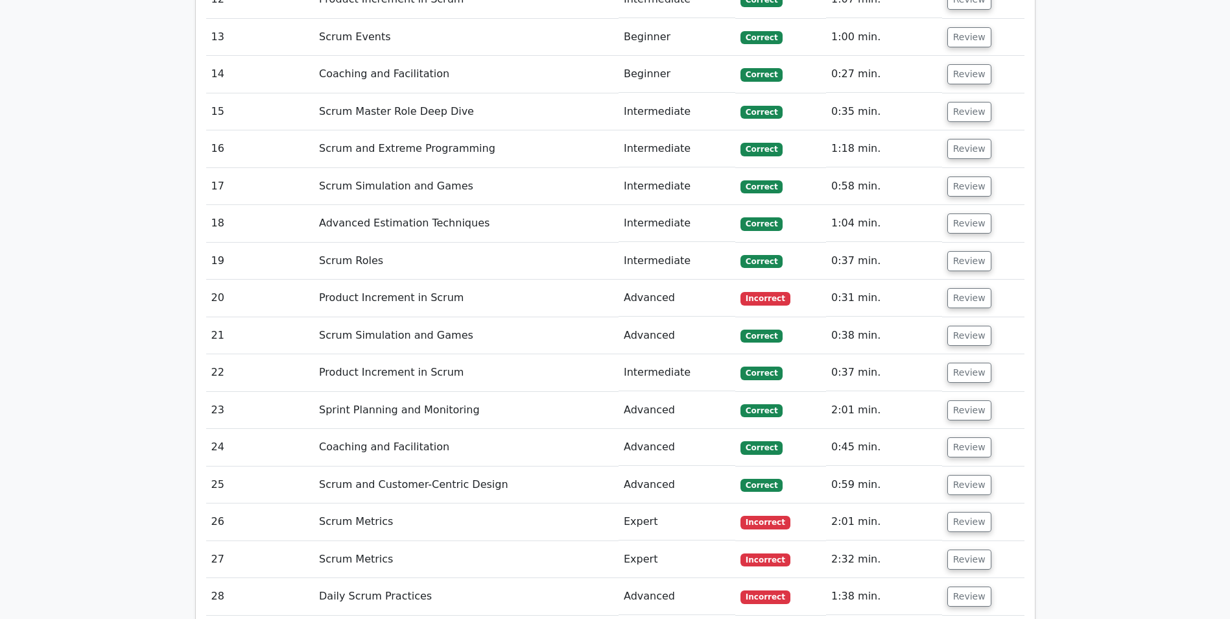
scroll to position [2919, 0]
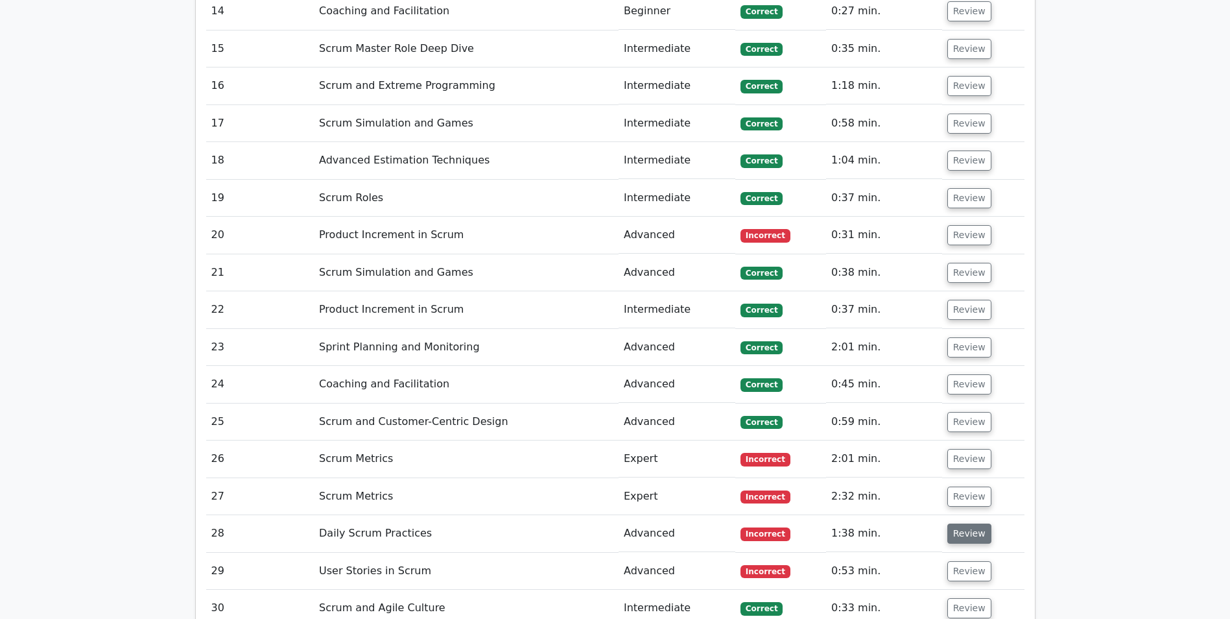
click at [958, 523] on button "Review" at bounding box center [970, 533] width 44 height 20
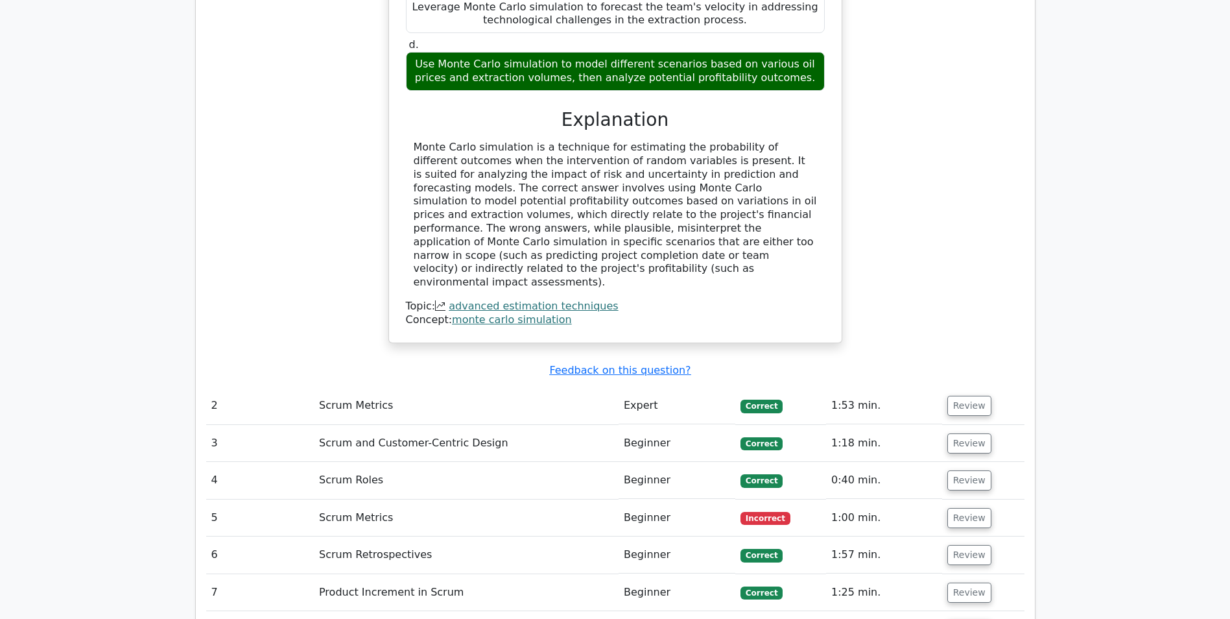
scroll to position [2076, 0]
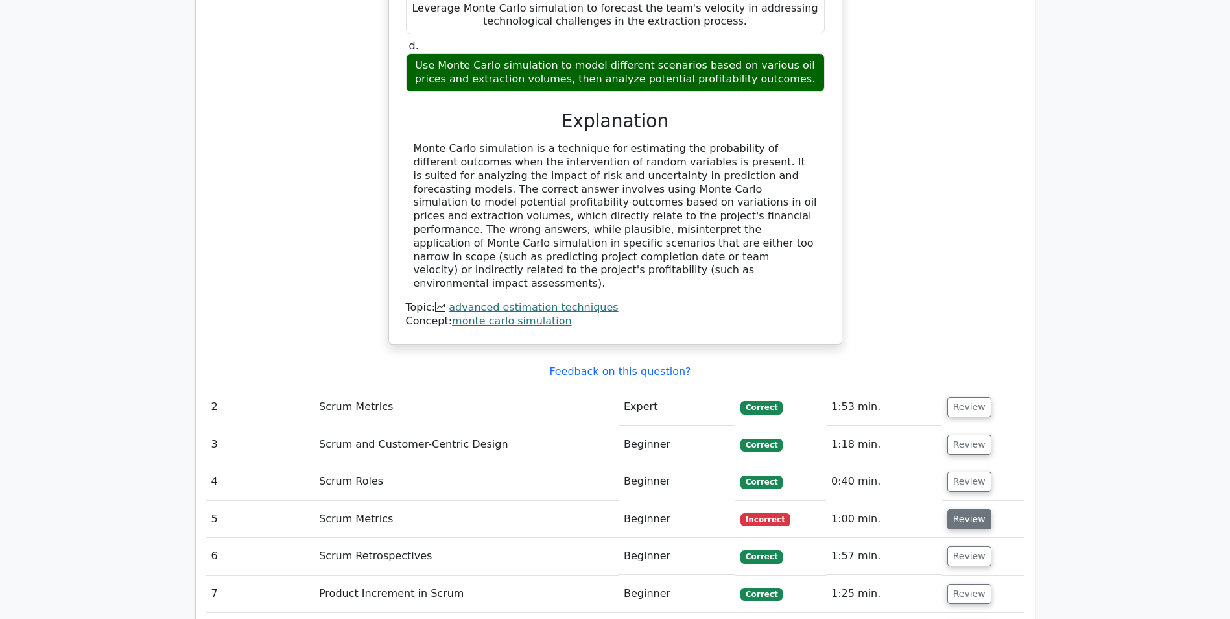
click at [965, 509] on button "Review" at bounding box center [970, 519] width 44 height 20
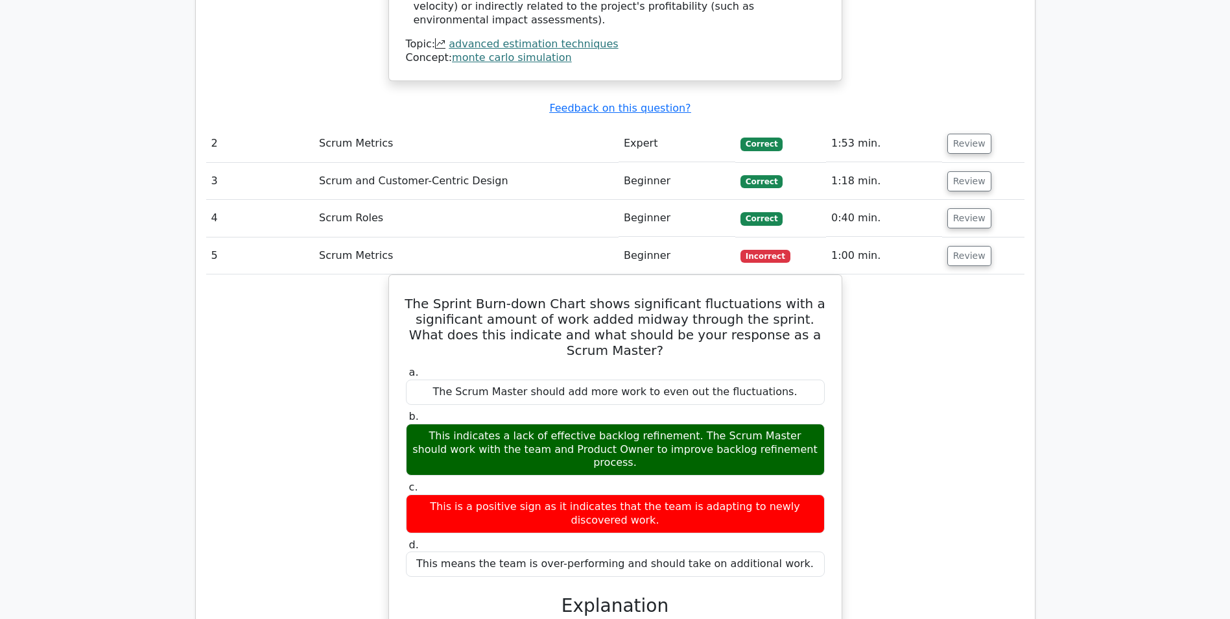
scroll to position [2465, 0]
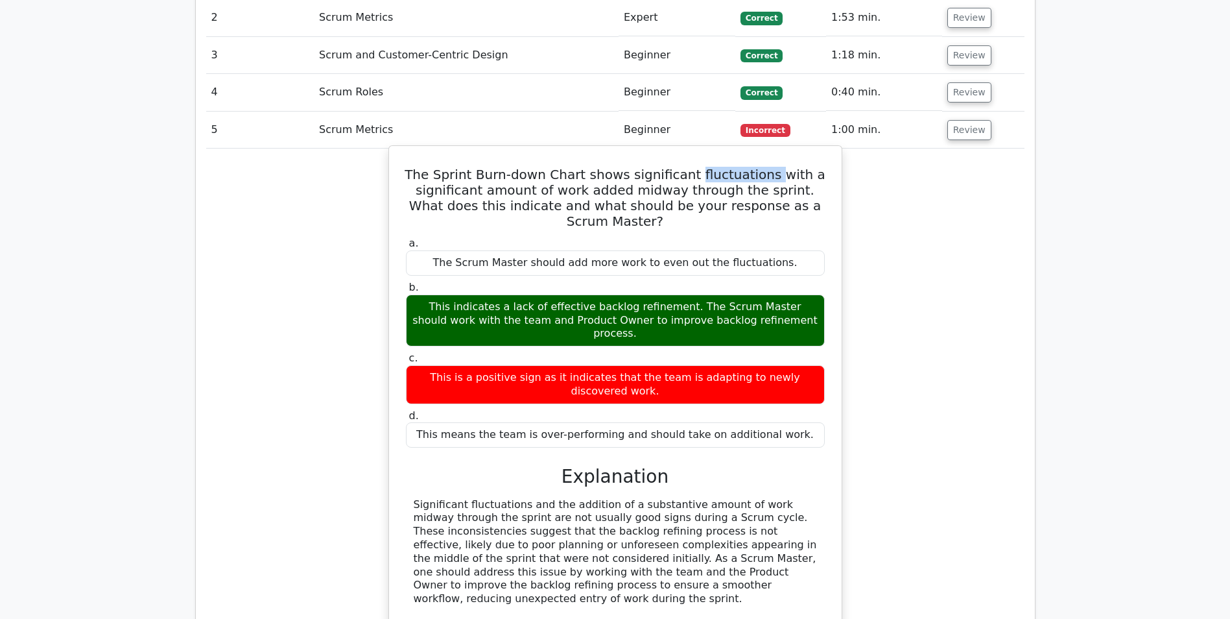
drag, startPoint x: 697, startPoint y: 68, endPoint x: 775, endPoint y: 71, distance: 78.5
click at [775, 167] on h5 "The Sprint Burn-down Chart shows significant fluctuations with a significant am…" at bounding box center [616, 198] width 422 height 62
drag, startPoint x: 542, startPoint y: 86, endPoint x: 780, endPoint y: 90, distance: 238.1
click at [780, 167] on h5 "The Sprint Burn-down Chart shows significant fluctuations with a significant am…" at bounding box center [616, 198] width 422 height 62
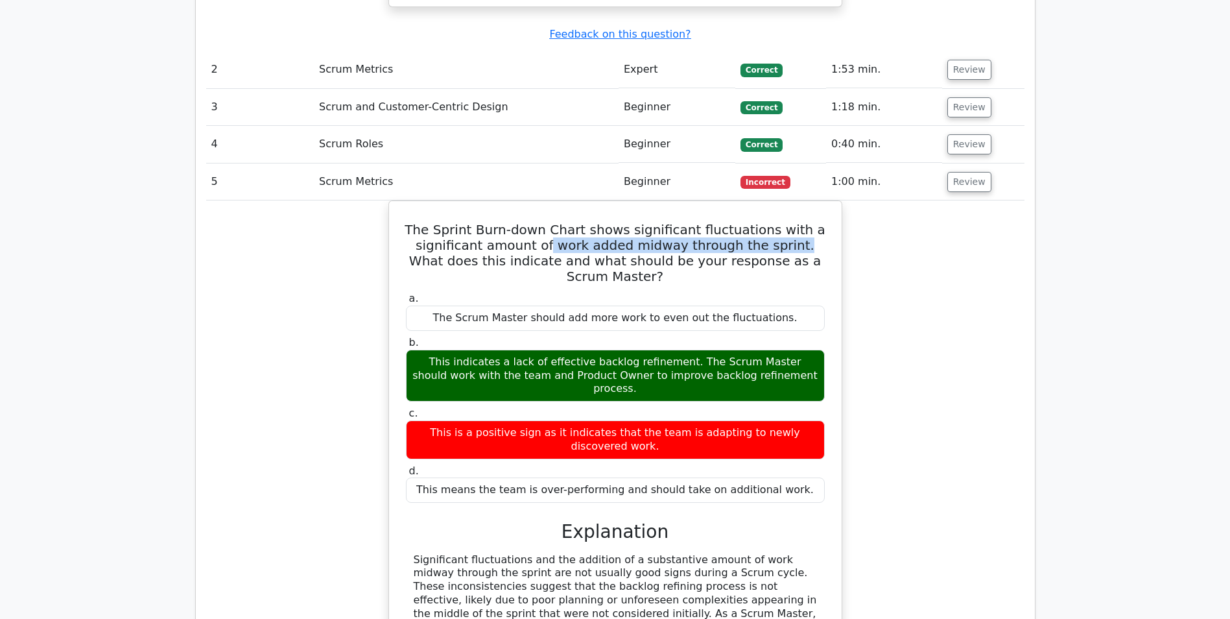
scroll to position [2400, 0]
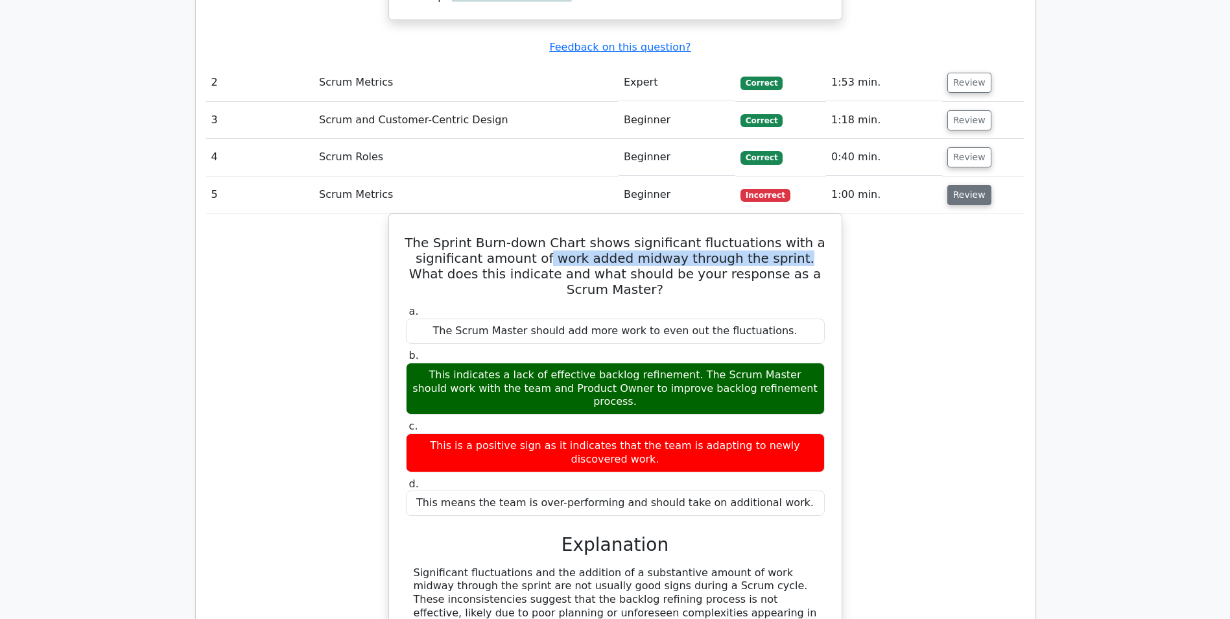
click at [968, 185] on button "Review" at bounding box center [970, 195] width 44 height 20
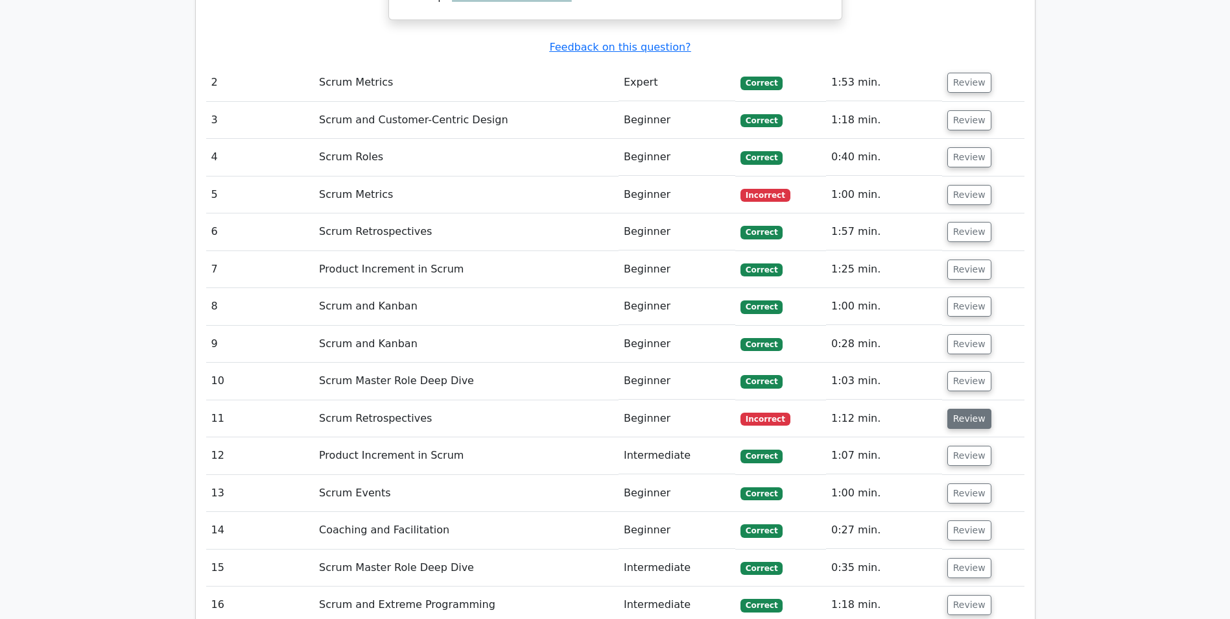
click at [955, 409] on button "Review" at bounding box center [970, 419] width 44 height 20
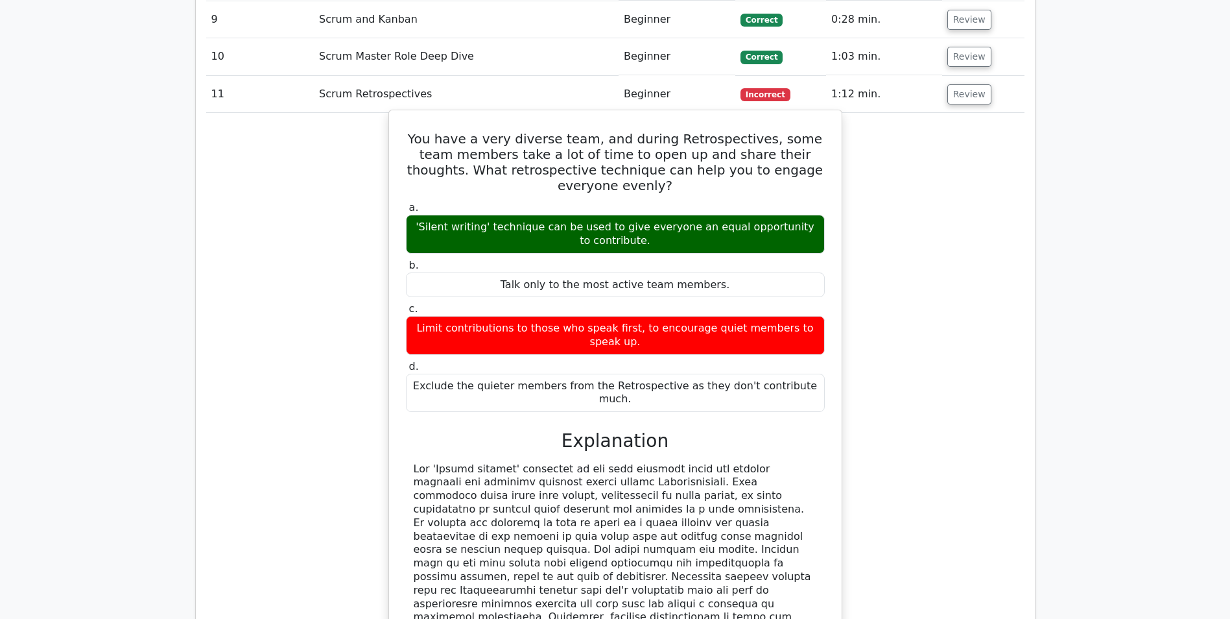
scroll to position [2659, 0]
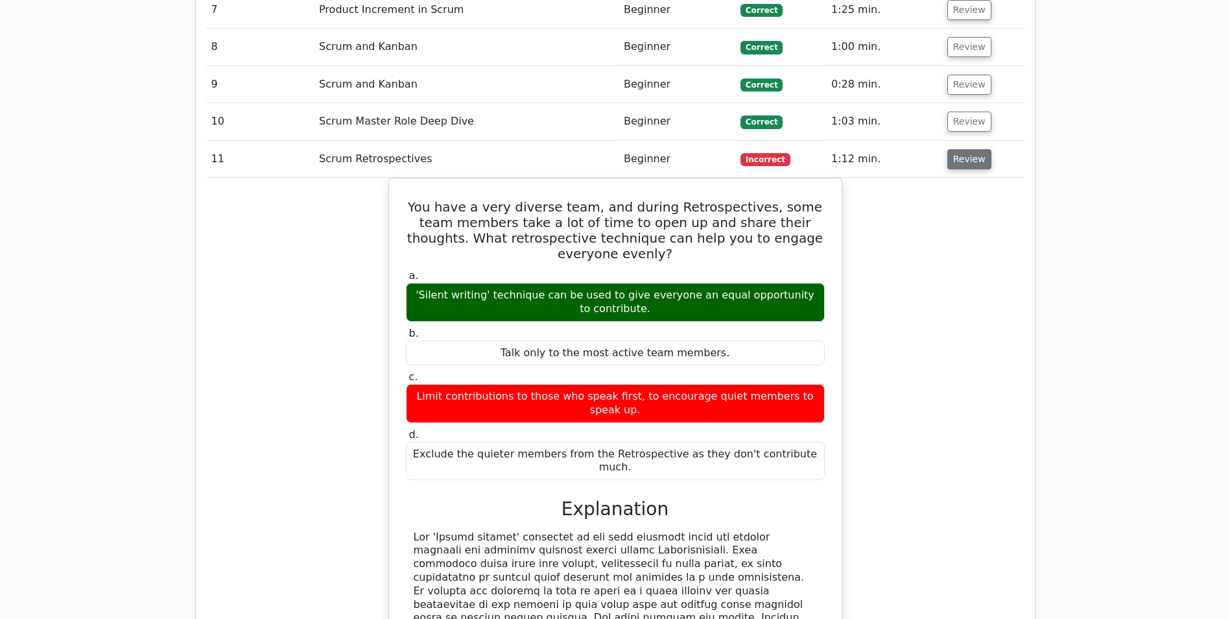
click at [960, 149] on button "Review" at bounding box center [970, 159] width 44 height 20
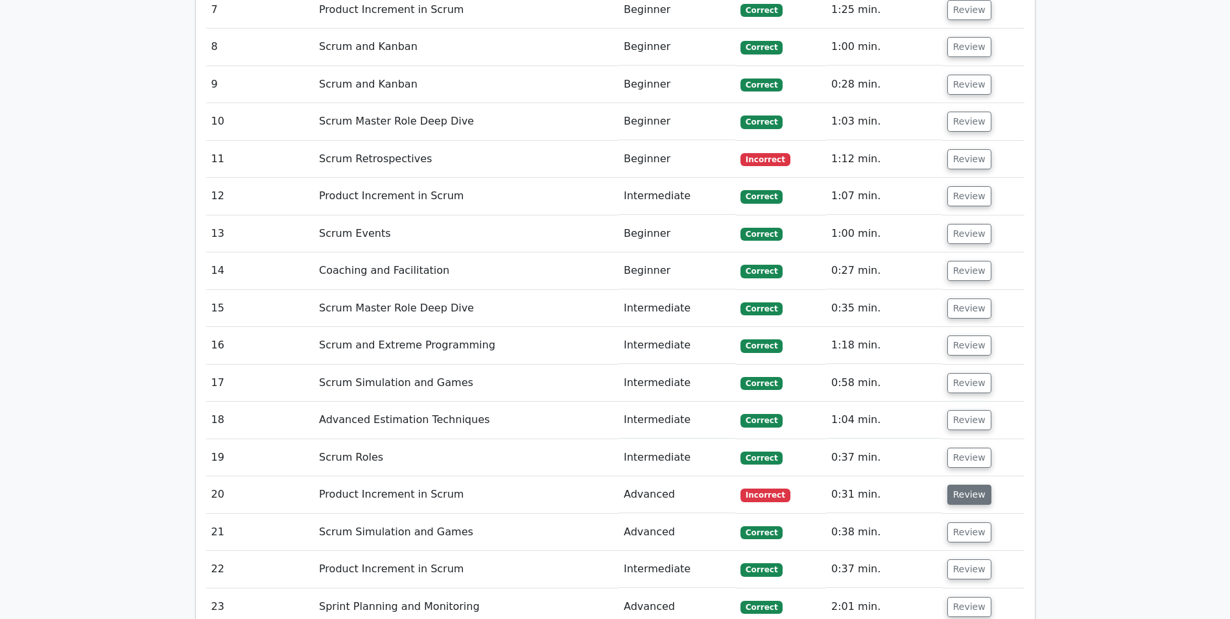
click at [963, 485] on button "Review" at bounding box center [970, 495] width 44 height 20
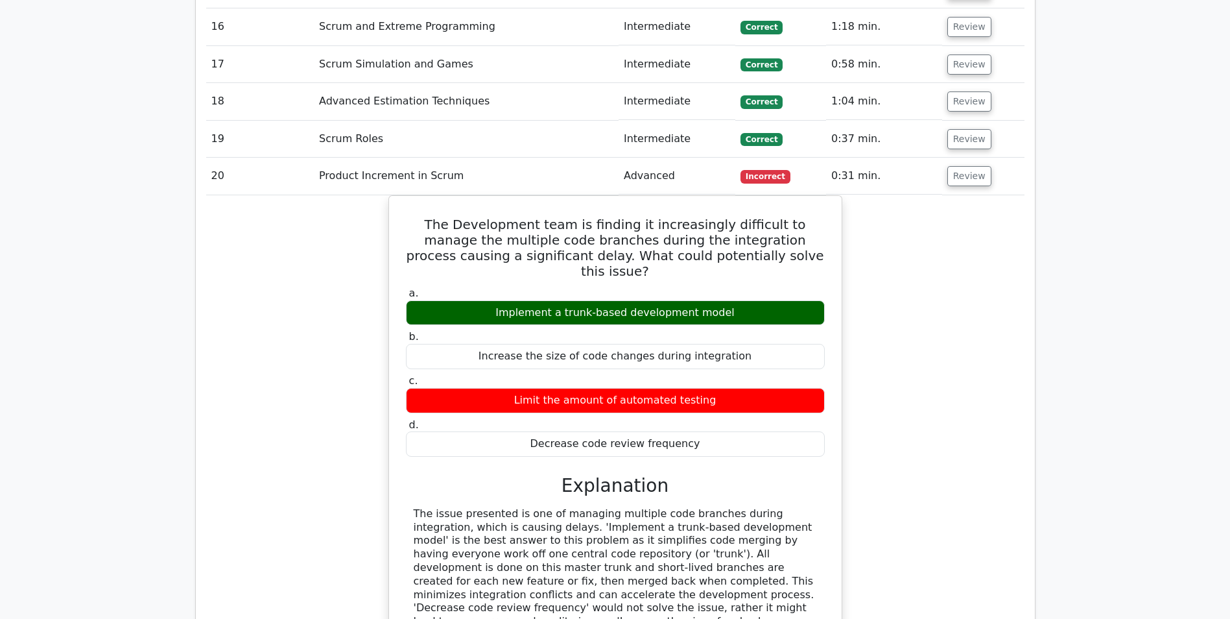
scroll to position [2984, 0]
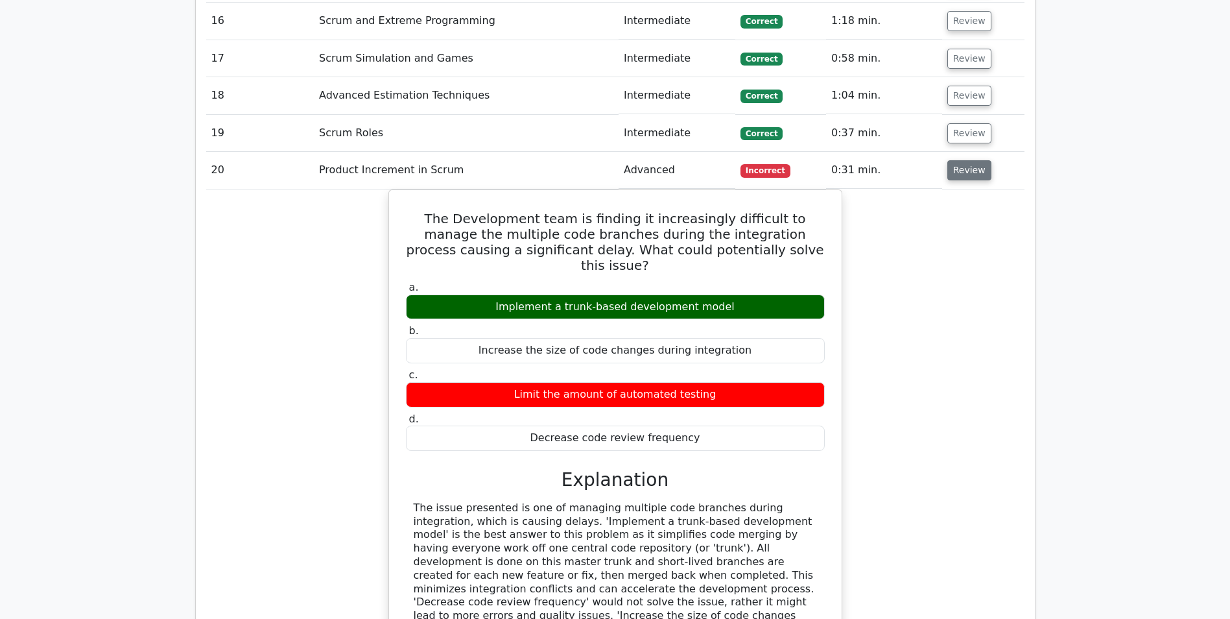
click at [965, 160] on button "Review" at bounding box center [970, 170] width 44 height 20
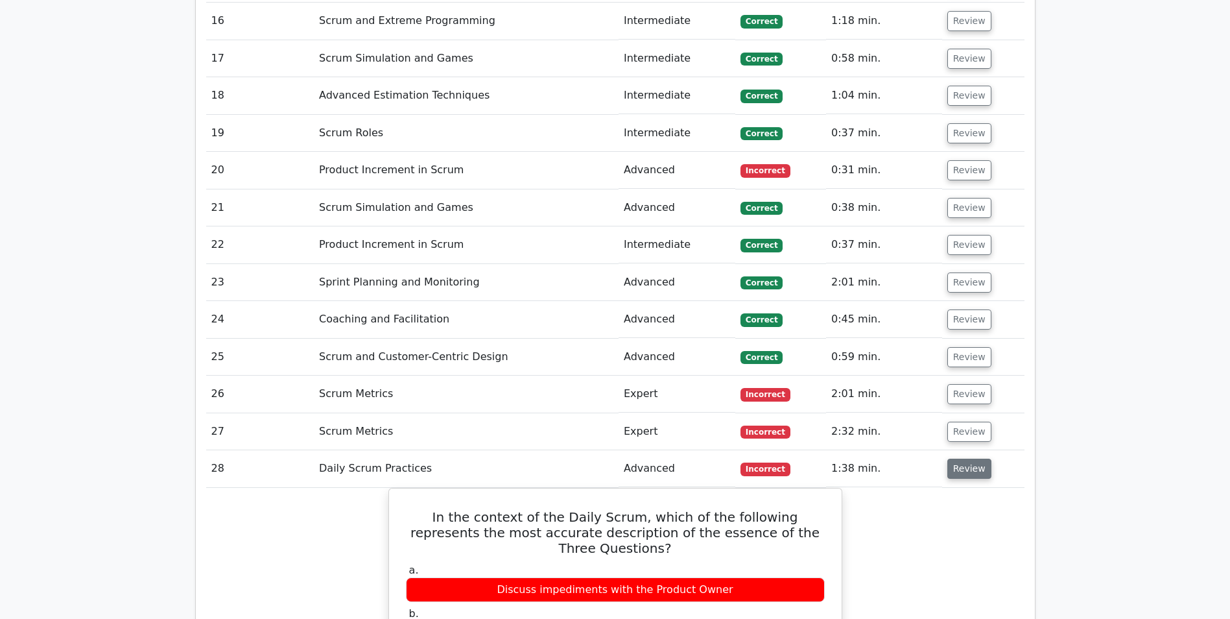
click at [969, 459] on button "Review" at bounding box center [970, 469] width 44 height 20
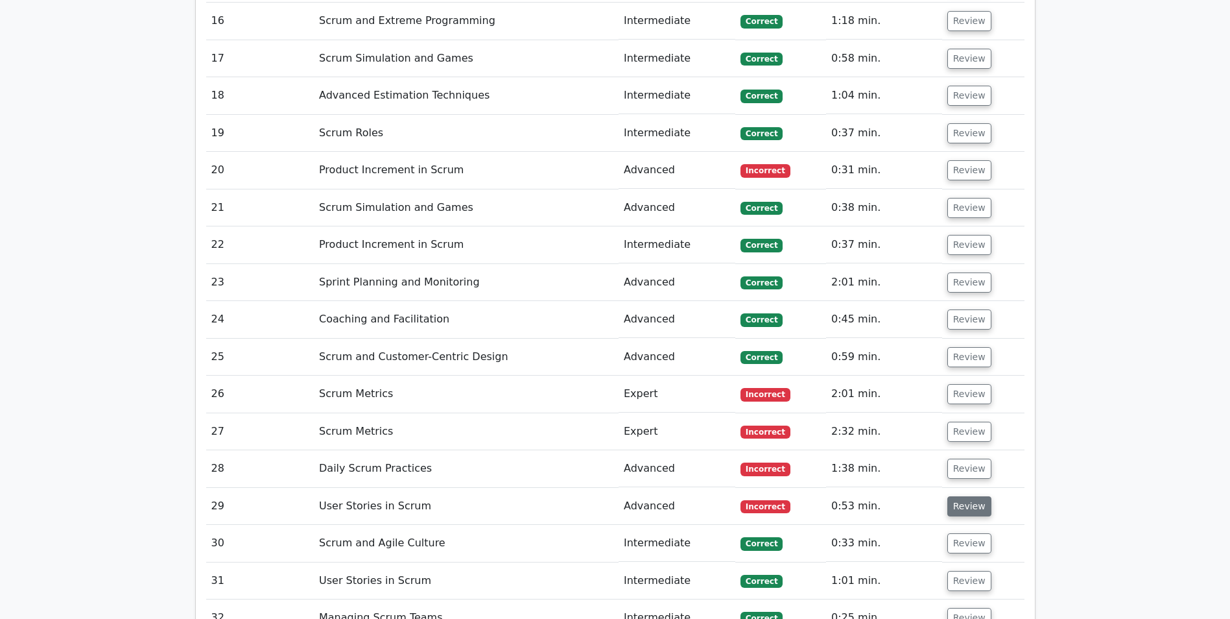
click at [959, 496] on button "Review" at bounding box center [970, 506] width 44 height 20
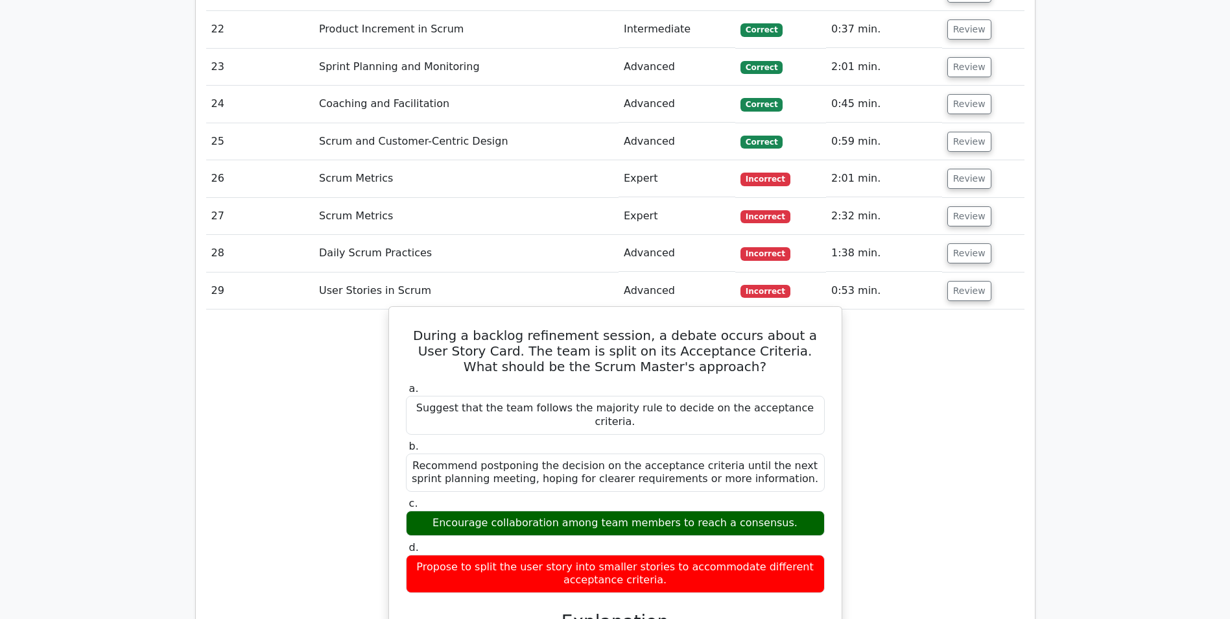
scroll to position [3243, 0]
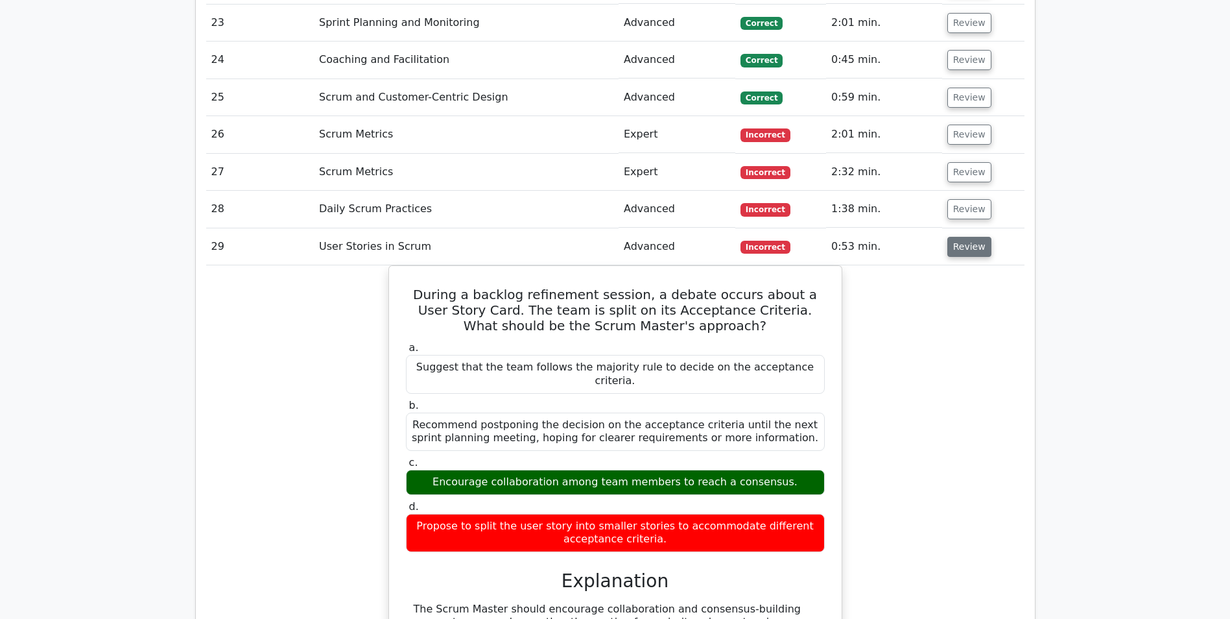
click at [981, 237] on button "Review" at bounding box center [970, 247] width 44 height 20
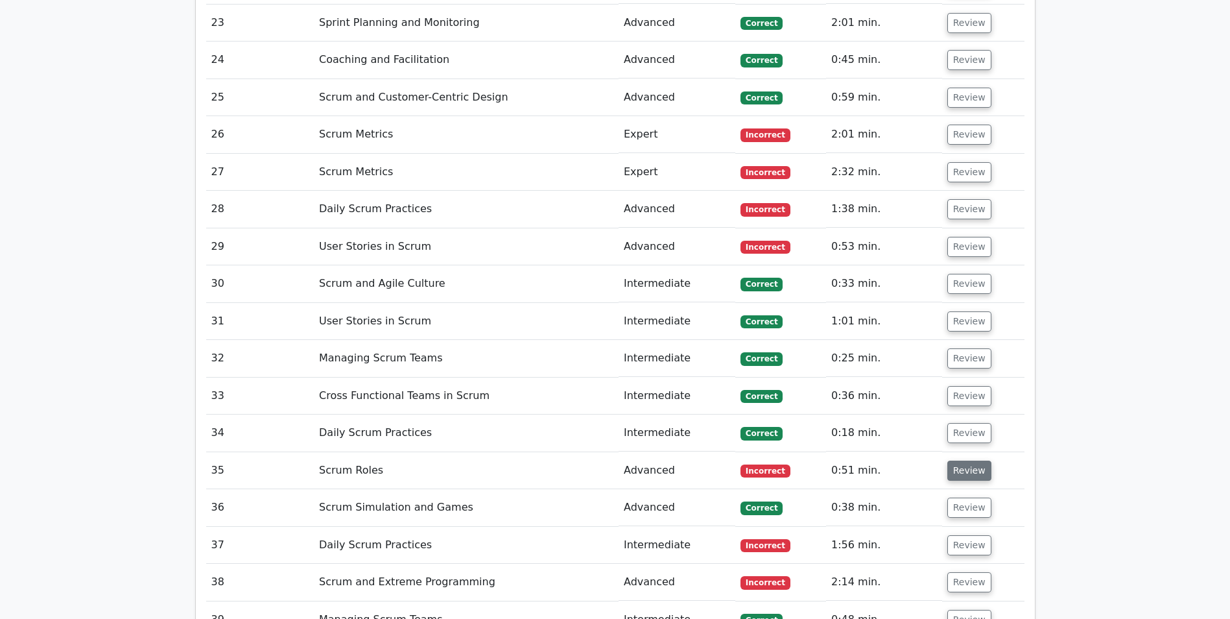
click at [973, 461] on button "Review" at bounding box center [970, 471] width 44 height 20
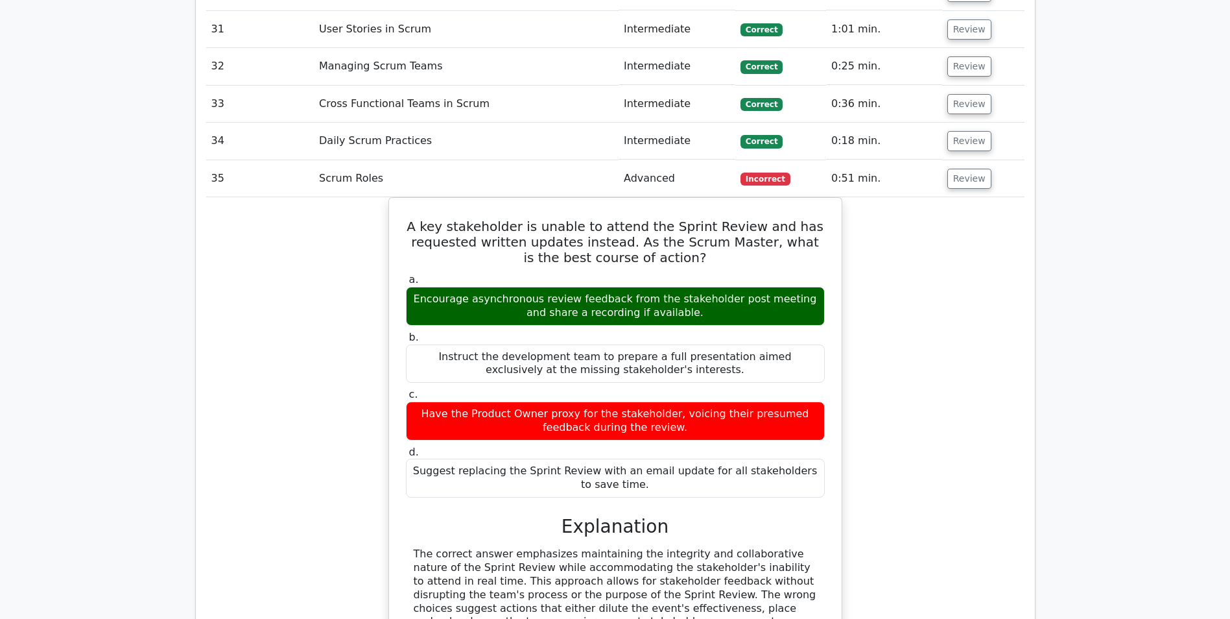
scroll to position [3567, 0]
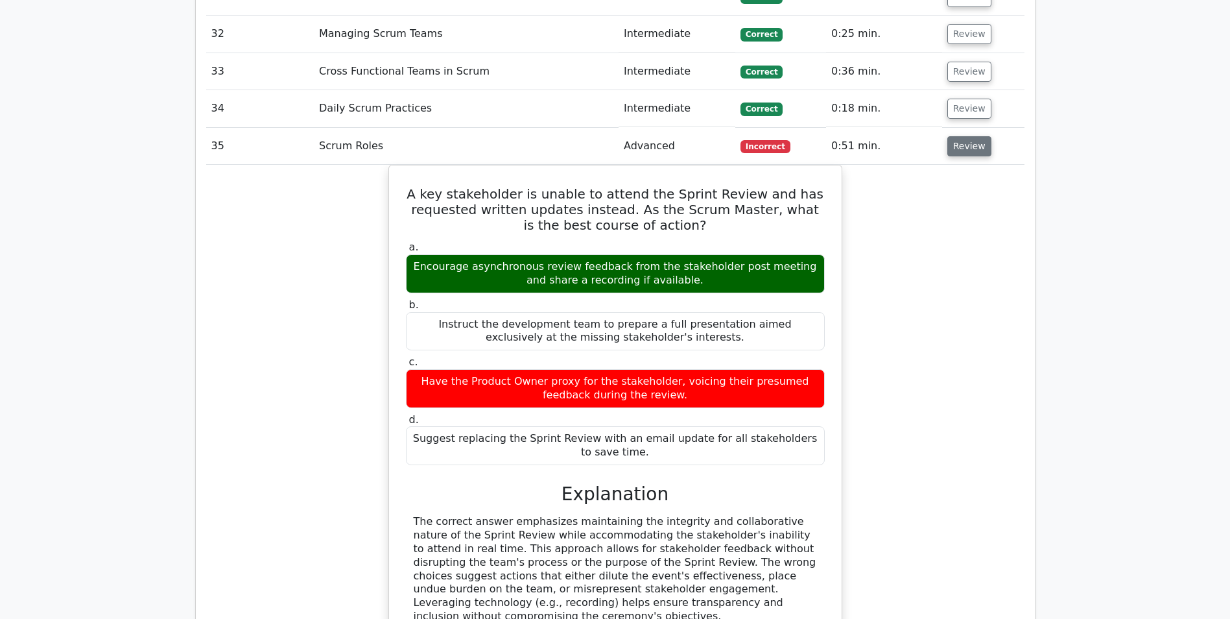
click at [972, 136] on button "Review" at bounding box center [970, 146] width 44 height 20
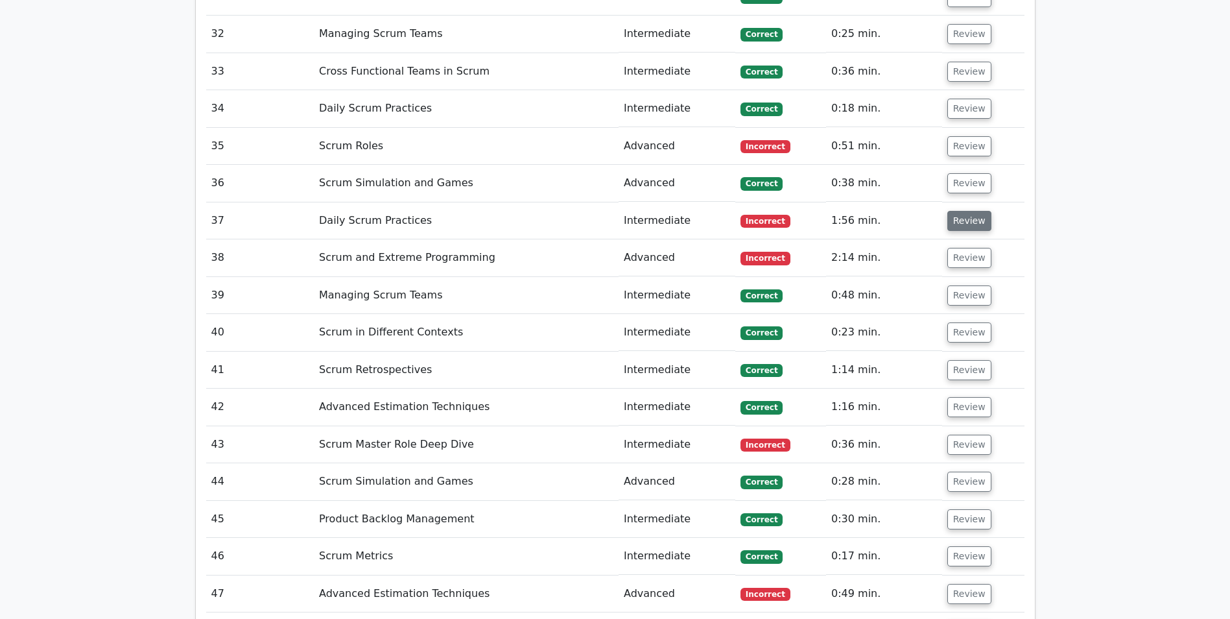
click at [972, 211] on button "Review" at bounding box center [970, 221] width 44 height 20
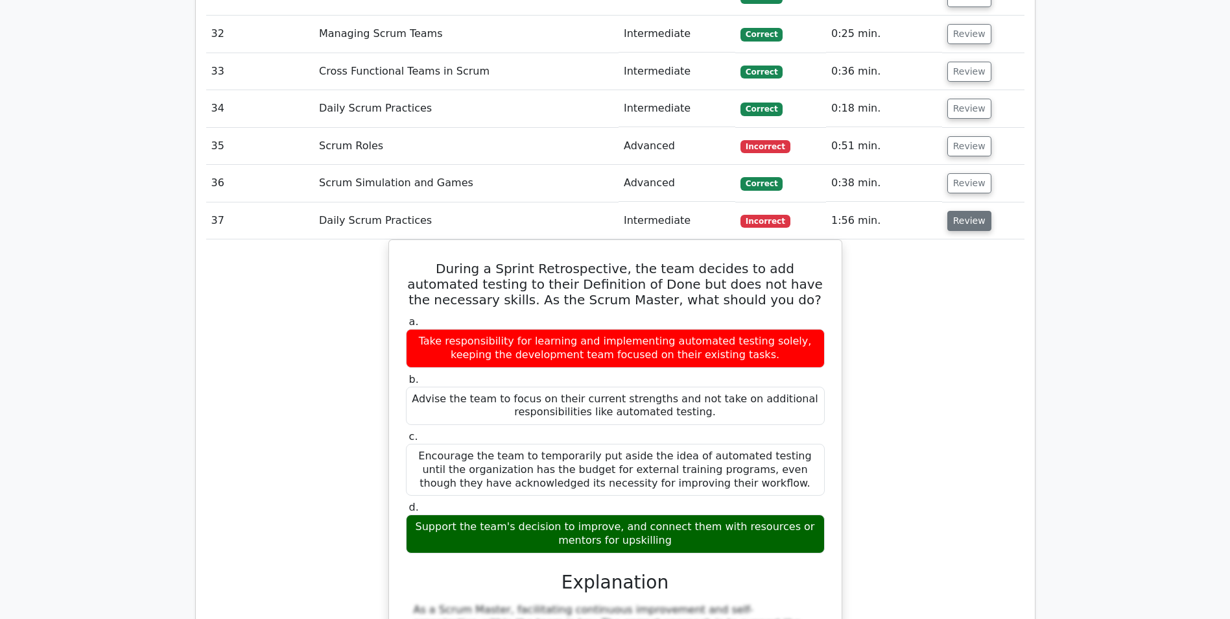
click at [969, 211] on button "Review" at bounding box center [970, 221] width 44 height 20
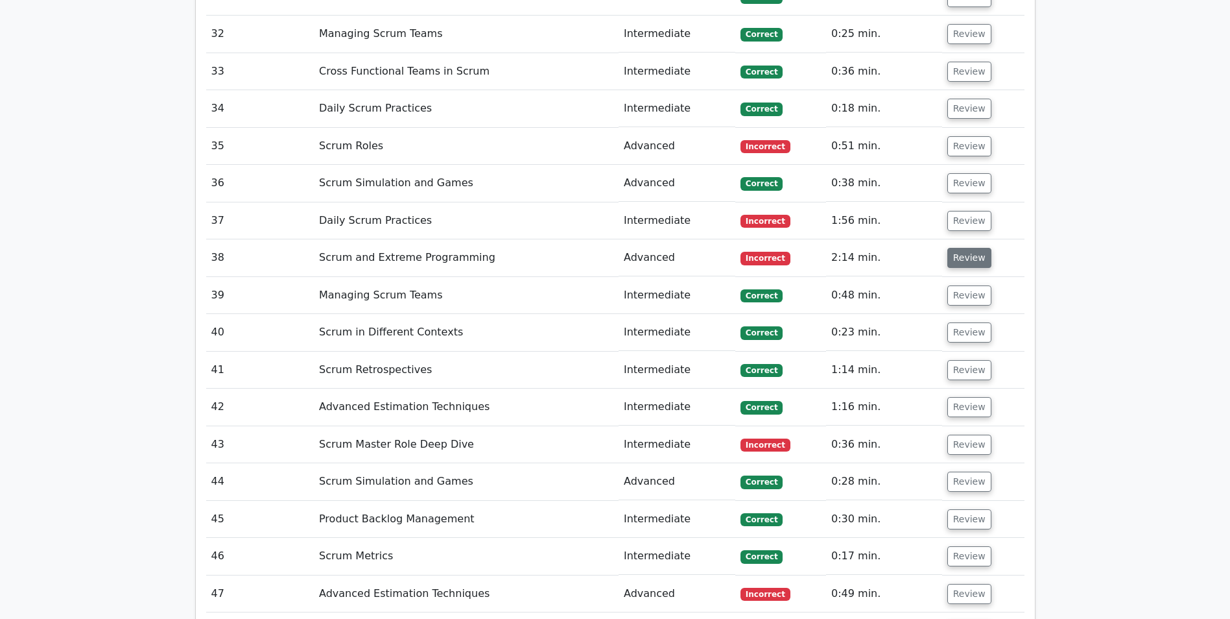
click at [955, 248] on button "Review" at bounding box center [970, 258] width 44 height 20
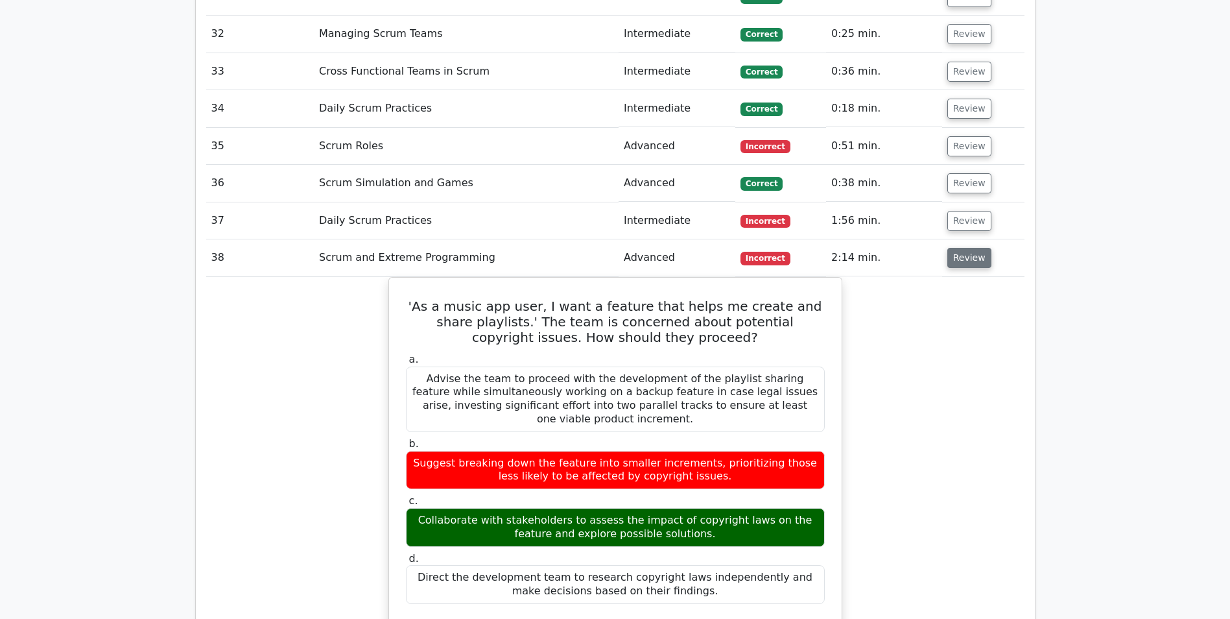
click at [975, 248] on button "Review" at bounding box center [970, 258] width 44 height 20
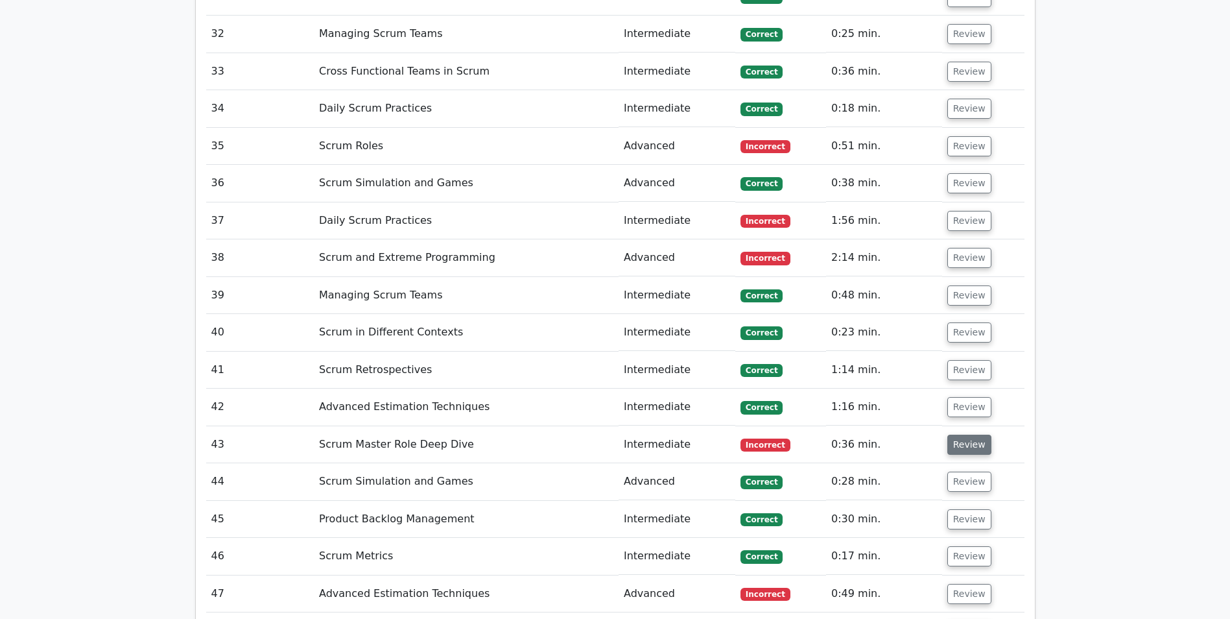
click at [948, 435] on button "Review" at bounding box center [970, 445] width 44 height 20
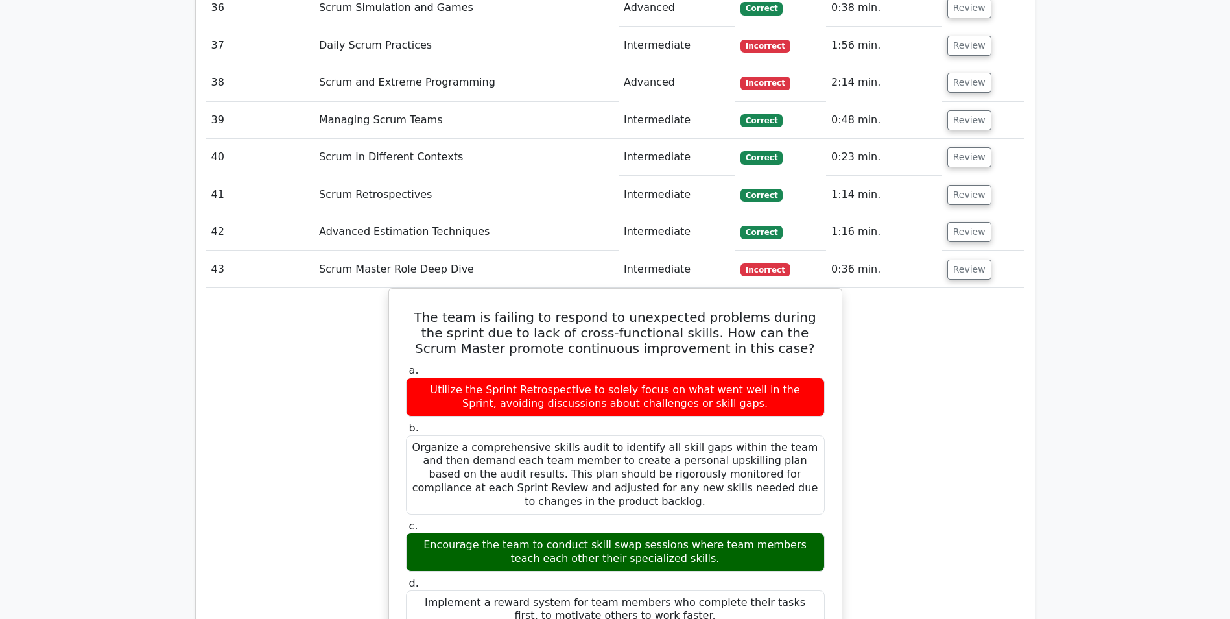
scroll to position [3762, 0]
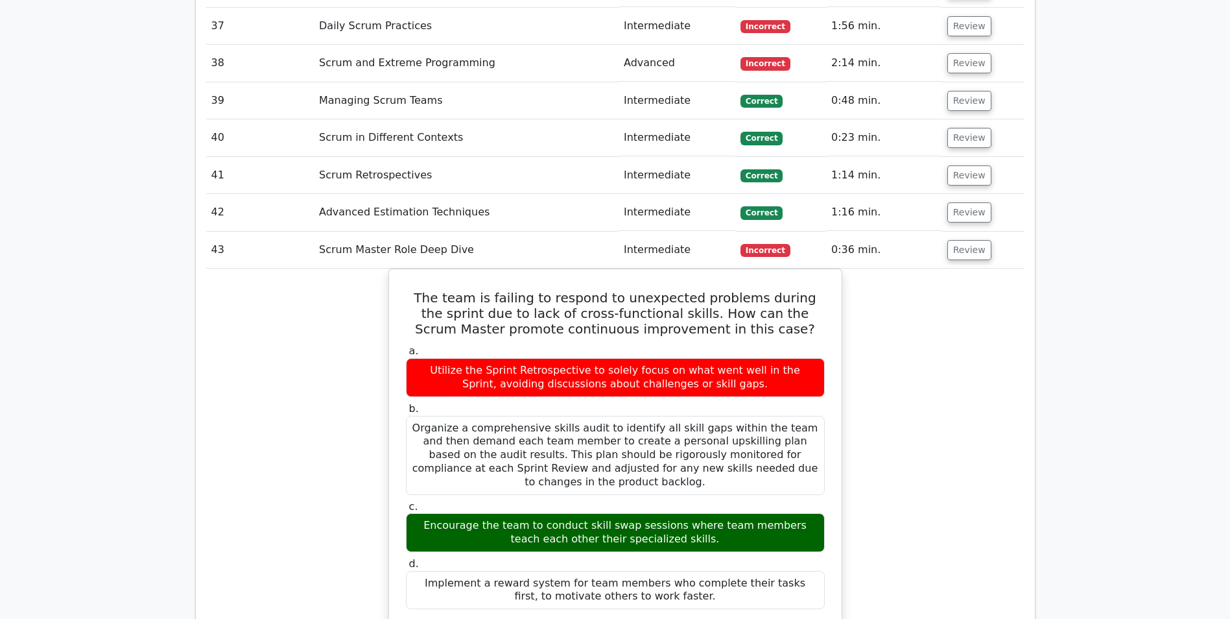
click at [243, 269] on div "The team is failing to respond to unexpected problems during the sprint due to …" at bounding box center [615, 580] width 819 height 622
click at [957, 240] on button "Review" at bounding box center [970, 250] width 44 height 20
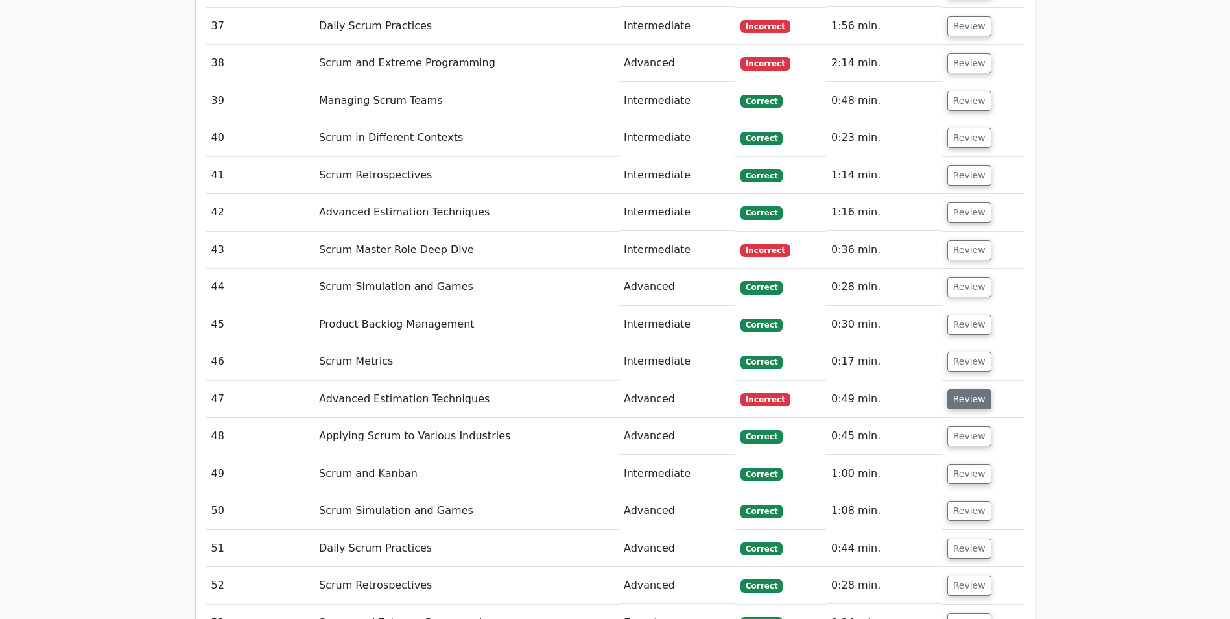
click at [979, 389] on button "Review" at bounding box center [970, 399] width 44 height 20
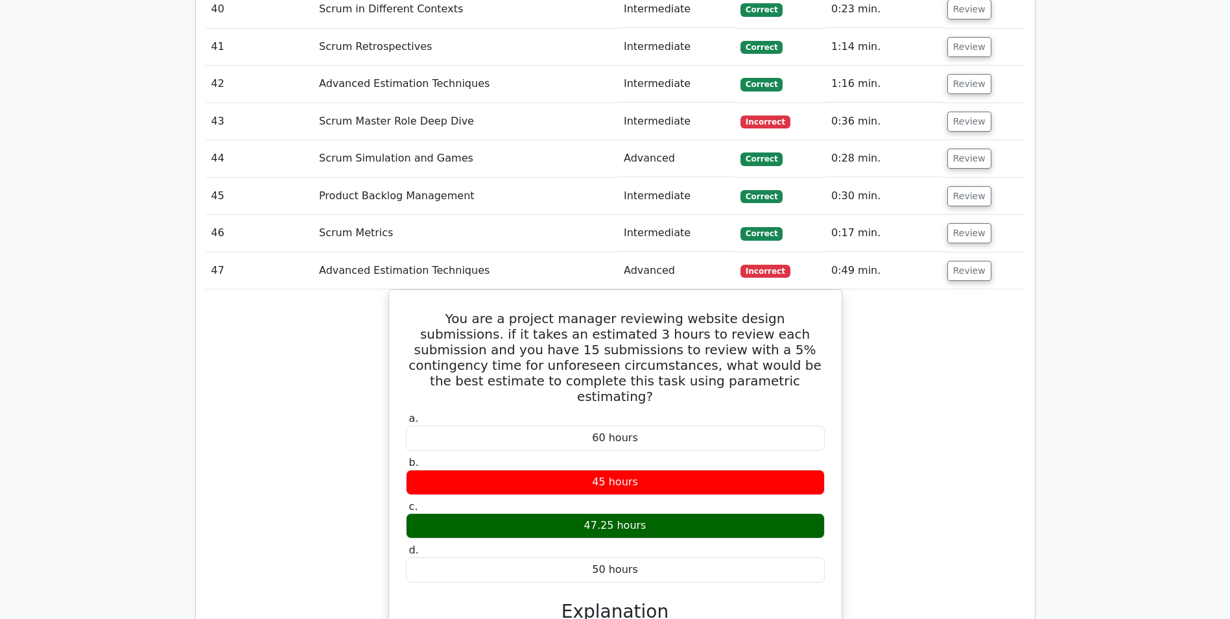
scroll to position [3892, 0]
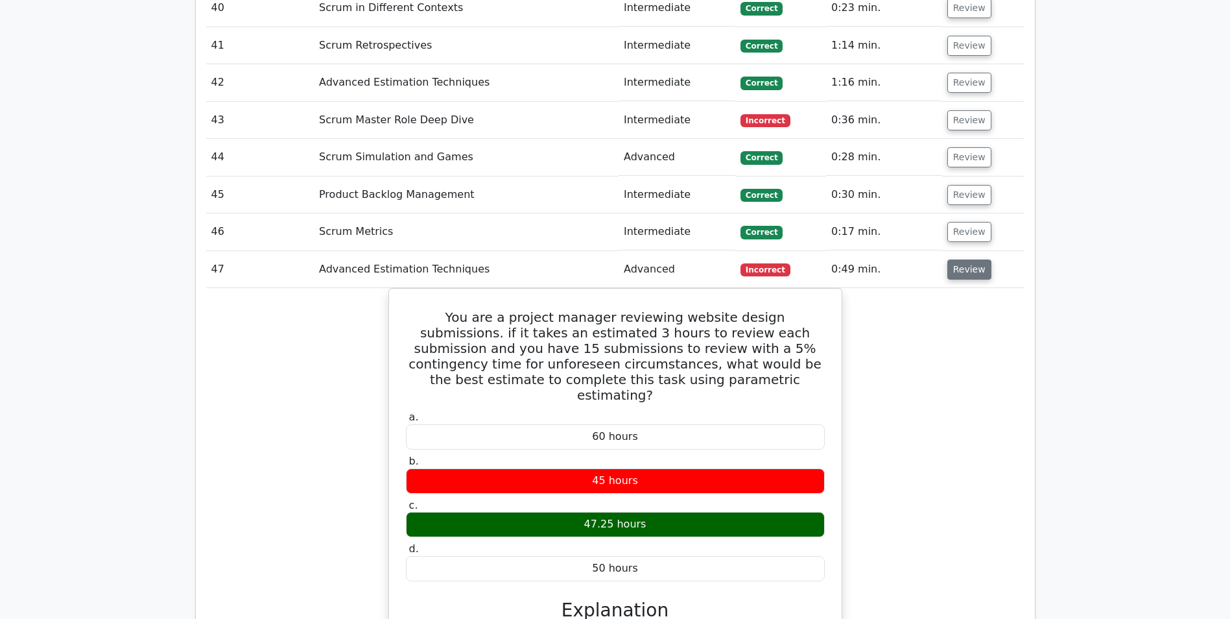
click at [963, 259] on button "Review" at bounding box center [970, 269] width 44 height 20
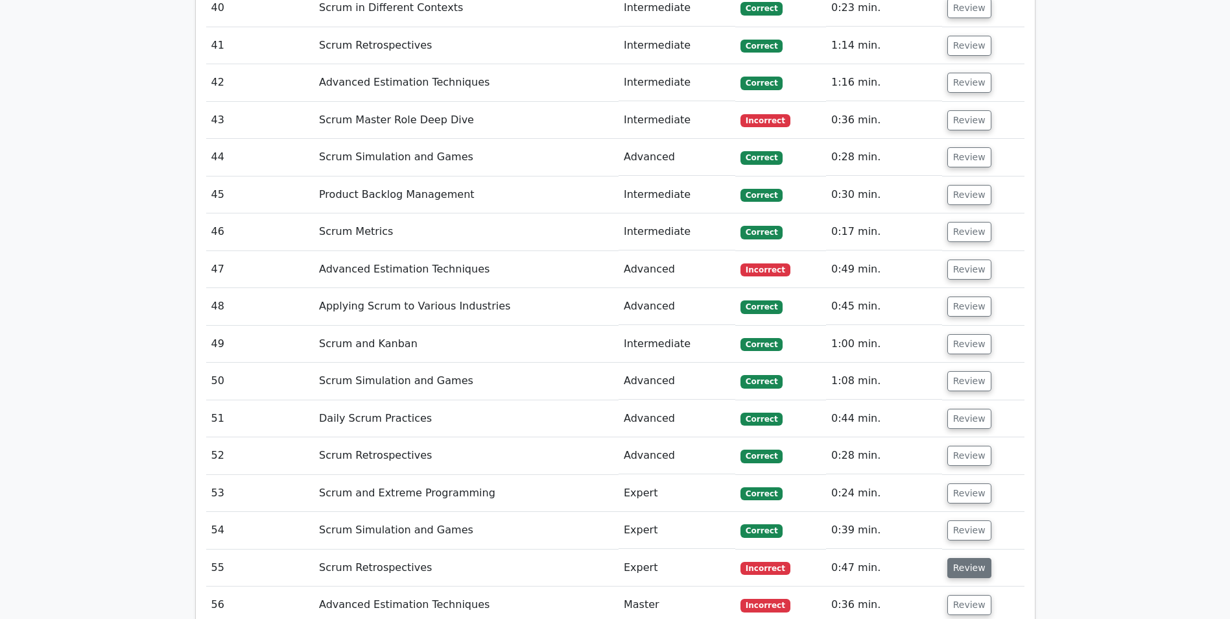
click at [971, 558] on button "Review" at bounding box center [970, 568] width 44 height 20
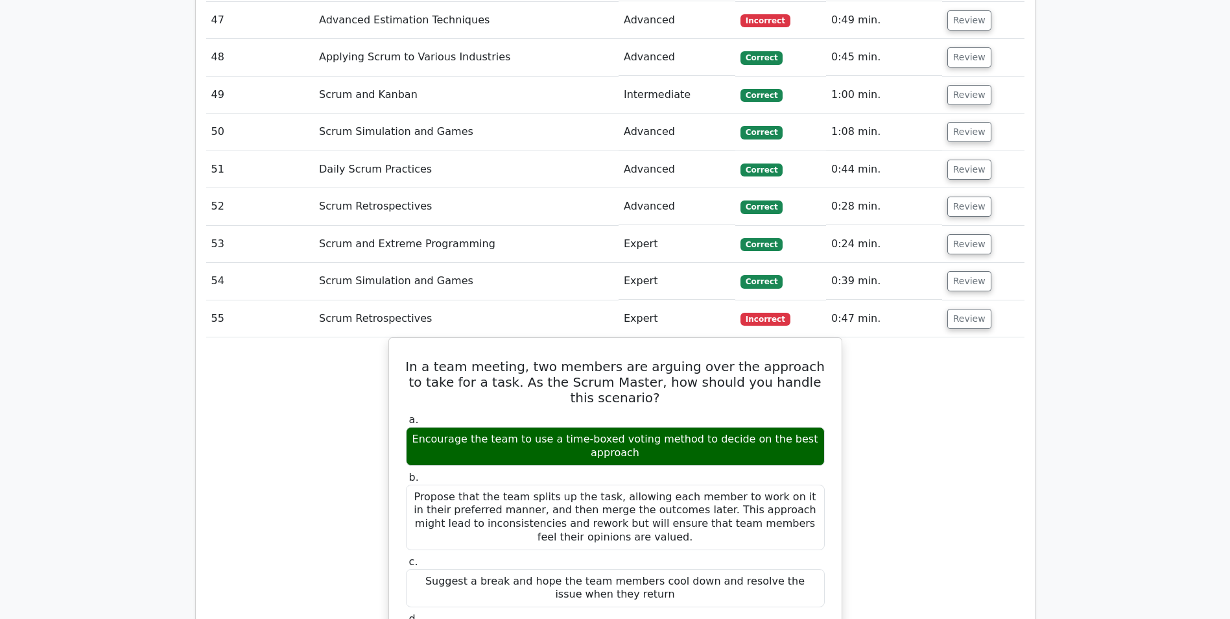
scroll to position [3956, 0]
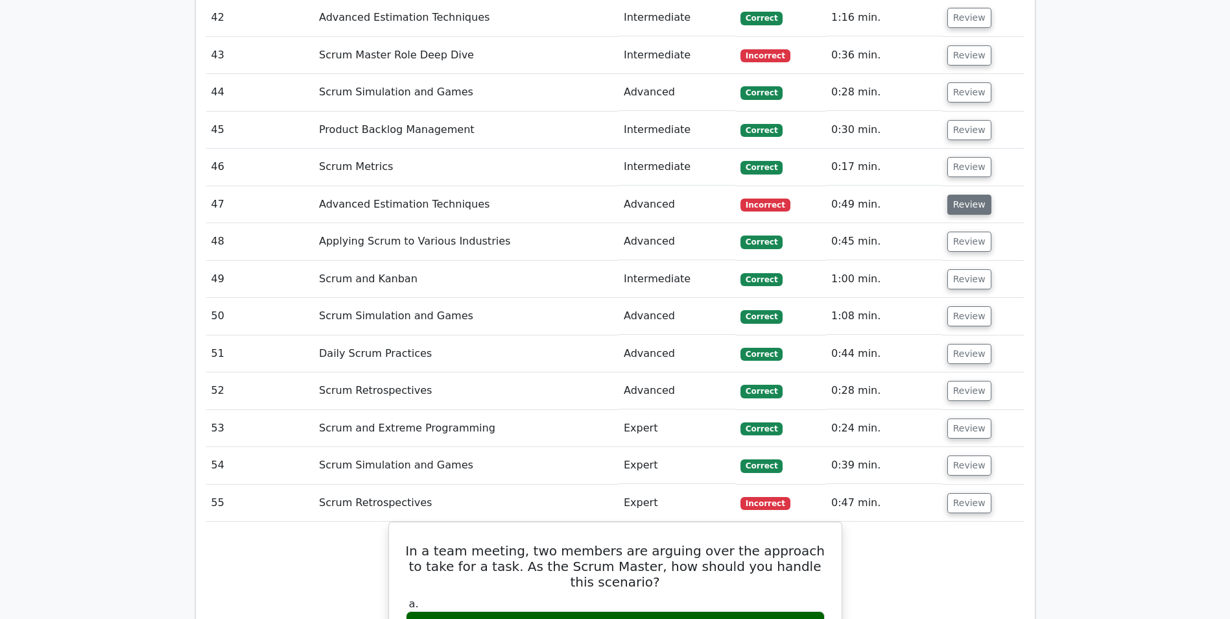
click at [972, 195] on button "Review" at bounding box center [970, 205] width 44 height 20
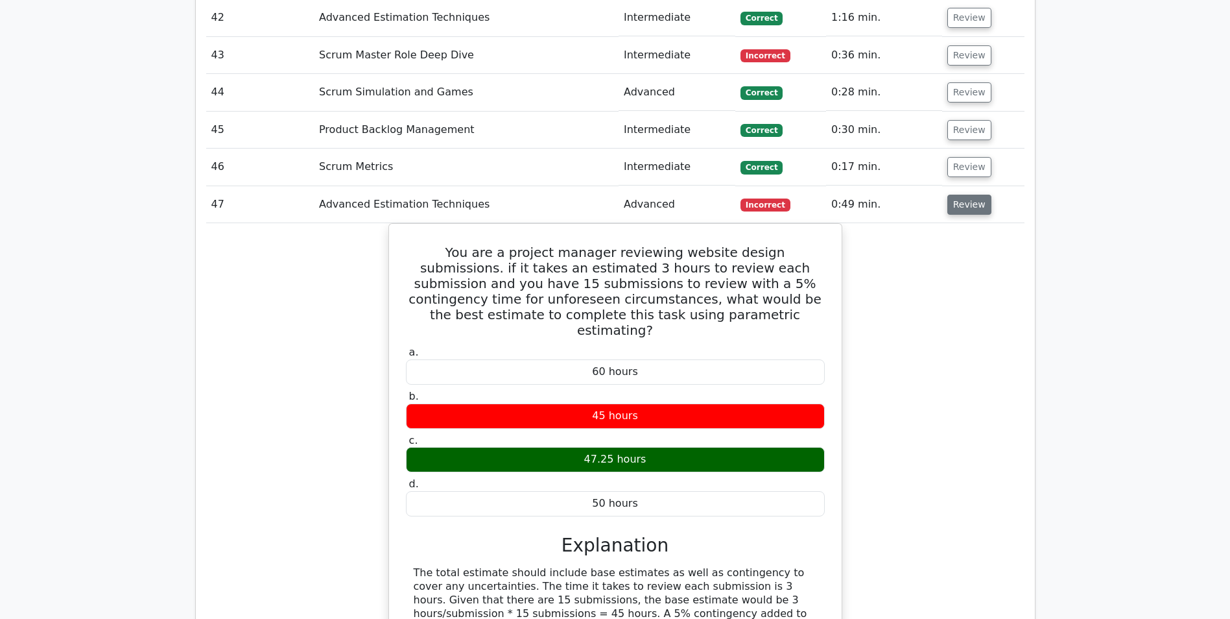
click at [972, 195] on button "Review" at bounding box center [970, 205] width 44 height 20
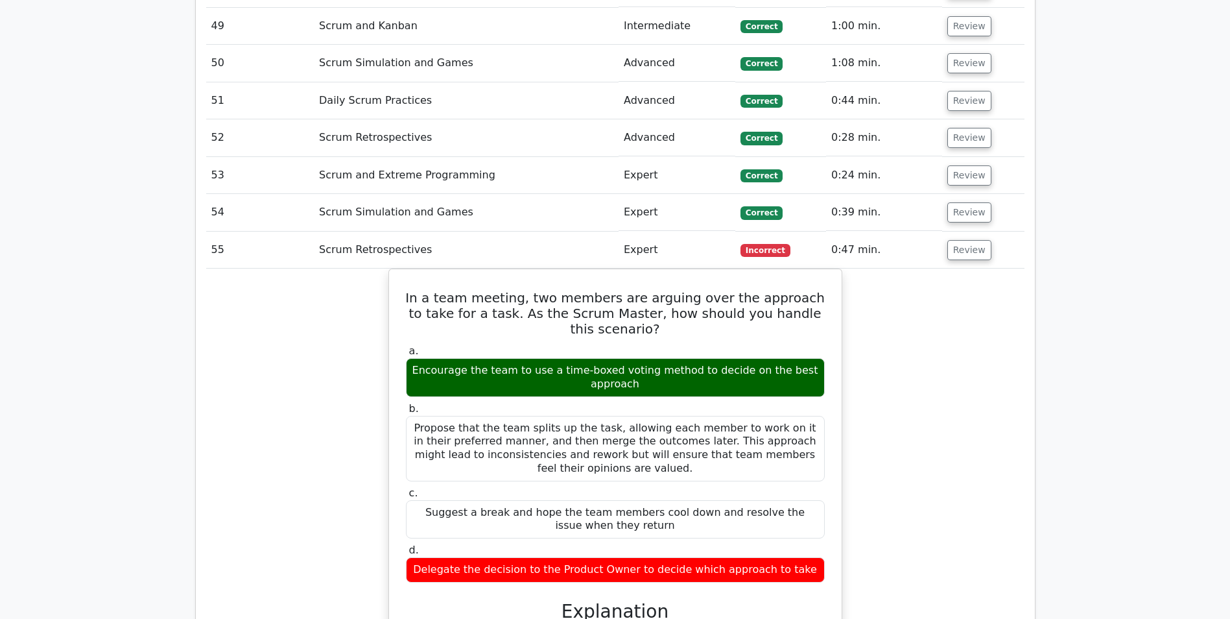
scroll to position [4281, 0]
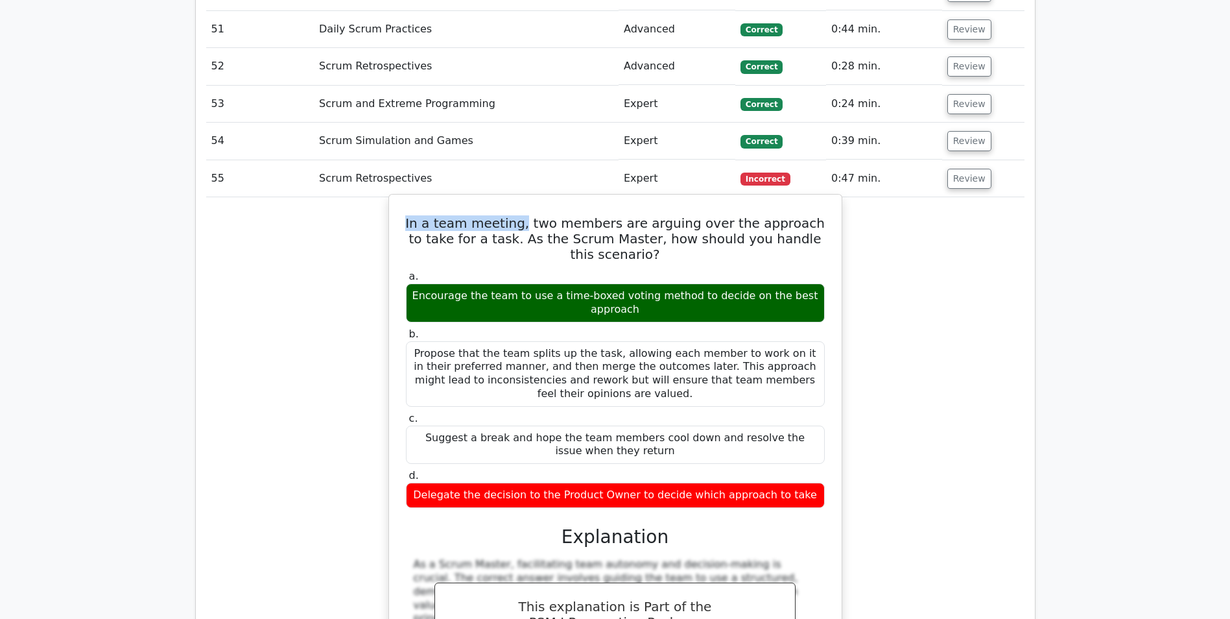
drag, startPoint x: 405, startPoint y: 117, endPoint x: 516, endPoint y: 125, distance: 111.2
click at [516, 215] on h5 "In a team meeting, two members are arguing over the approach to take for a task…" at bounding box center [616, 238] width 422 height 47
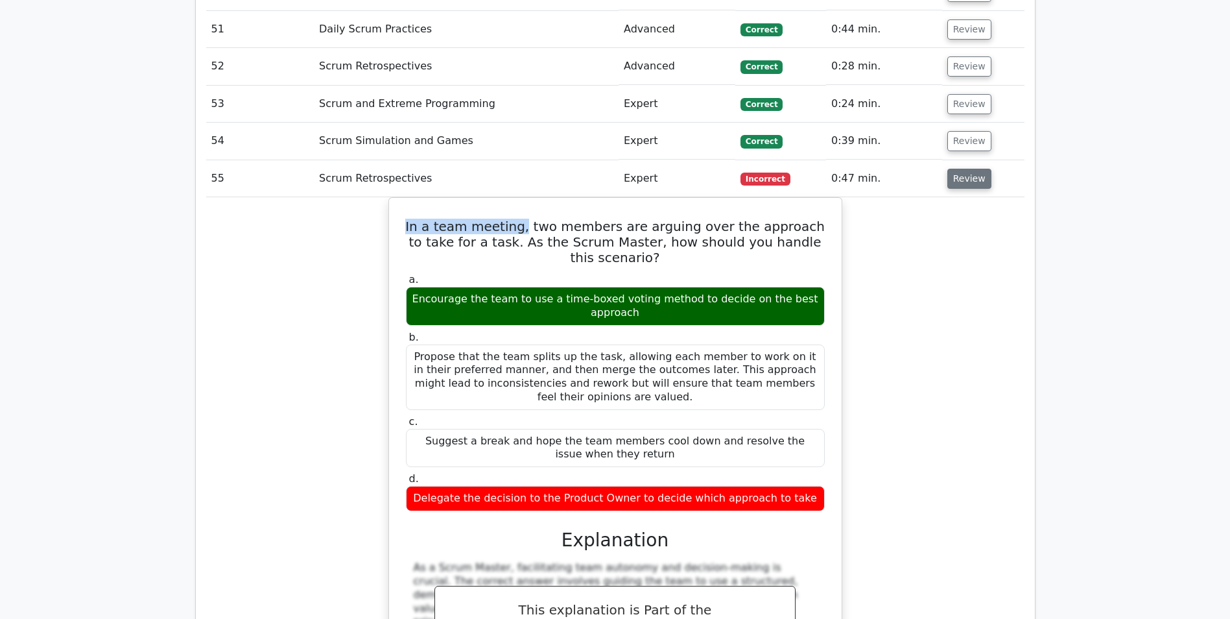
click at [961, 169] on button "Review" at bounding box center [970, 179] width 44 height 20
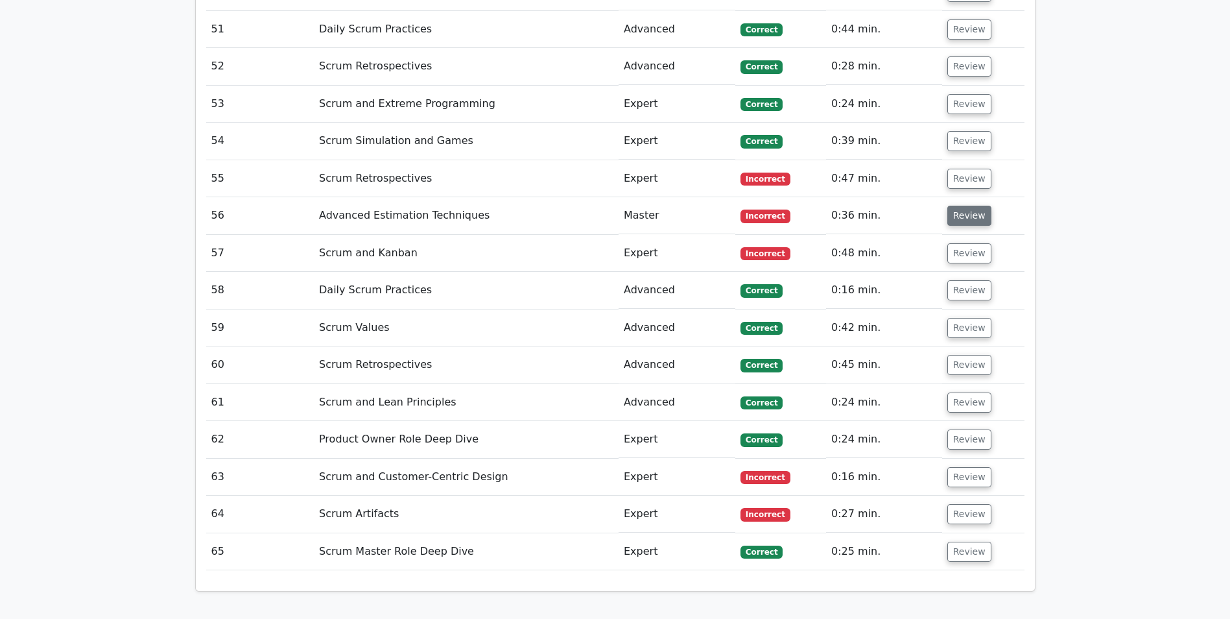
click at [963, 206] on button "Review" at bounding box center [970, 216] width 44 height 20
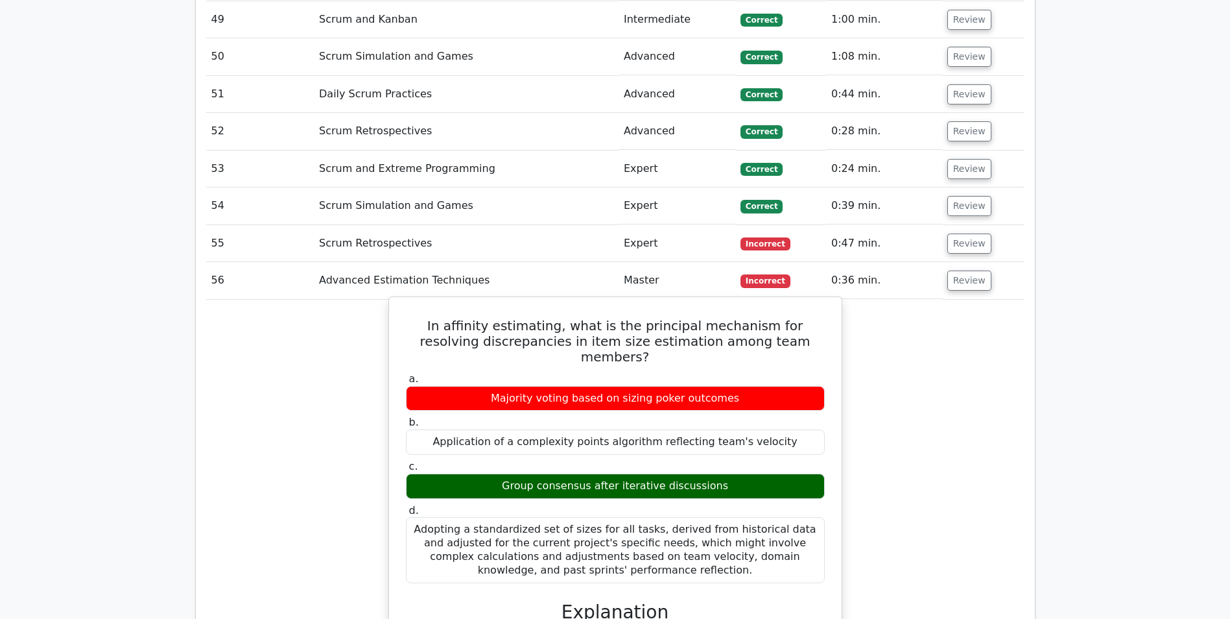
scroll to position [4151, 0]
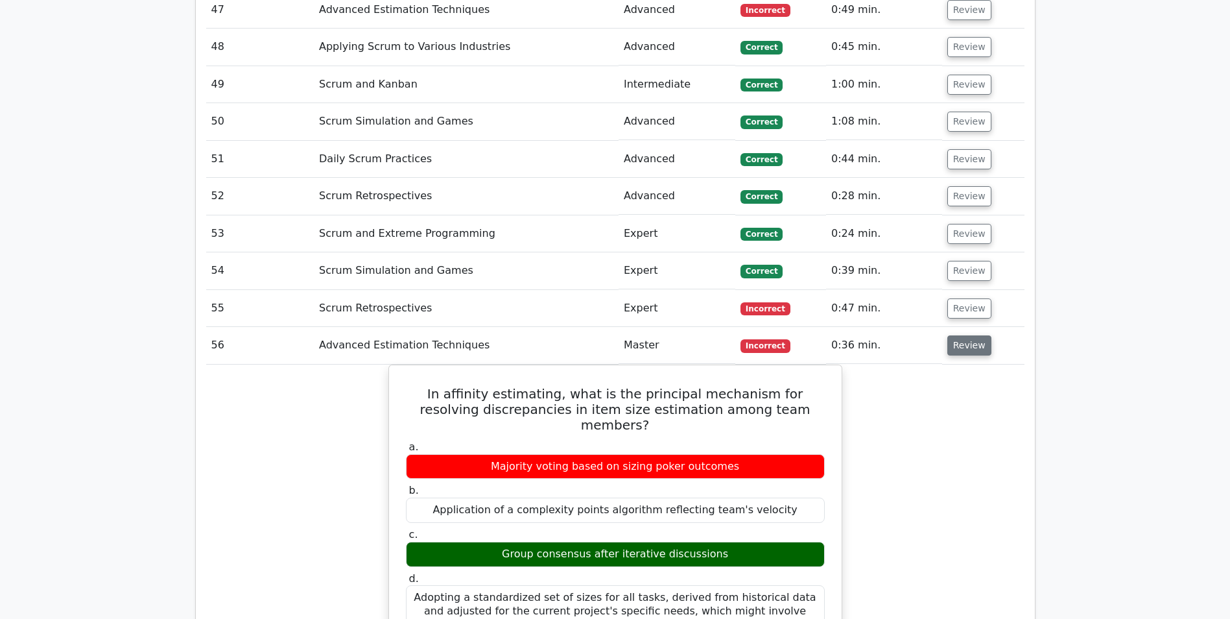
click at [962, 335] on button "Review" at bounding box center [970, 345] width 44 height 20
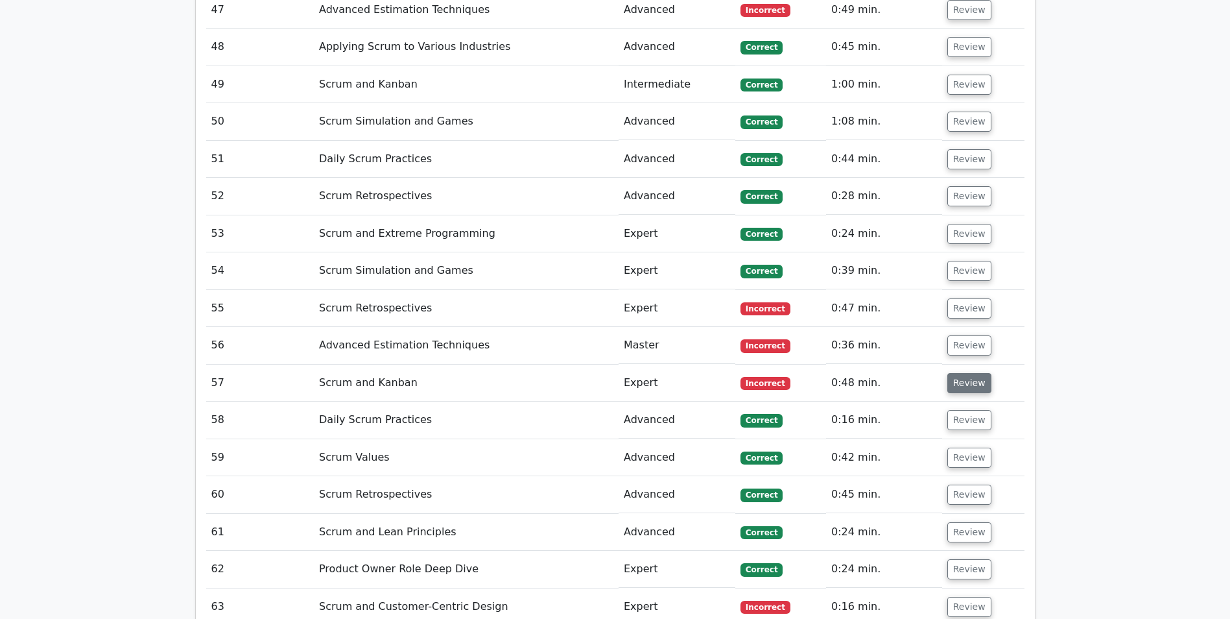
click at [972, 373] on button "Review" at bounding box center [970, 383] width 44 height 20
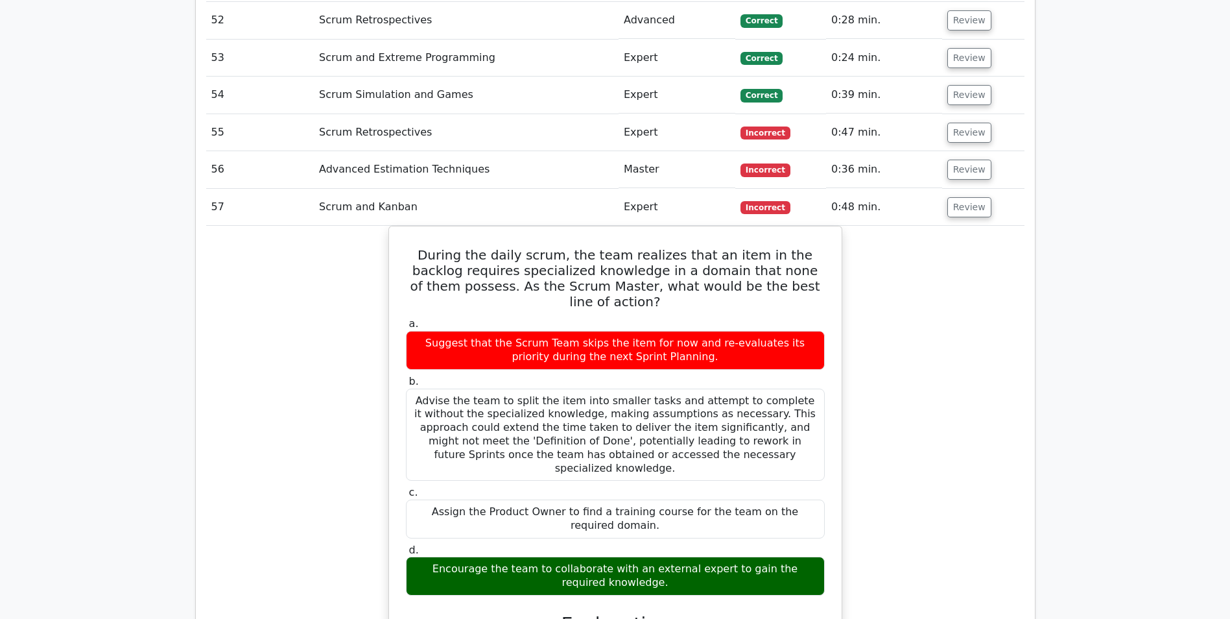
scroll to position [4346, 0]
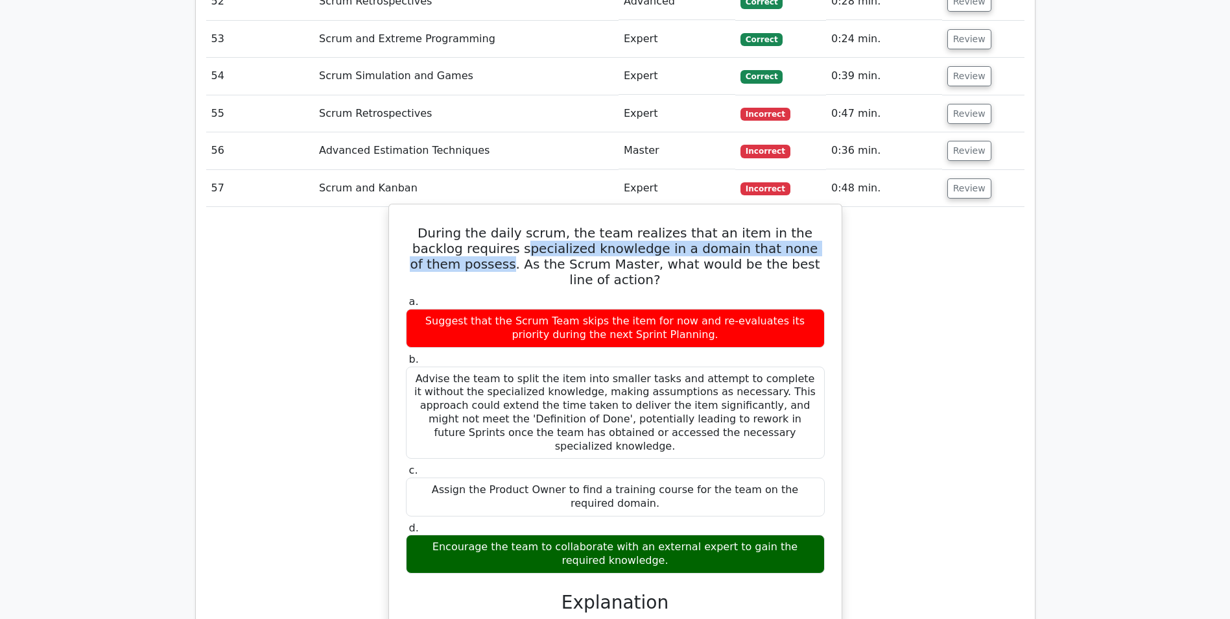
drag, startPoint x: 460, startPoint y: 147, endPoint x: 820, endPoint y: 152, distance: 360.6
click at [820, 225] on h5 "During the daily scrum, the team realizes that an item in the backlog requires …" at bounding box center [616, 256] width 422 height 62
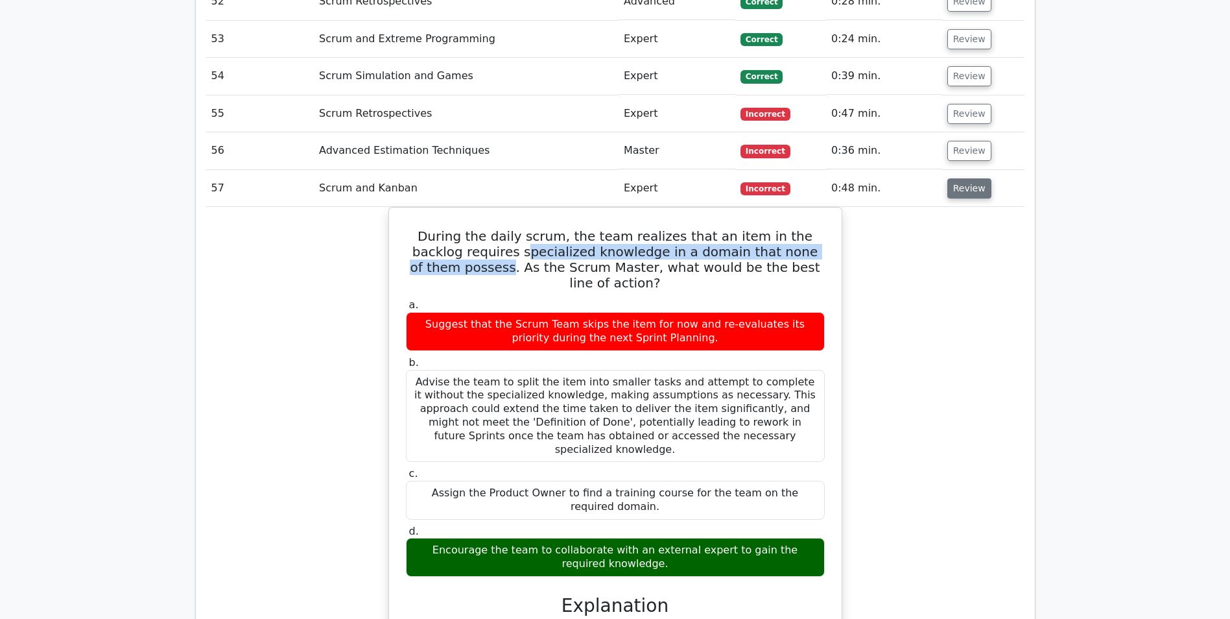
click at [964, 178] on button "Review" at bounding box center [970, 188] width 44 height 20
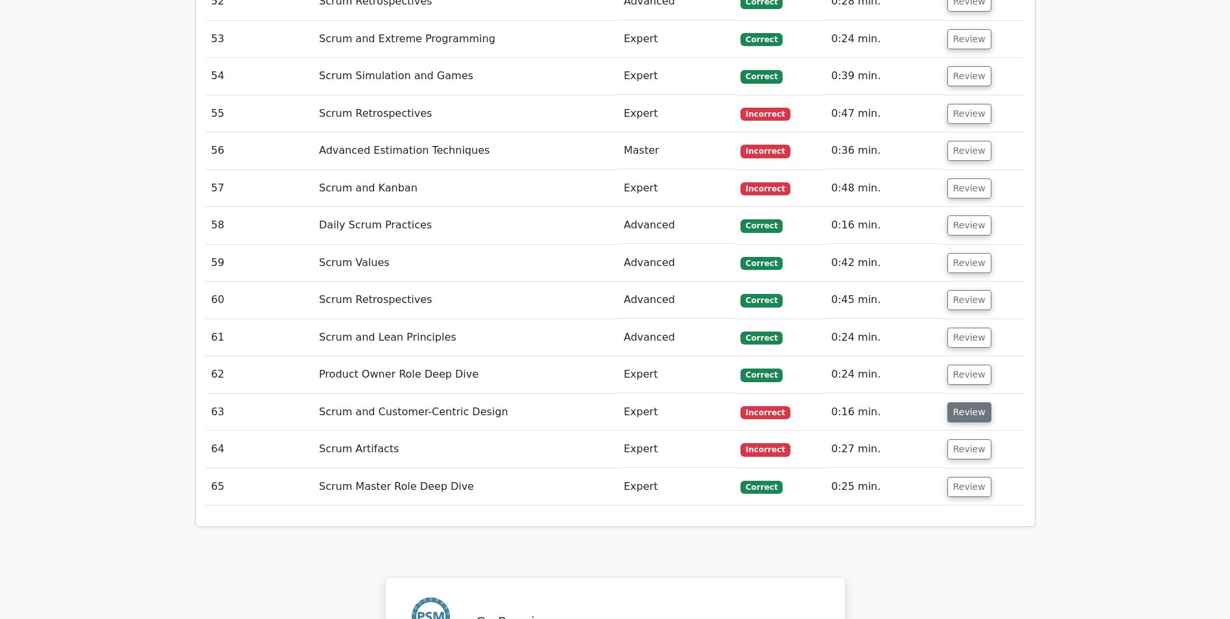
click at [971, 402] on button "Review" at bounding box center [970, 412] width 44 height 20
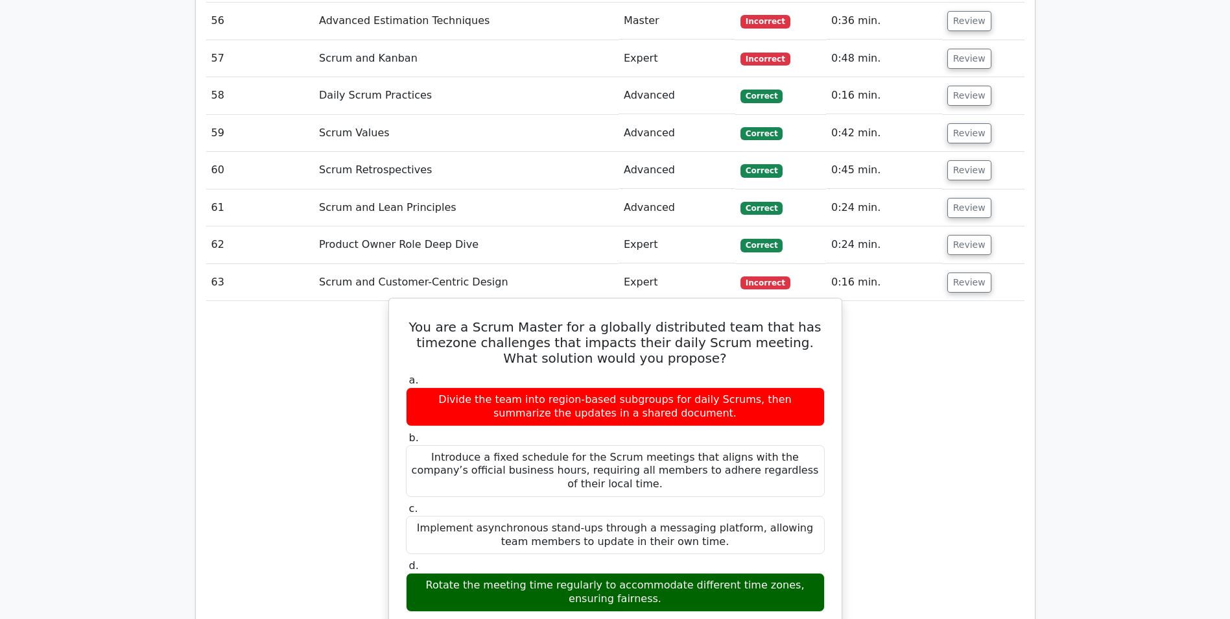
scroll to position [4540, 0]
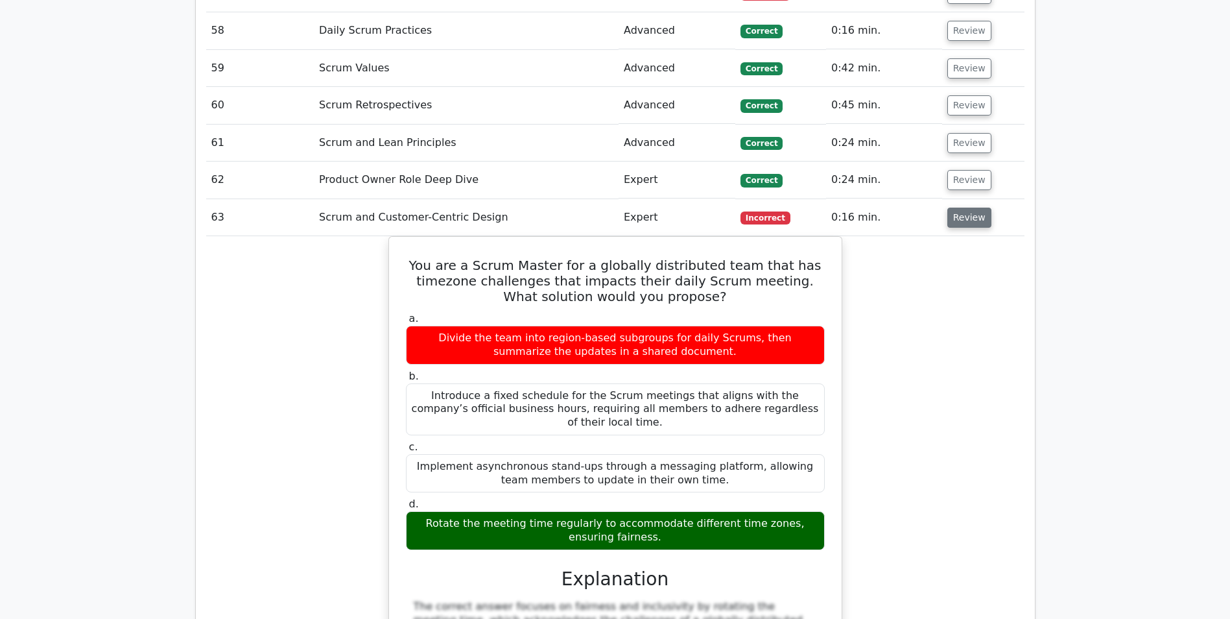
click at [960, 208] on button "Review" at bounding box center [970, 218] width 44 height 20
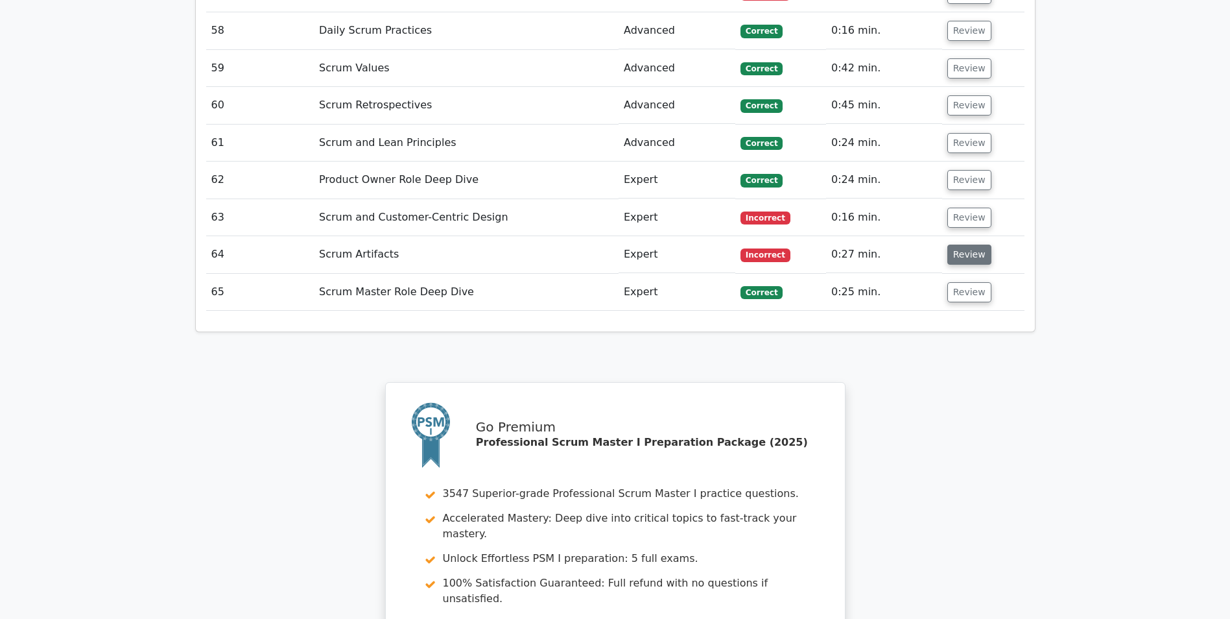
click at [958, 245] on button "Review" at bounding box center [970, 255] width 44 height 20
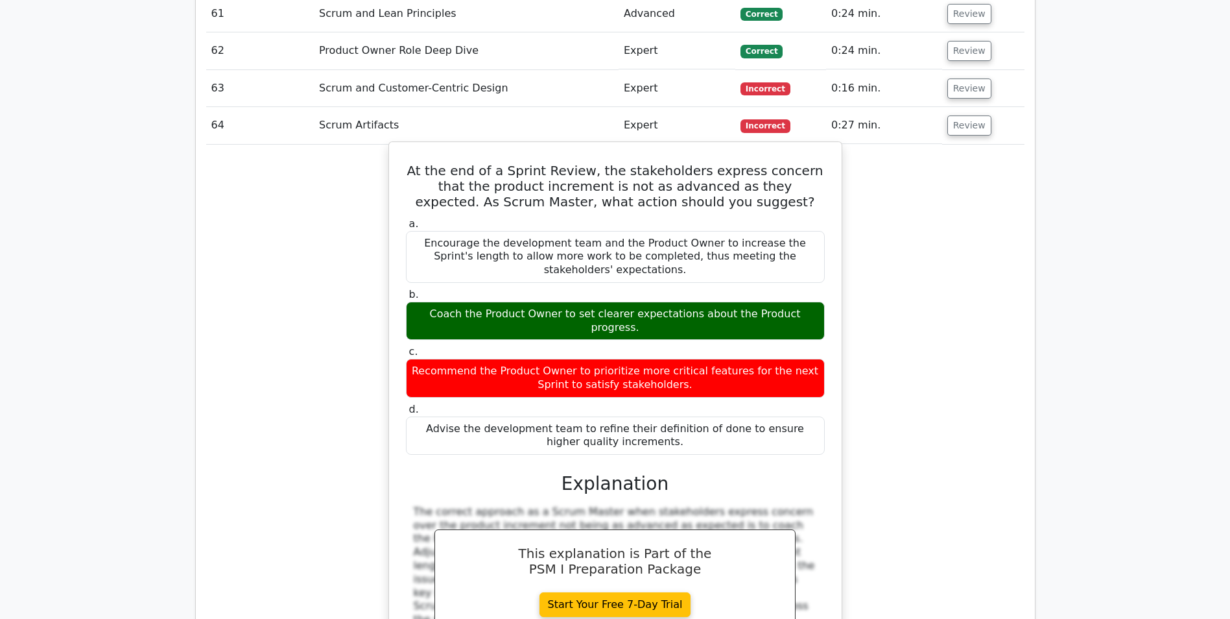
scroll to position [4670, 0]
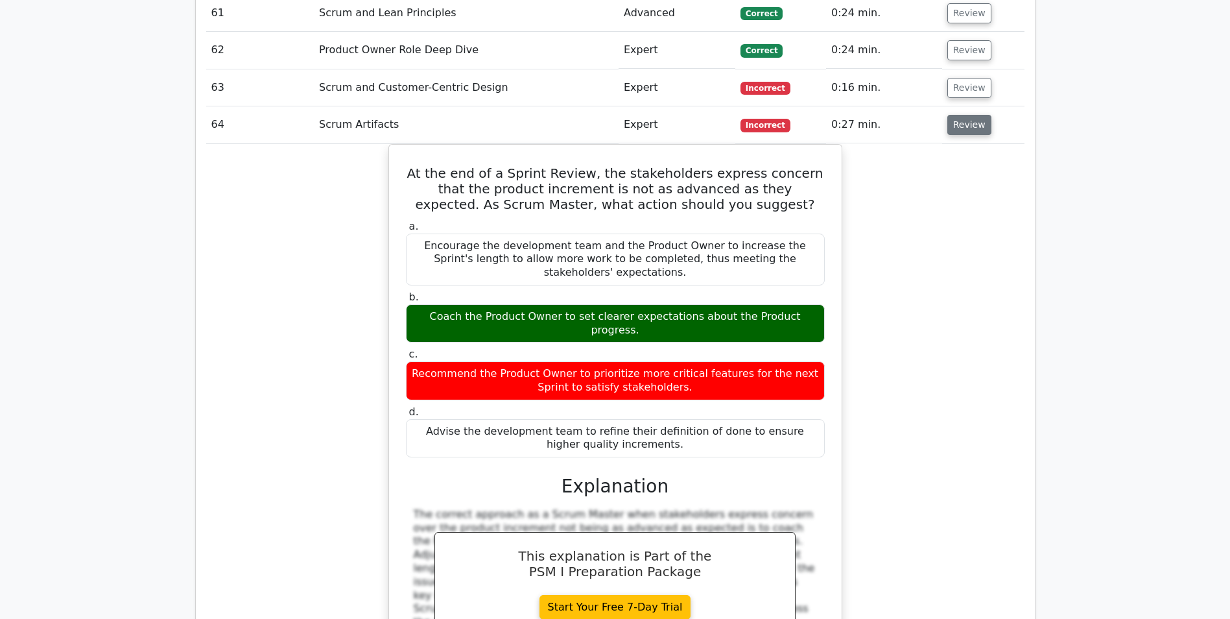
click at [970, 115] on button "Review" at bounding box center [970, 125] width 44 height 20
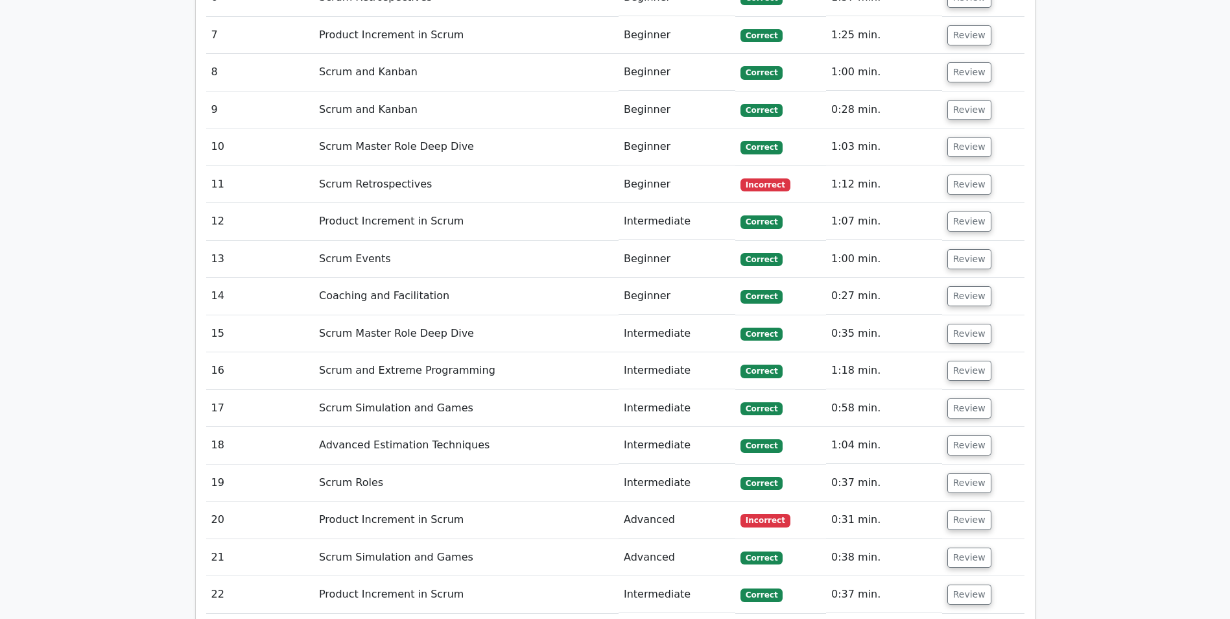
scroll to position [2465, 0]
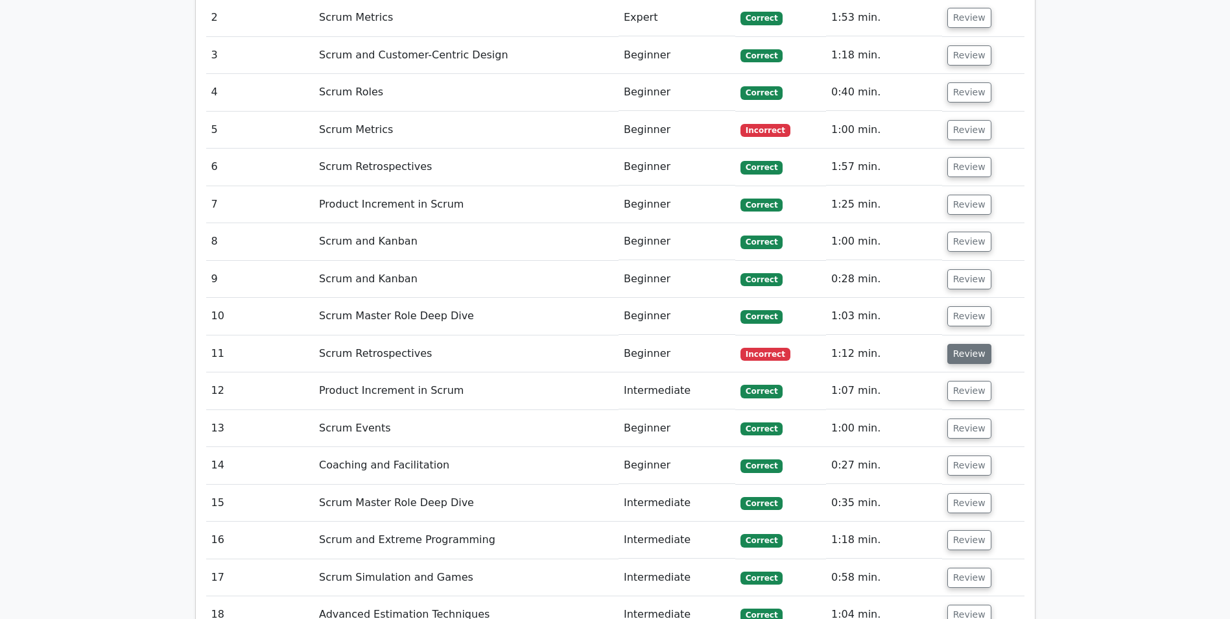
click at [978, 344] on button "Review" at bounding box center [970, 354] width 44 height 20
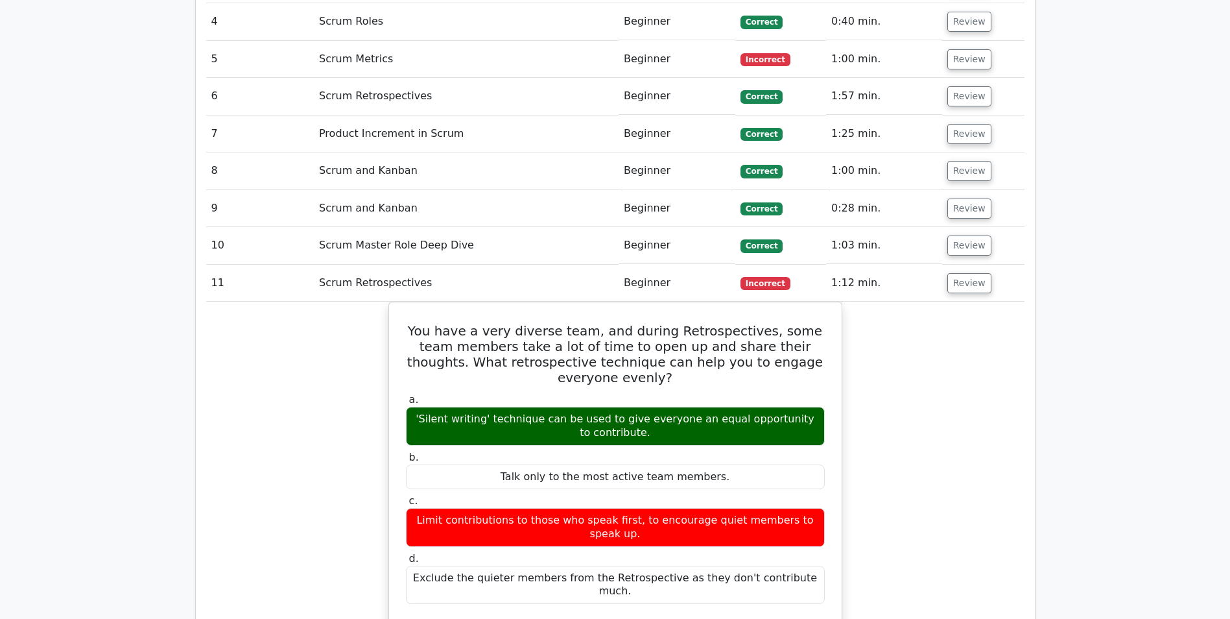
scroll to position [2530, 0]
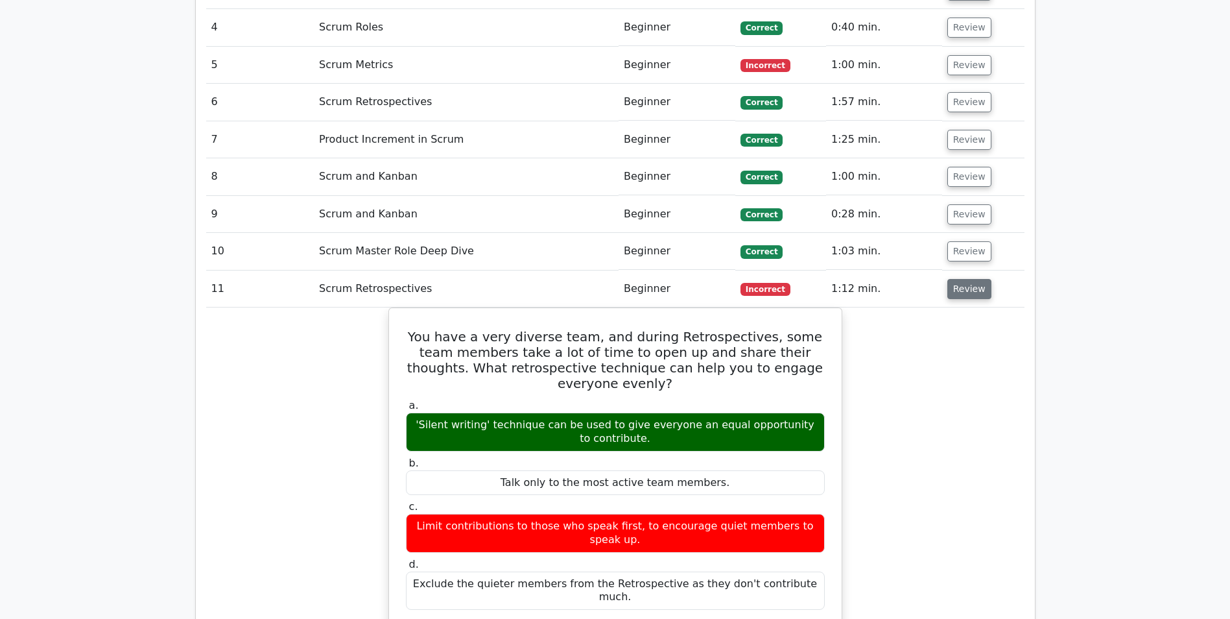
click at [977, 279] on button "Review" at bounding box center [970, 289] width 44 height 20
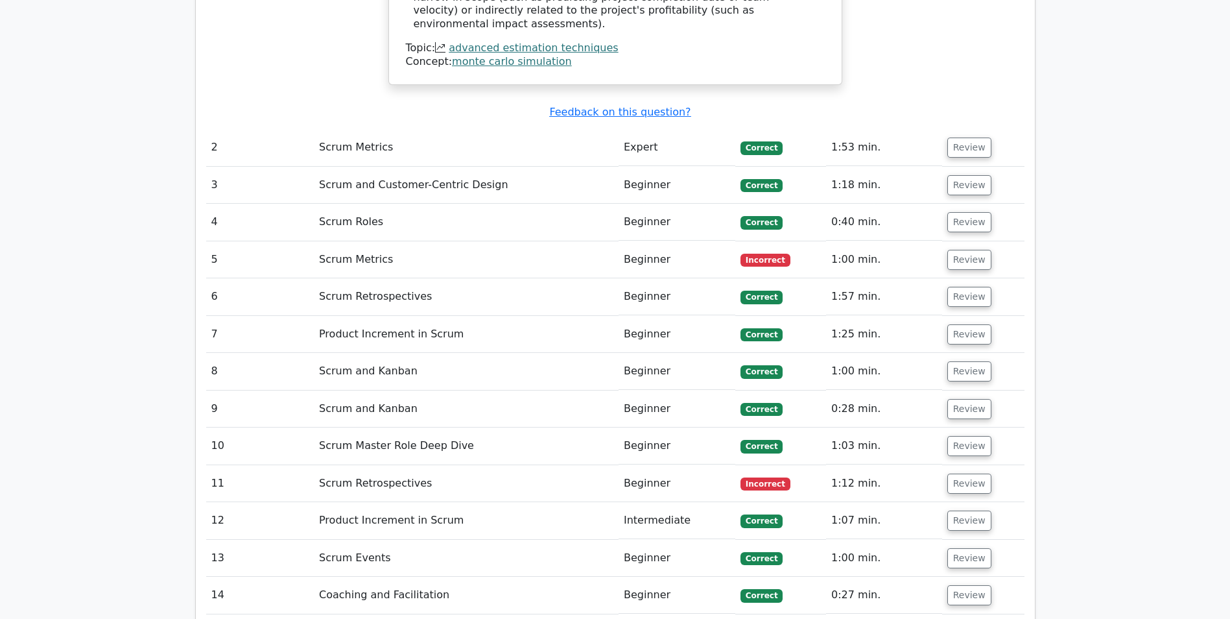
scroll to position [2270, 0]
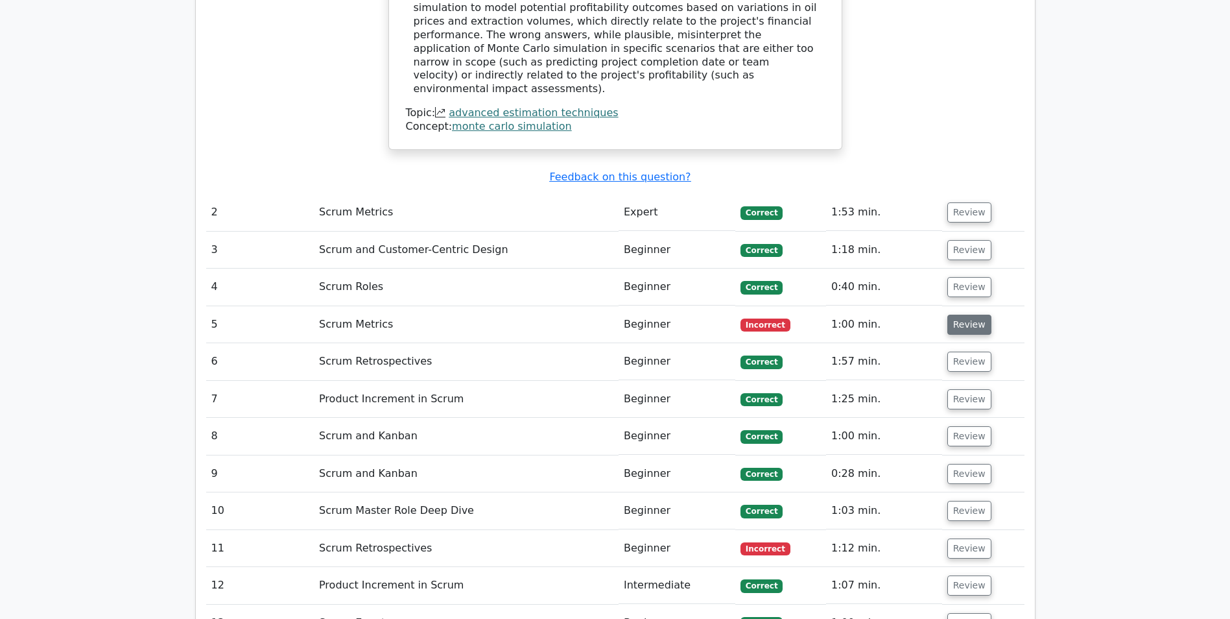
click at [966, 315] on button "Review" at bounding box center [970, 325] width 44 height 20
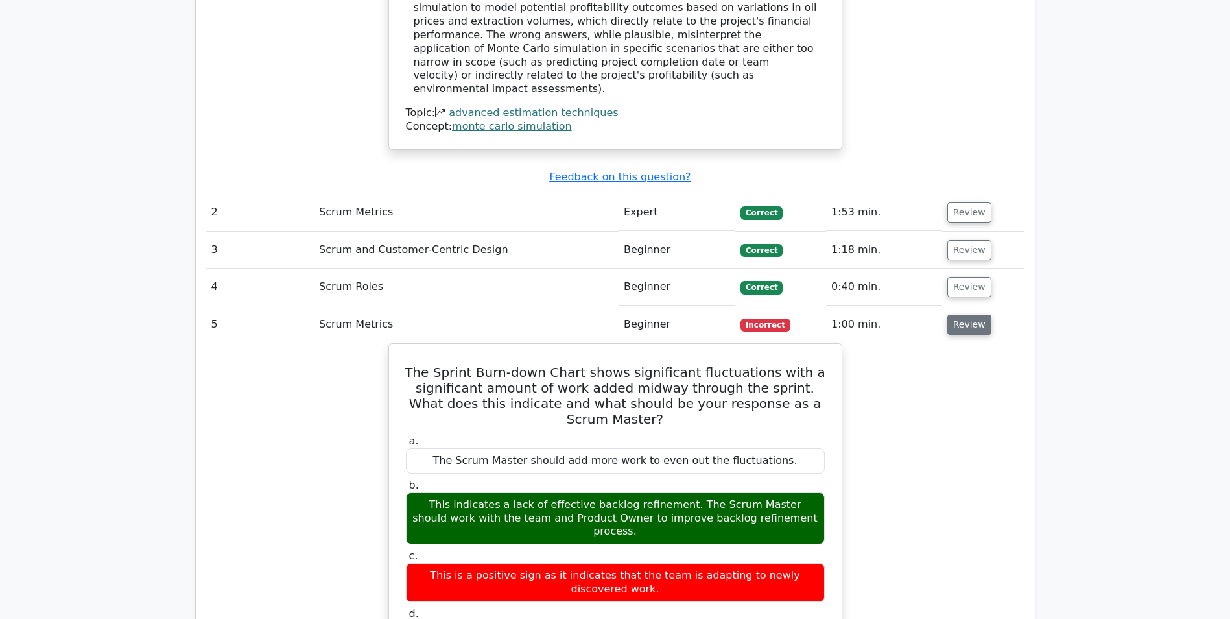
click at [968, 315] on button "Review" at bounding box center [970, 325] width 44 height 20
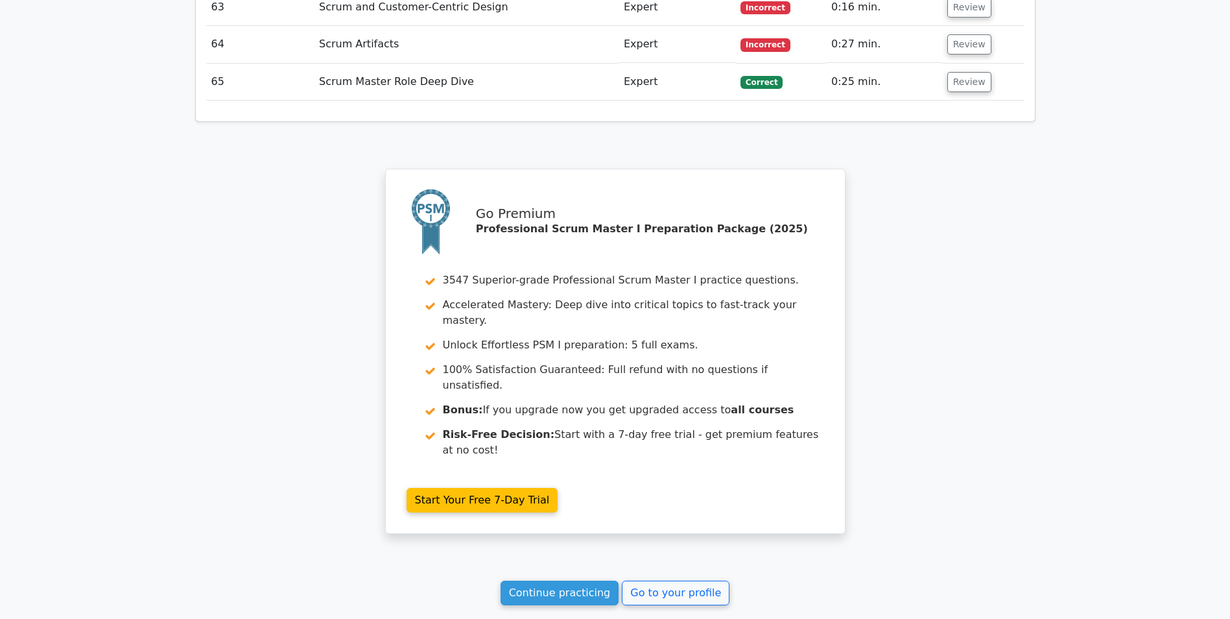
scroll to position [4785, 0]
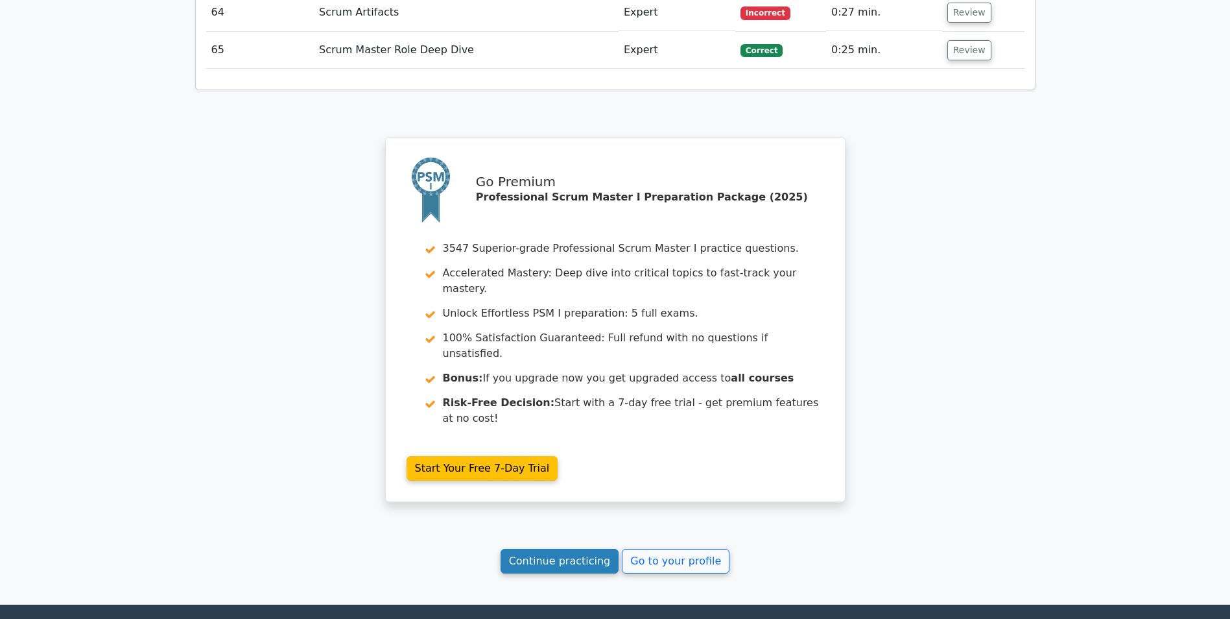
click at [551, 549] on link "Continue practicing" at bounding box center [560, 561] width 119 height 25
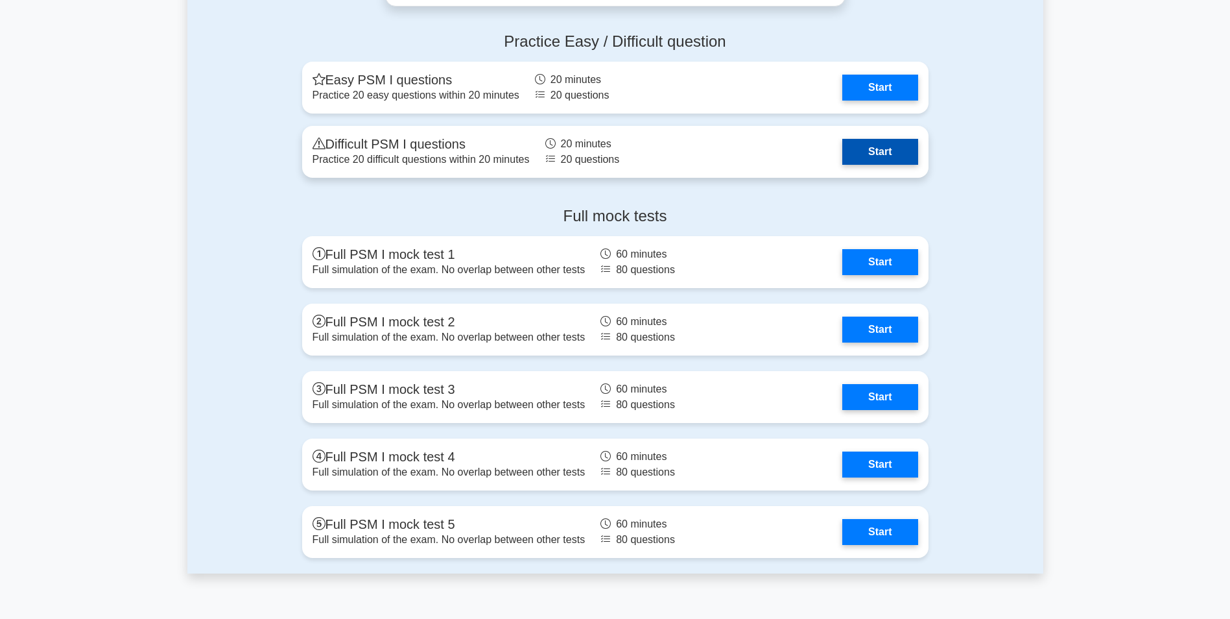
scroll to position [4021, 0]
